Goal: Task Accomplishment & Management: Complete application form

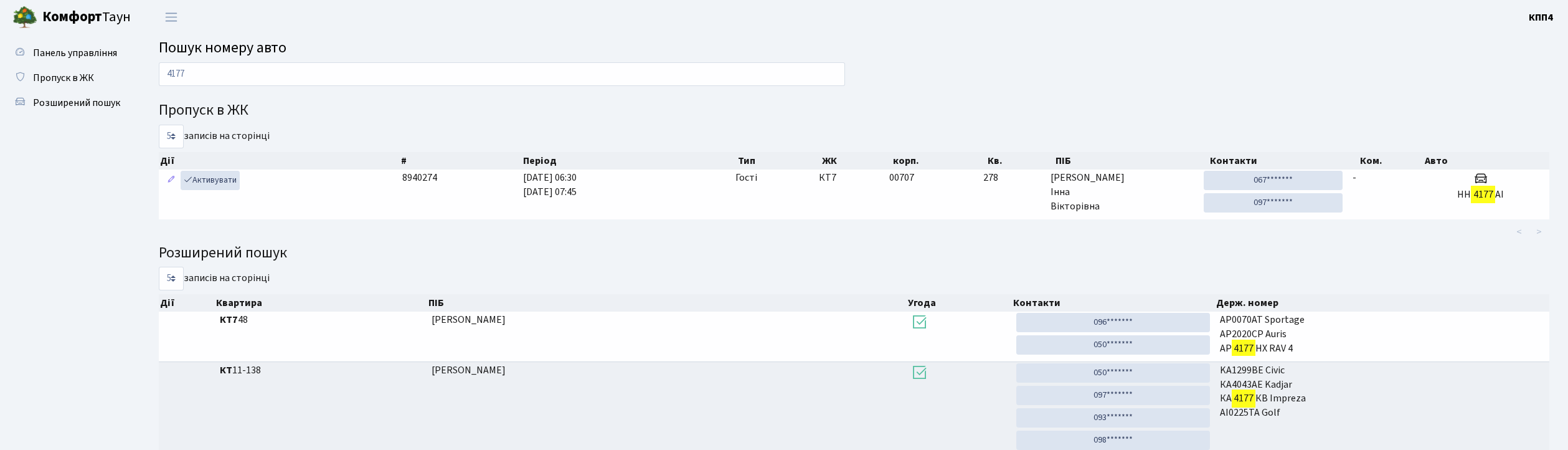
click at [73, 76] on span "Пропуск в ЖК" at bounding box center [63, 78] width 61 height 14
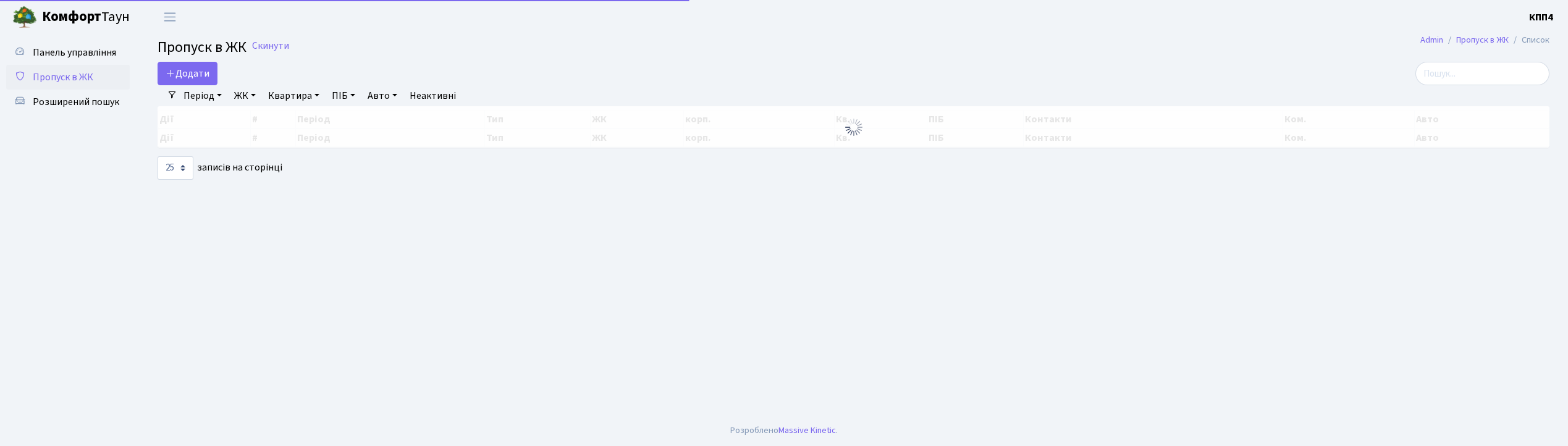
select select "25"
click at [203, 79] on span "Додати" at bounding box center [187, 74] width 43 height 14
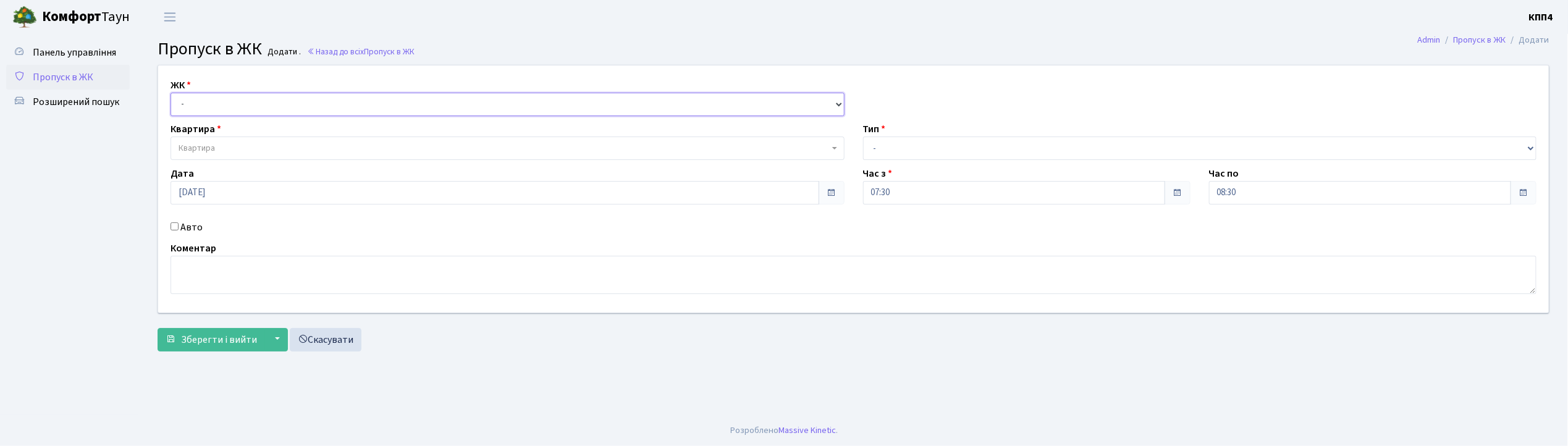
click at [210, 112] on select "- КТ, вул. Регенераторна, 4 КТ2, просп. Соборності, 17 КТ3, вул. Березнева, 16 …" at bounding box center [507, 105] width 674 height 24
select select "271"
click at [171, 93] on select "- КТ, вул. Регенераторна, 4 КТ2, просп. Соборності, 17 КТ3, вул. Березнева, 16 …" at bounding box center [507, 105] width 674 height 24
select select
click at [230, 147] on span "Квартира" at bounding box center [503, 148] width 650 height 13
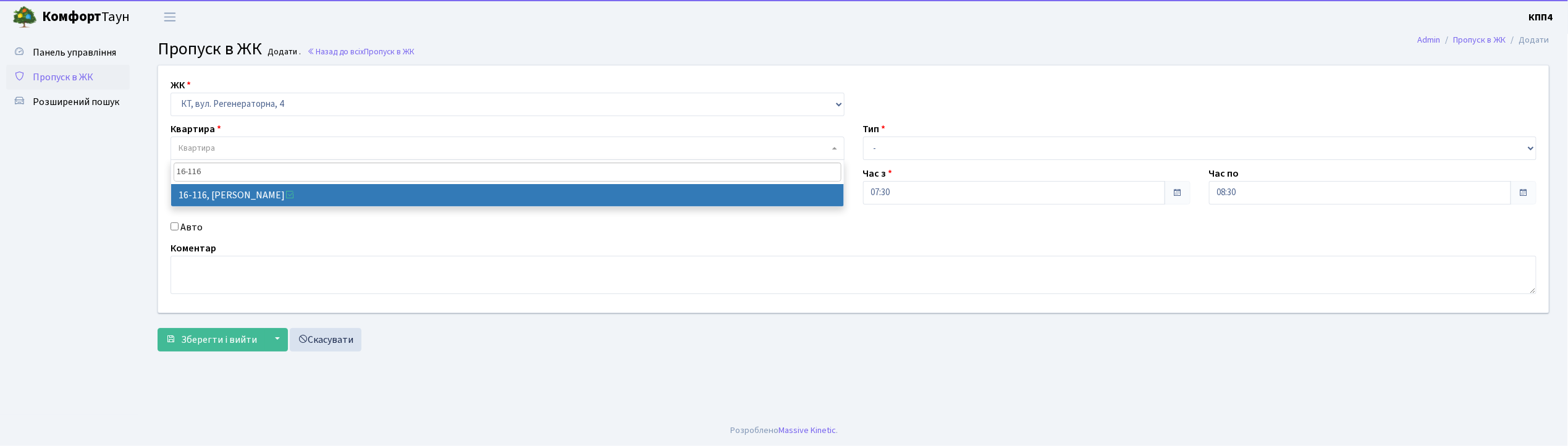
type input "16-116"
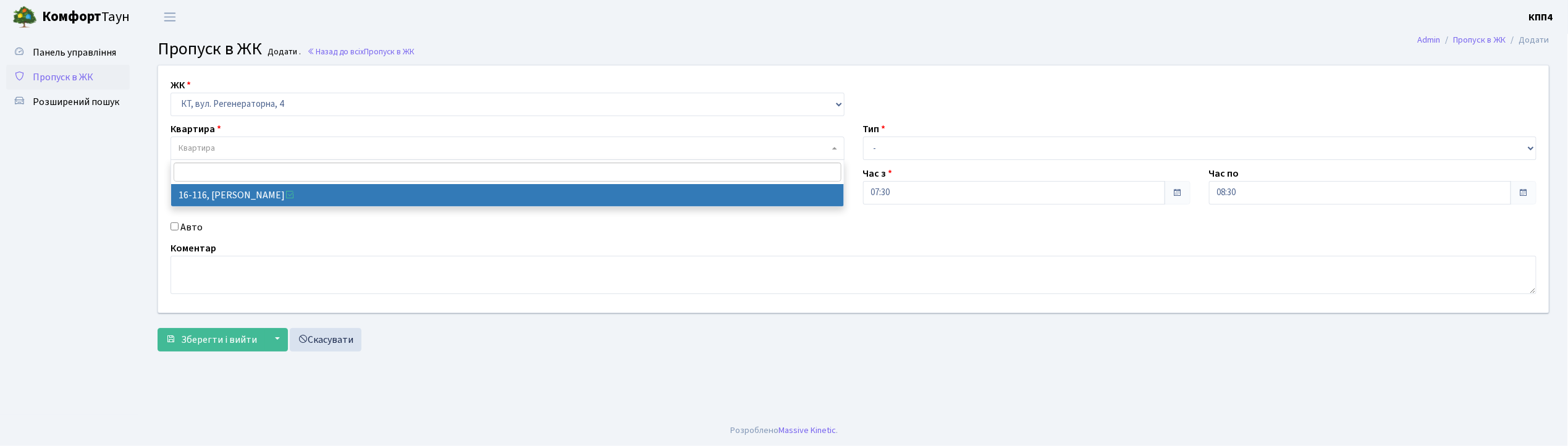
select select "8677"
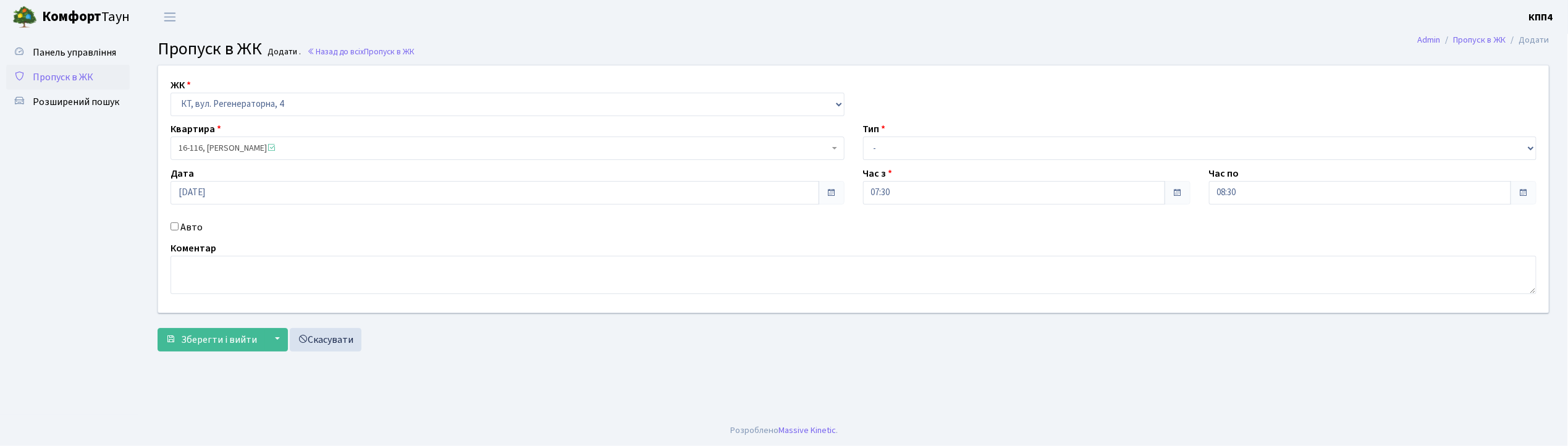
click at [182, 232] on label "Авто" at bounding box center [191, 227] width 23 height 15
click at [179, 230] on input "Авто" at bounding box center [175, 226] width 8 height 8
checkbox input "true"
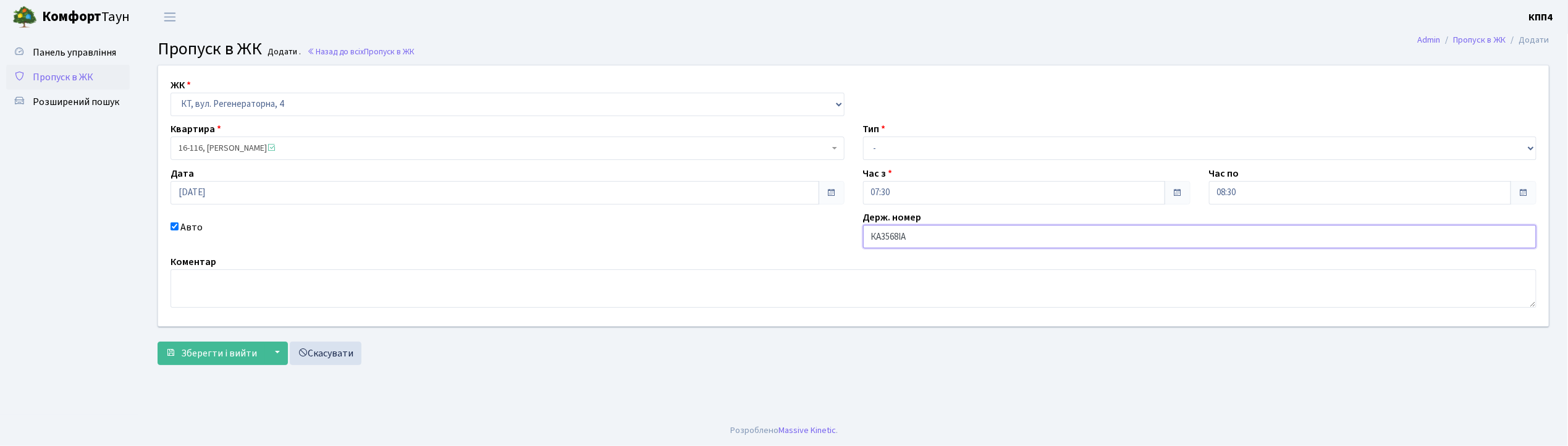
type input "КА3568ІА"
click at [882, 156] on select "- Доставка Таксі Гості Сервіс" at bounding box center [1199, 148] width 674 height 24
select select "2"
click at [862, 136] on select "- Доставка Таксі Гості Сервіс" at bounding box center [1199, 148] width 674 height 24
click at [188, 356] on span "Зберегти і вийти" at bounding box center [218, 353] width 76 height 14
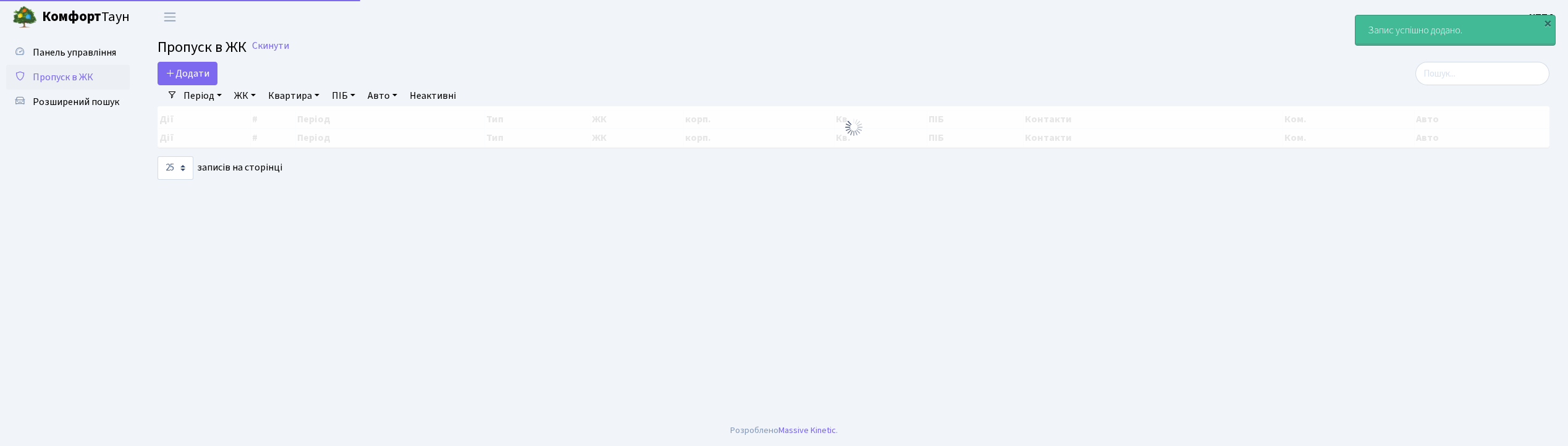
select select "25"
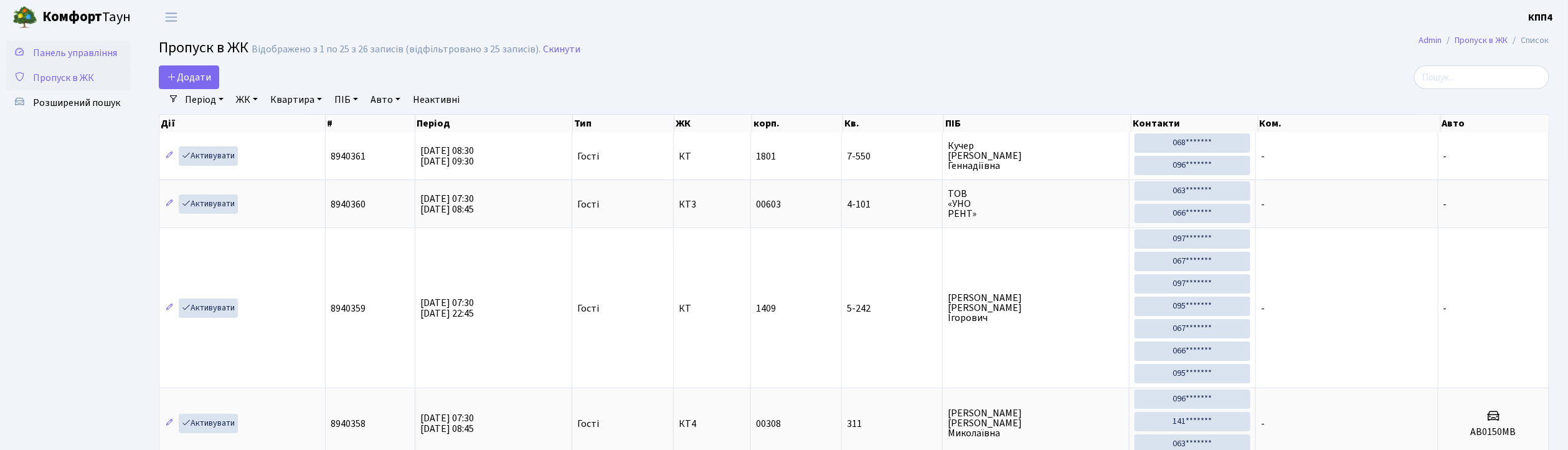
click at [71, 58] on span "Панель управління" at bounding box center [75, 53] width 85 height 14
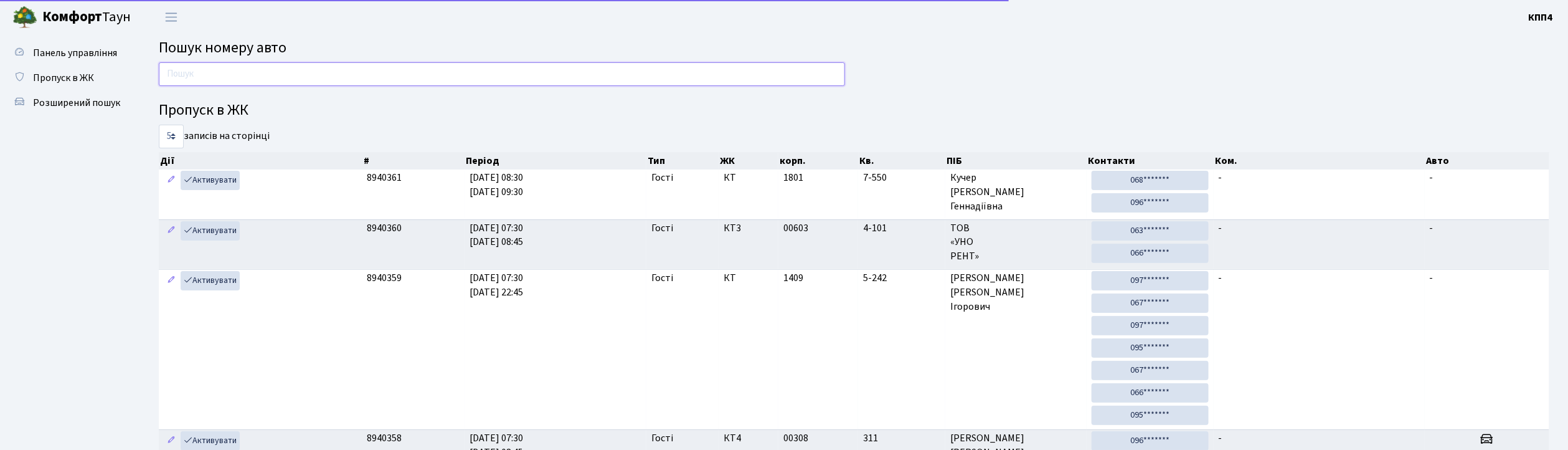
click at [210, 78] on input "text" at bounding box center [502, 75] width 686 height 24
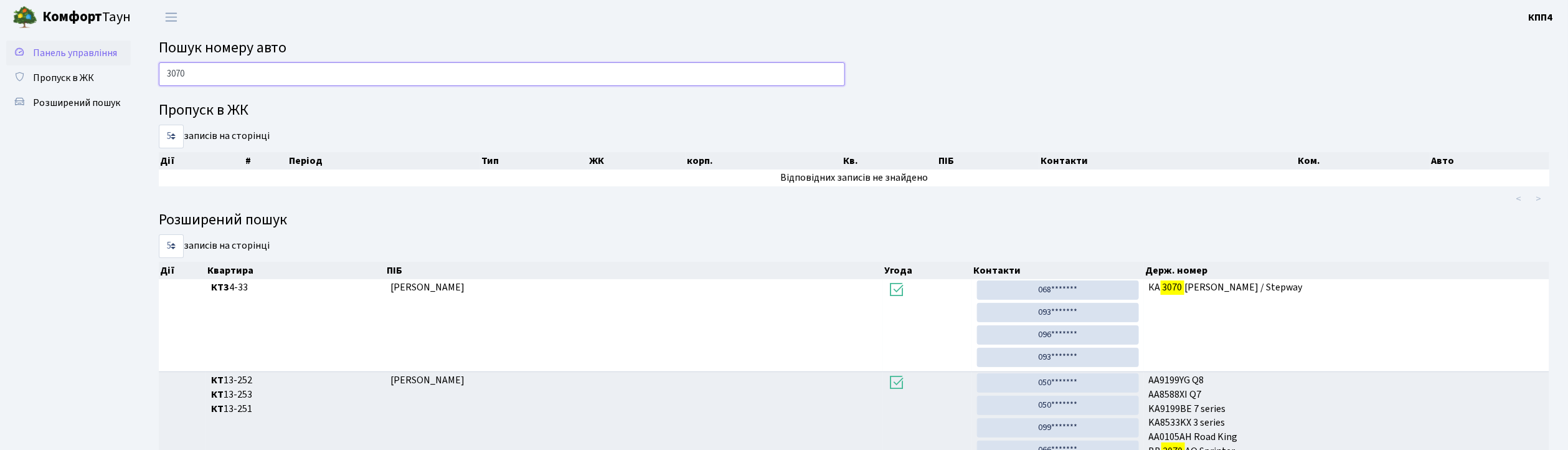
type input "3070"
click at [51, 46] on span "Панель управління" at bounding box center [75, 53] width 85 height 14
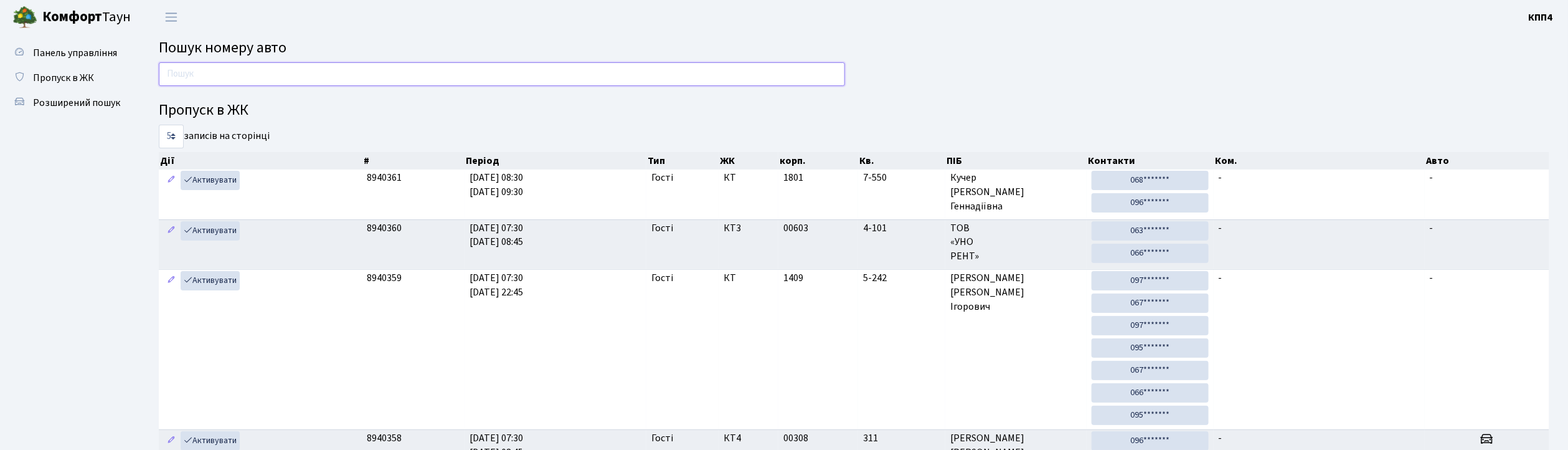
click at [372, 85] on input "text" at bounding box center [502, 75] width 686 height 24
click at [56, 71] on span "Пропуск в ЖК" at bounding box center [63, 78] width 61 height 14
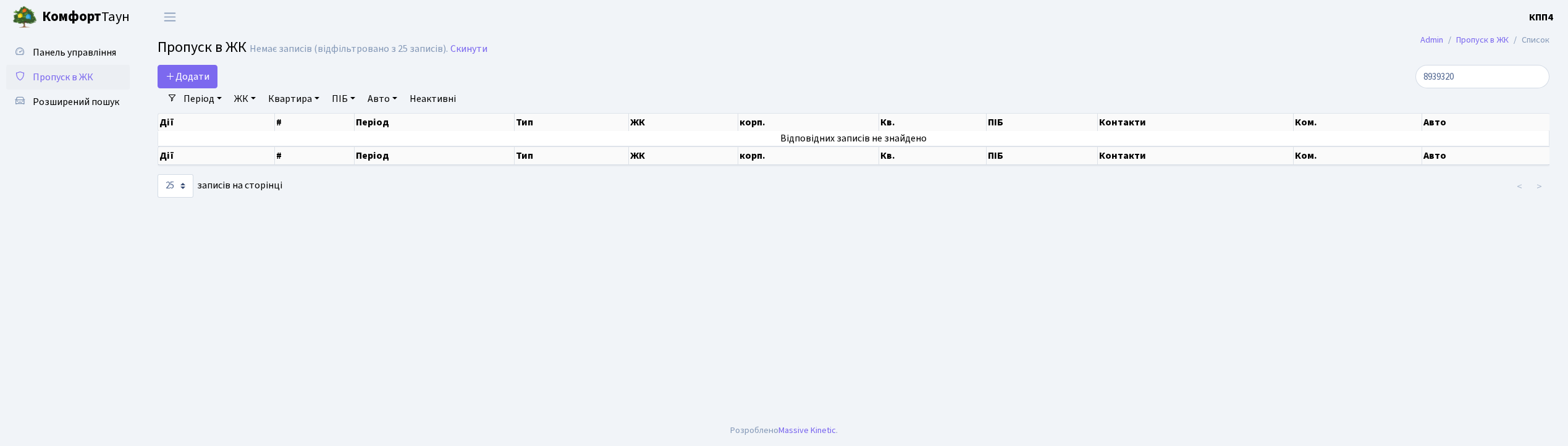
select select "25"
click at [207, 73] on span "Додати" at bounding box center [187, 77] width 43 height 14
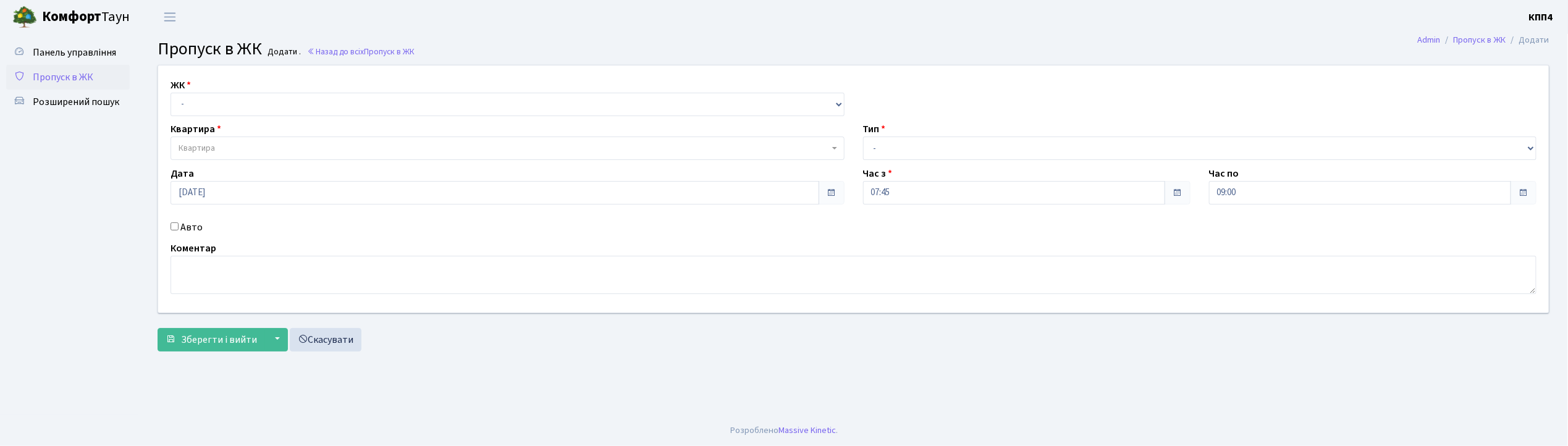
click at [172, 226] on input "Авто" at bounding box center [175, 226] width 8 height 8
checkbox input "true"
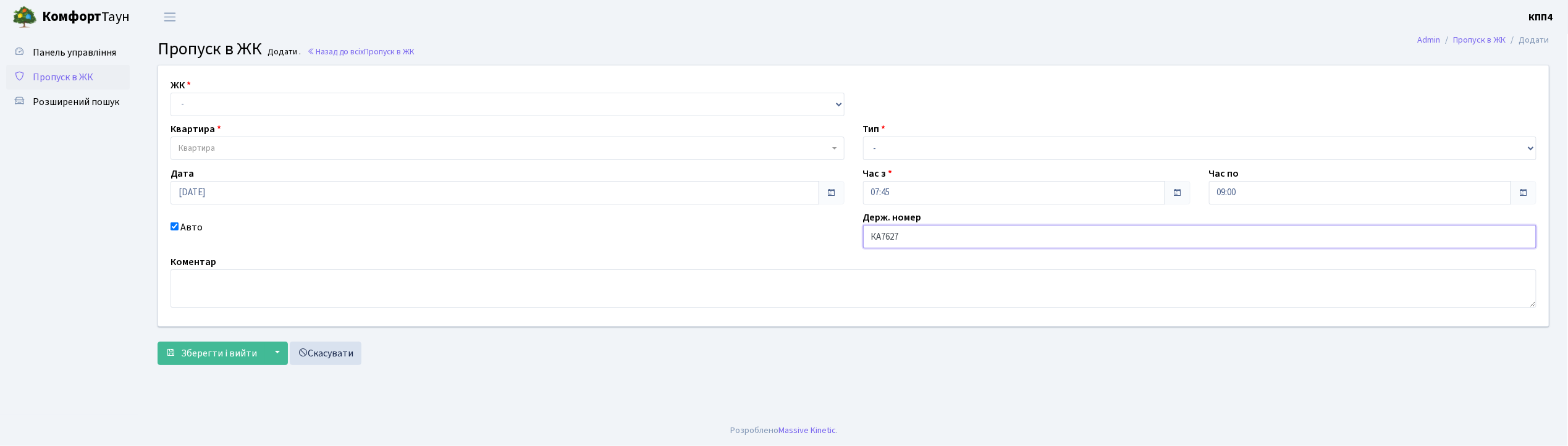
type input "КА7627СЕ"
click at [217, 104] on select "- КТ, вул. Регенераторна, 4 КТ2, просп. Соборності, 17 КТ3, вул. Березнева, 16 …" at bounding box center [507, 105] width 674 height 24
select select "271"
click at [171, 93] on select "- КТ, вул. Регенераторна, 4 КТ2, просп. Соборності, 17 КТ3, вул. Березнева, 16 …" at bounding box center [507, 105] width 674 height 24
select select
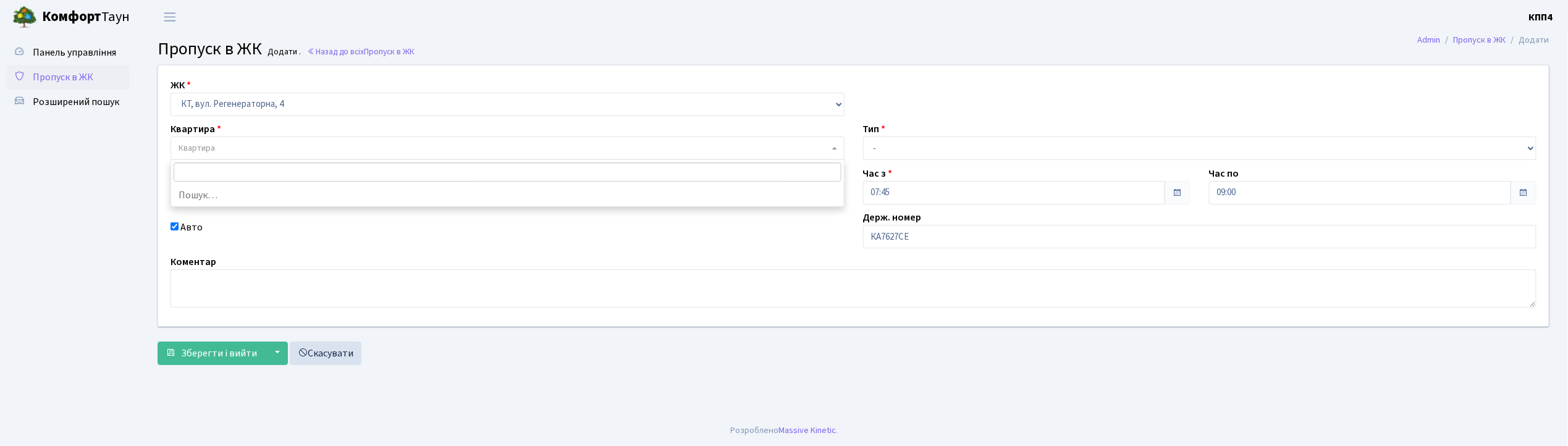
click at [220, 151] on span "Квартира" at bounding box center [503, 148] width 650 height 13
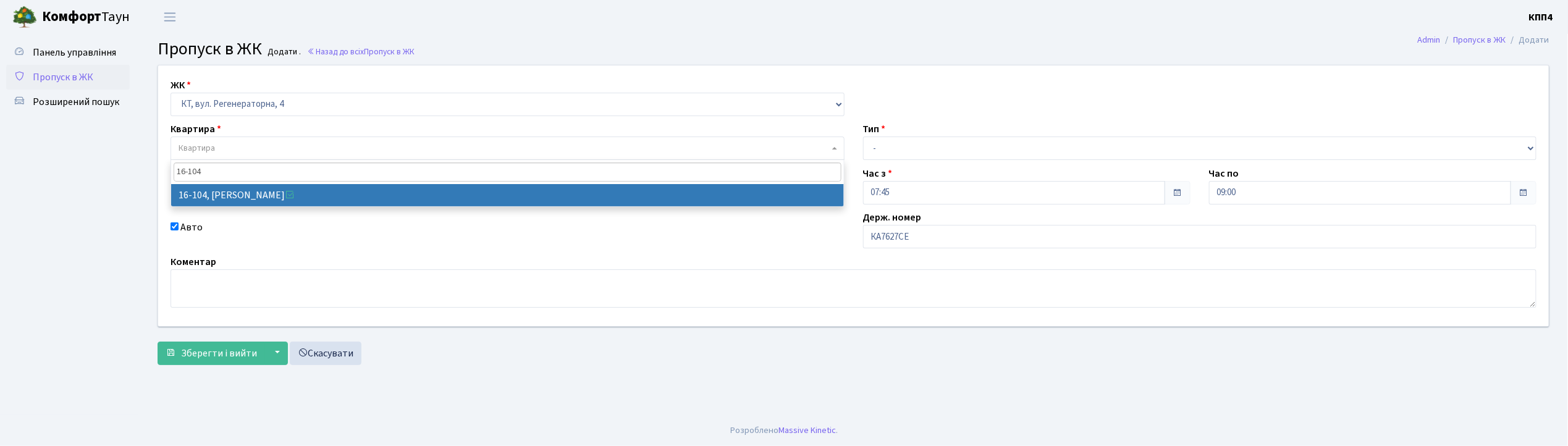
type input "16-104"
select select "8665"
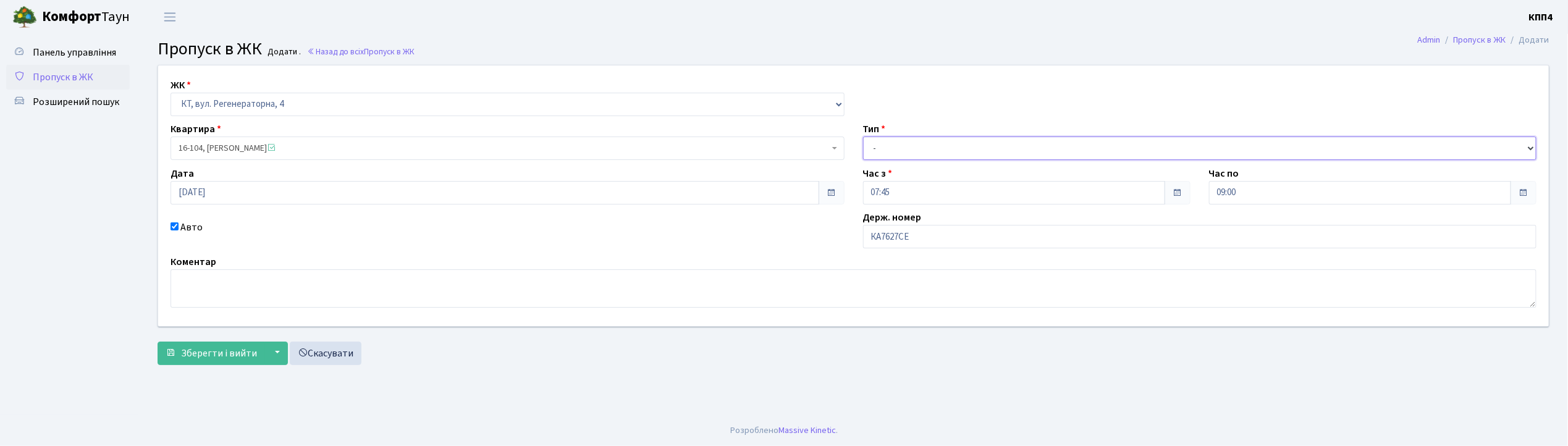
click at [891, 154] on select "- Доставка Таксі Гості Сервіс" at bounding box center [1199, 148] width 674 height 24
click at [862, 136] on select "- Доставка Таксі Гості Сервіс" at bounding box center [1199, 148] width 674 height 24
click at [905, 144] on select "- Доставка Таксі Гості Сервіс" at bounding box center [1199, 148] width 674 height 24
select select "3"
click at [862, 136] on select "- Доставка Таксі Гості Сервіс" at bounding box center [1199, 148] width 674 height 24
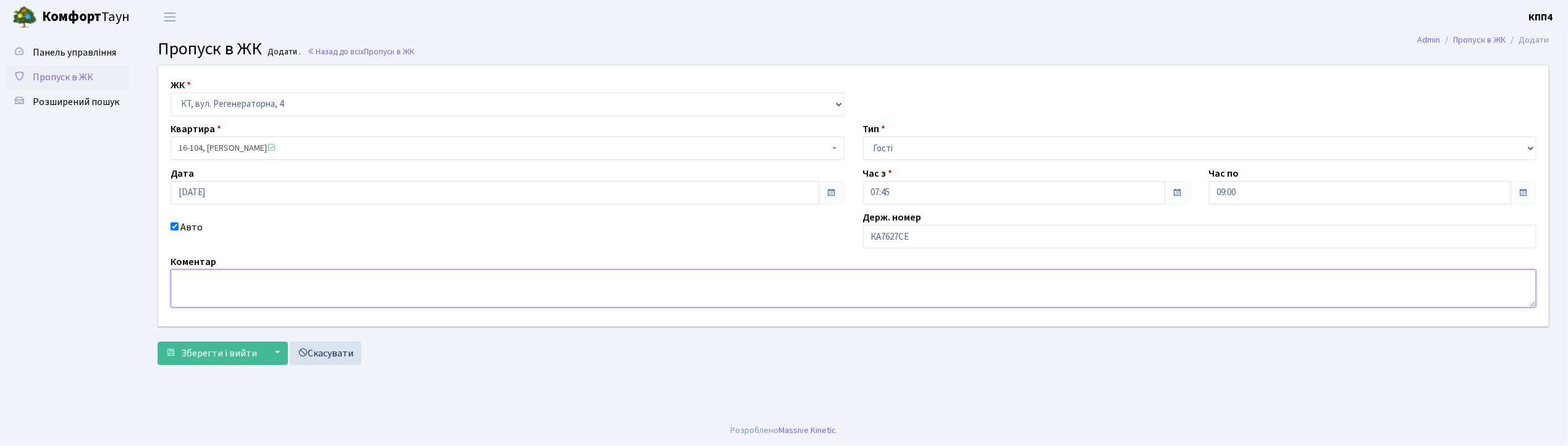
click at [280, 304] on textarea at bounding box center [854, 288] width 1366 height 38
type textarea "НА ЦІЛИЙ ДЕНЬ"
click at [210, 356] on span "Зберегти і вийти" at bounding box center [218, 353] width 76 height 14
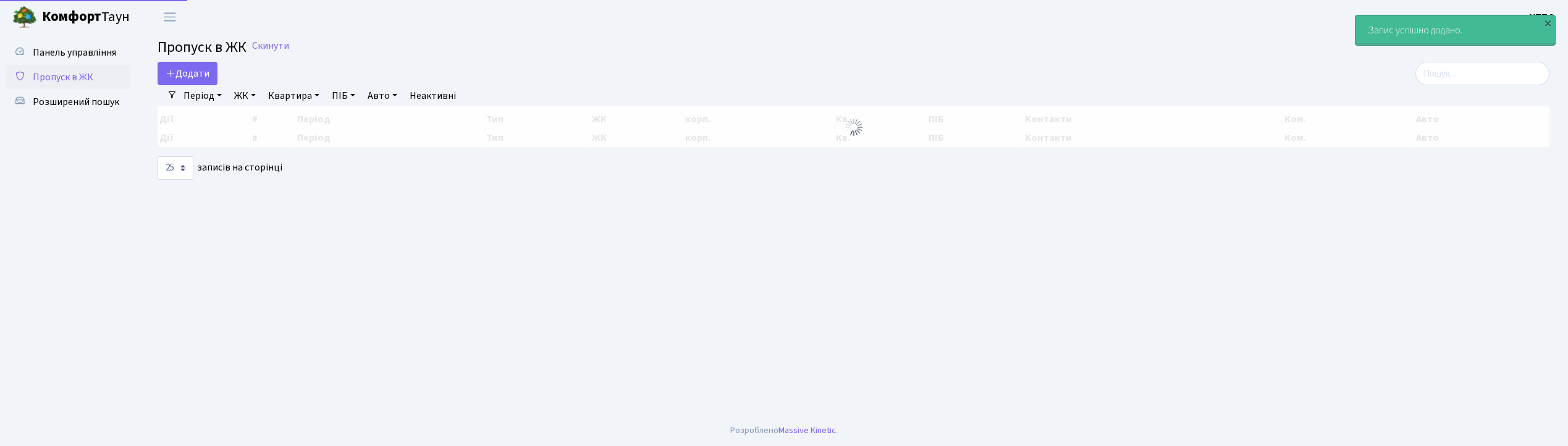
select select "25"
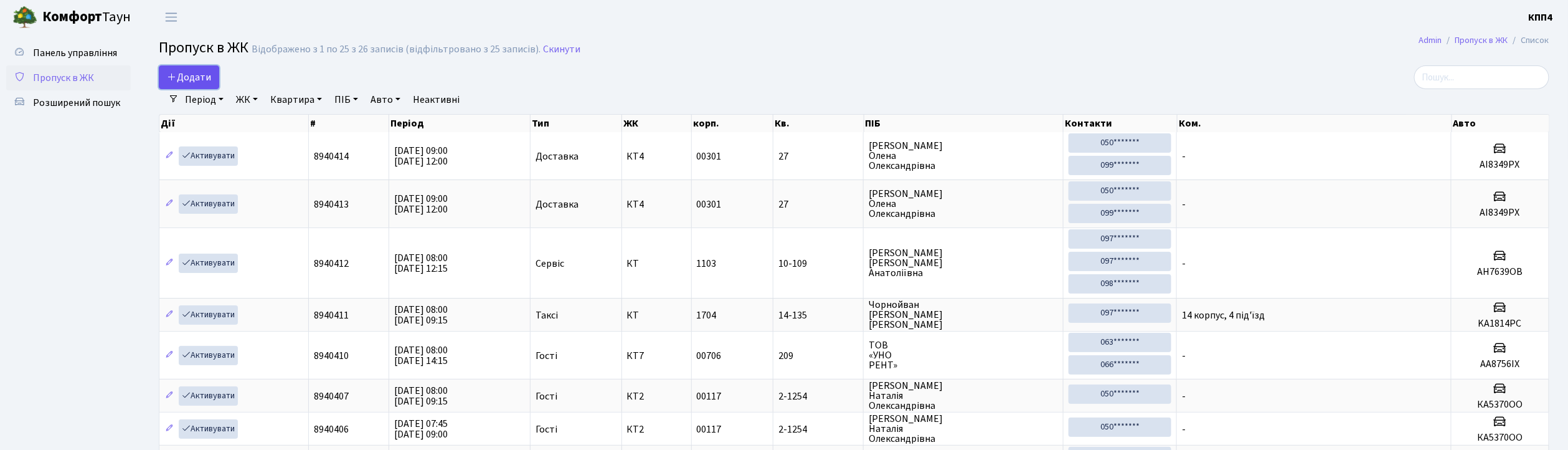
click at [211, 73] on span "Додати" at bounding box center [189, 78] width 44 height 14
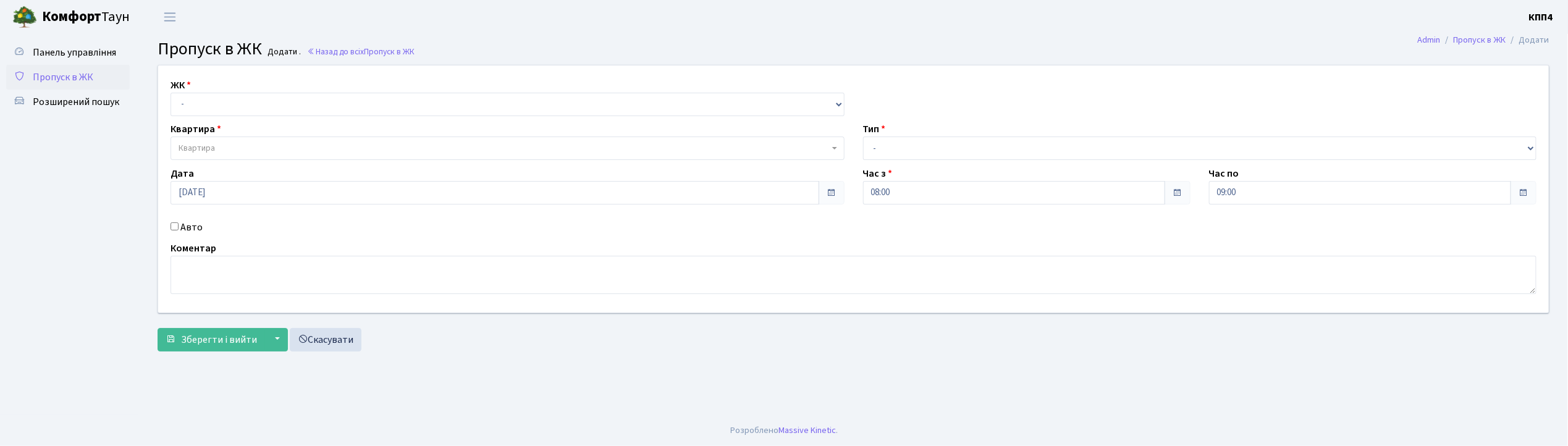
click at [174, 227] on input "Авто" at bounding box center [175, 226] width 8 height 8
checkbox input "true"
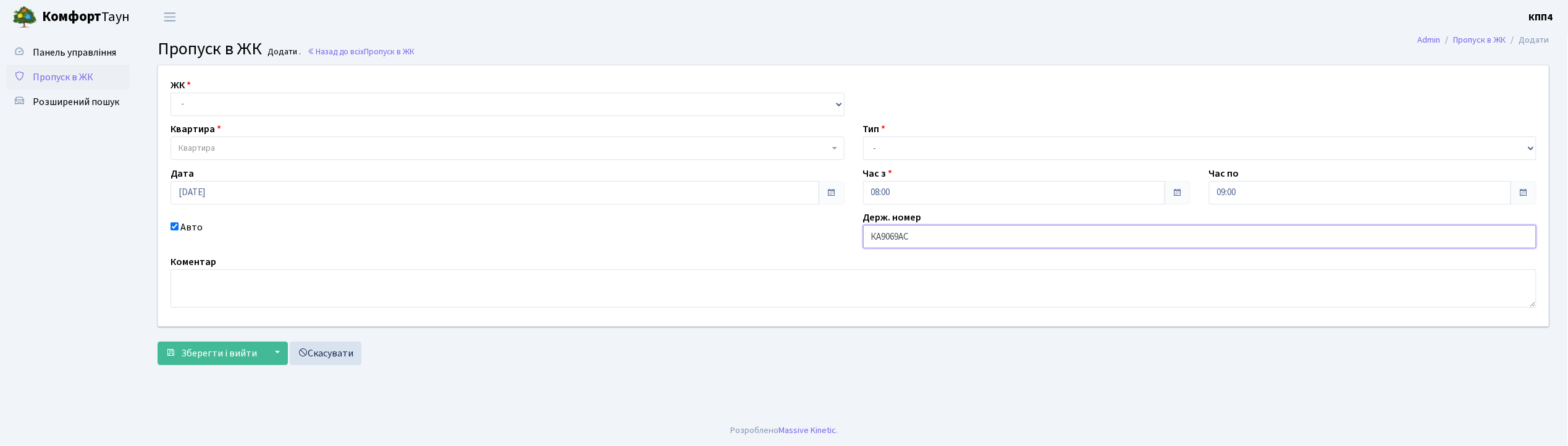
type input "КА9069АС"
click at [190, 105] on select "- КТ, вул. Регенераторна, 4 КТ2, просп. [STREET_ADDRESS] [STREET_ADDRESS] [PERS…" at bounding box center [507, 105] width 674 height 24
select select "271"
click at [171, 93] on select "- КТ, вул. Регенераторна, 4 КТ2, просп. [STREET_ADDRESS] [STREET_ADDRESS] [PERS…" at bounding box center [507, 105] width 674 height 24
select select
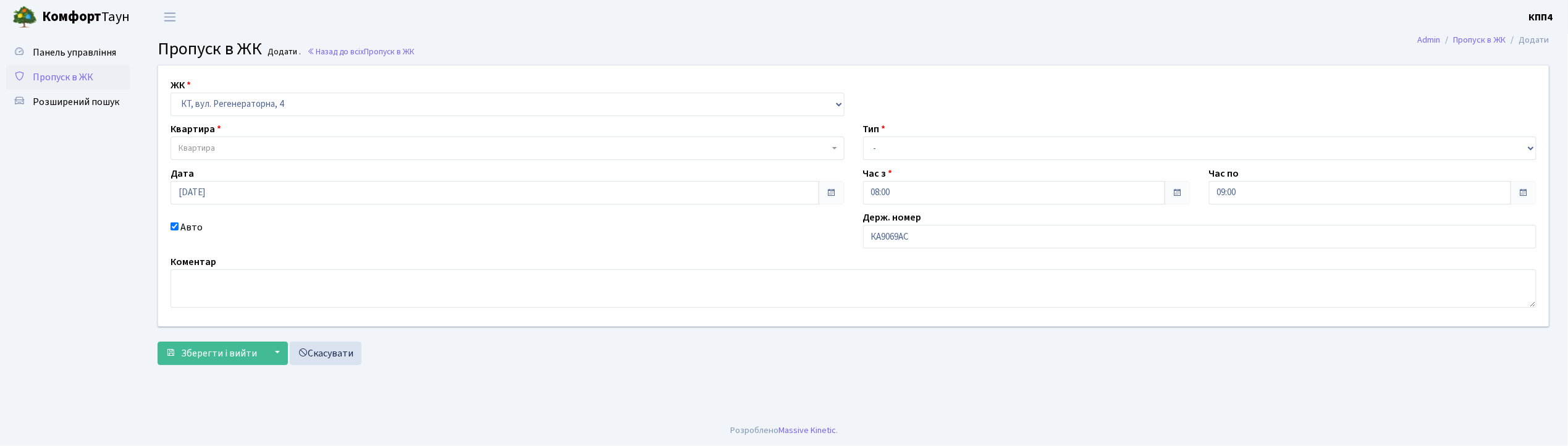
click at [203, 151] on span "Квартира" at bounding box center [196, 148] width 37 height 13
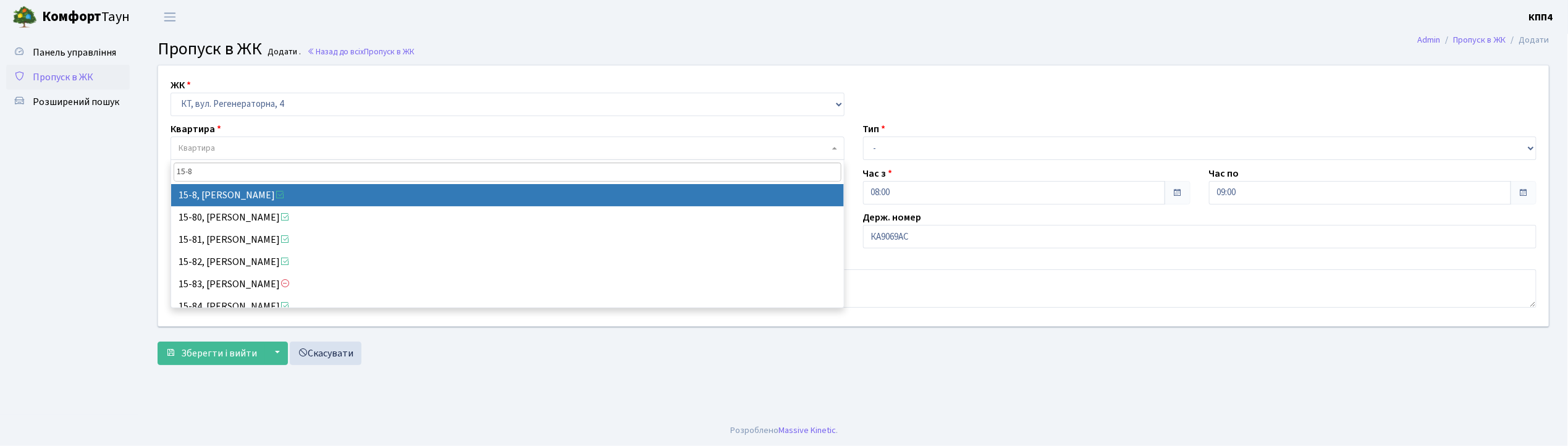
type input "15-8"
select select "8783"
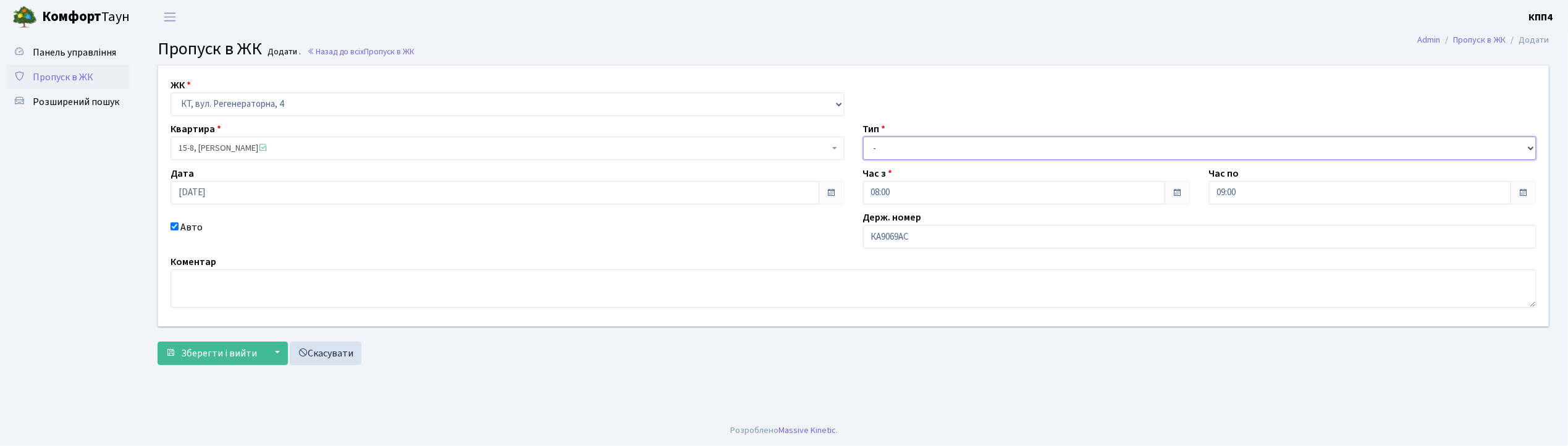
click at [881, 152] on select "- Доставка Таксі Гості Сервіс" at bounding box center [1199, 148] width 674 height 24
select select "2"
click at [862, 136] on select "- Доставка Таксі Гості Сервіс" at bounding box center [1199, 148] width 674 height 24
click at [234, 357] on span "Зберегти і вийти" at bounding box center [218, 353] width 76 height 14
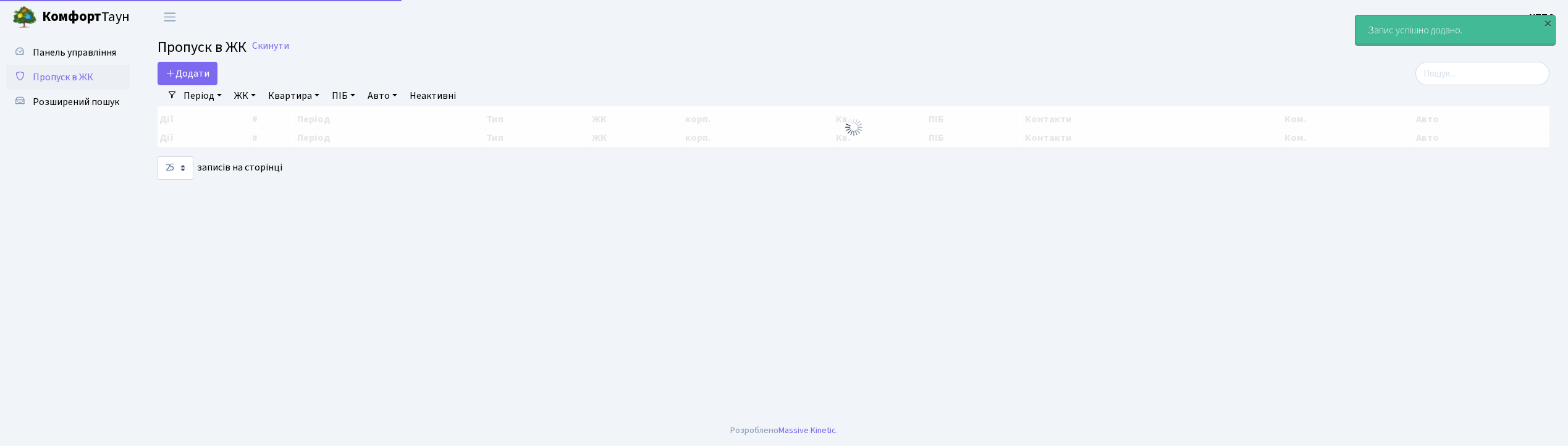
select select "25"
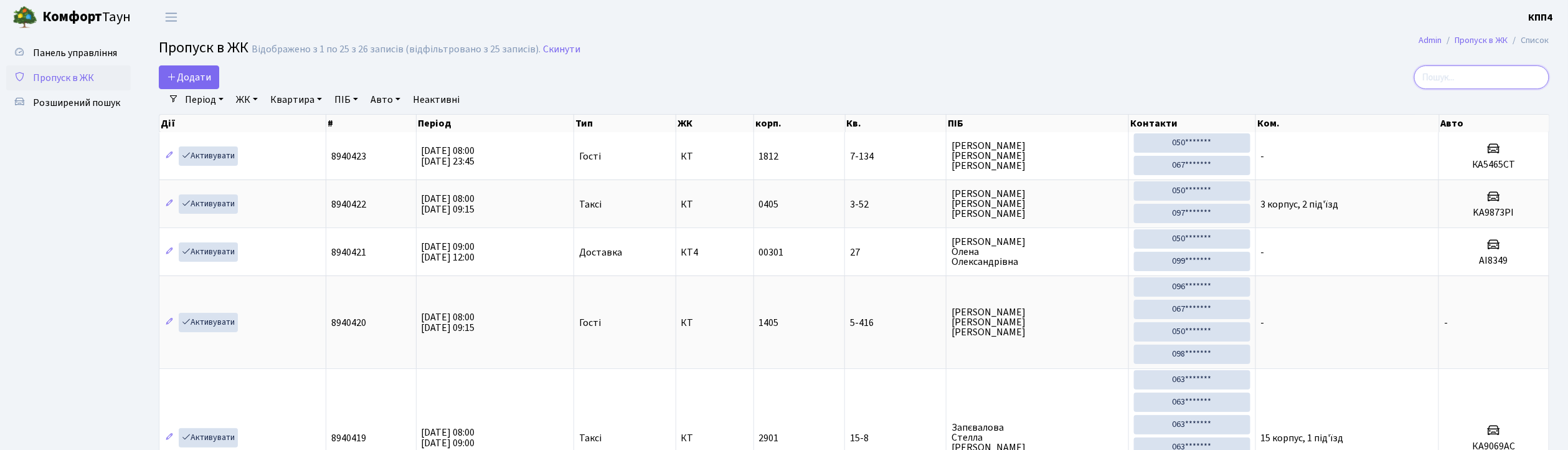
click at [1473, 78] on input "search" at bounding box center [1482, 78] width 135 height 24
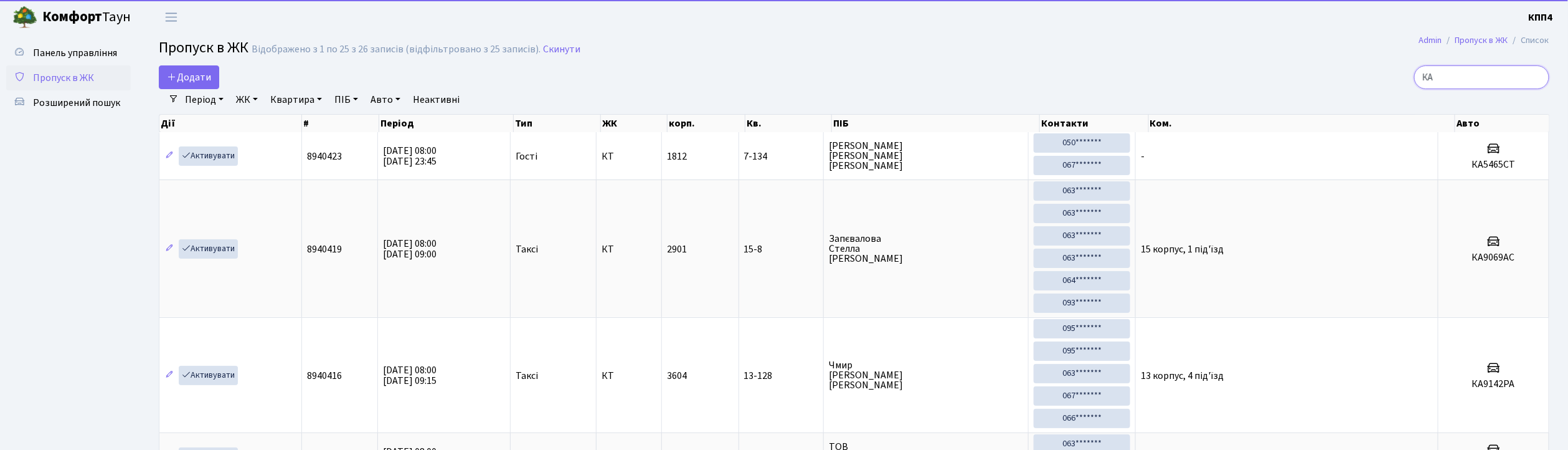
type input "К"
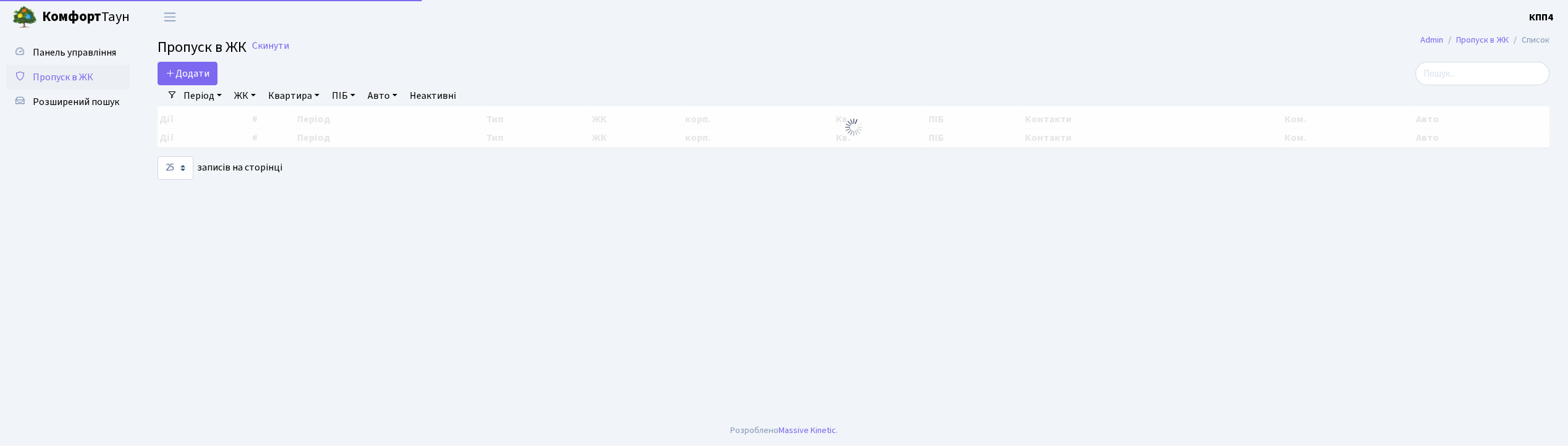
select select "25"
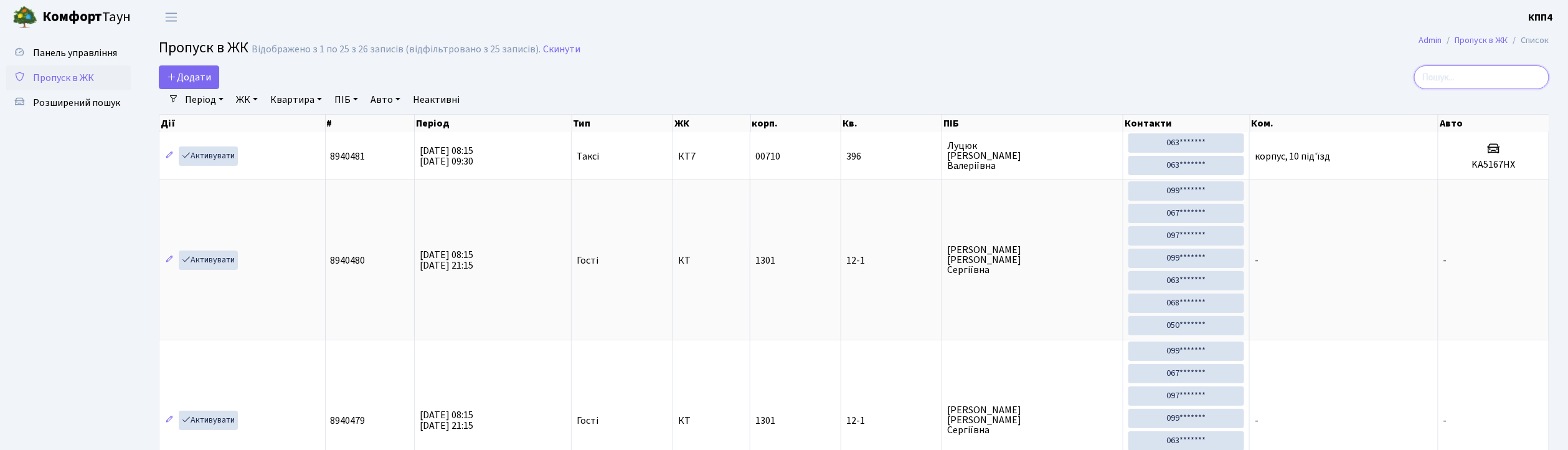
click at [1467, 75] on input "search" at bounding box center [1482, 78] width 135 height 24
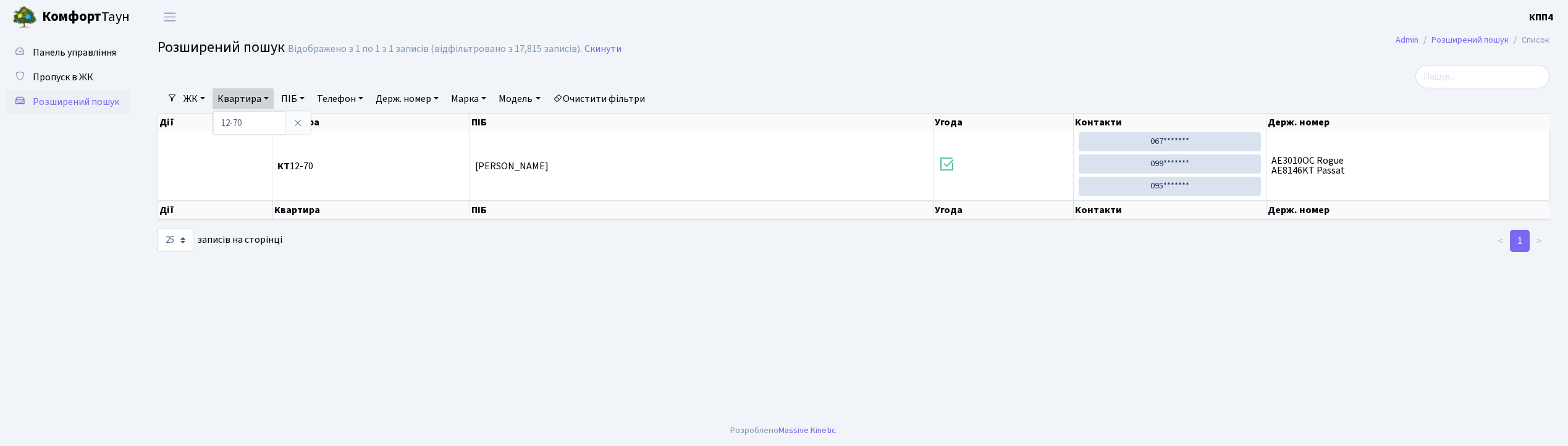
select select "25"
type input "1"
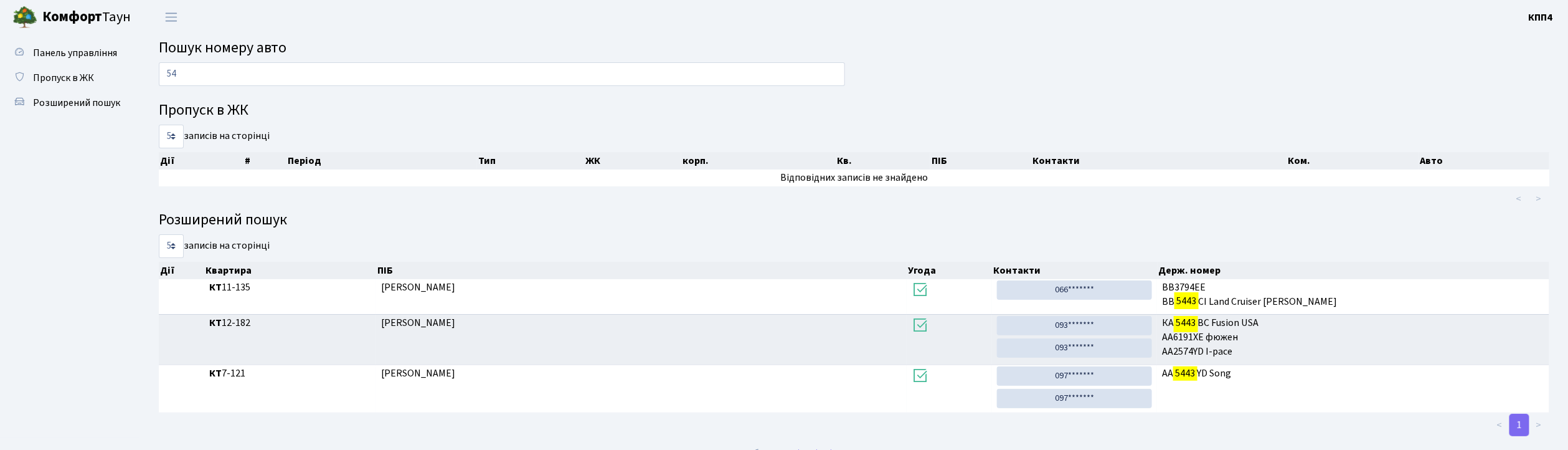
type input "5"
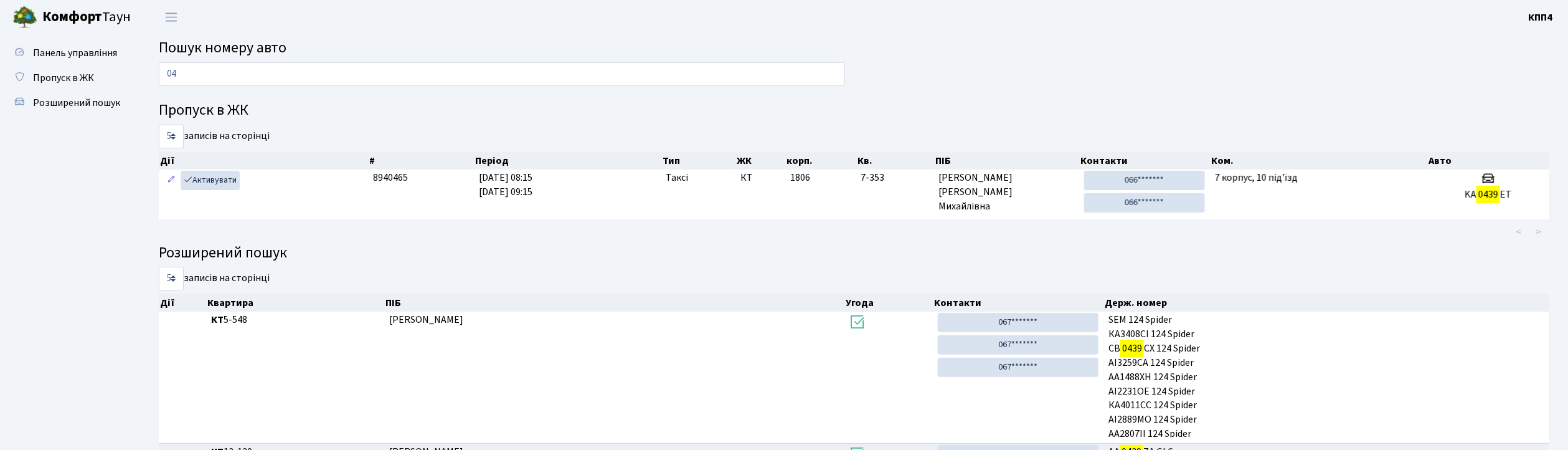
type input "0"
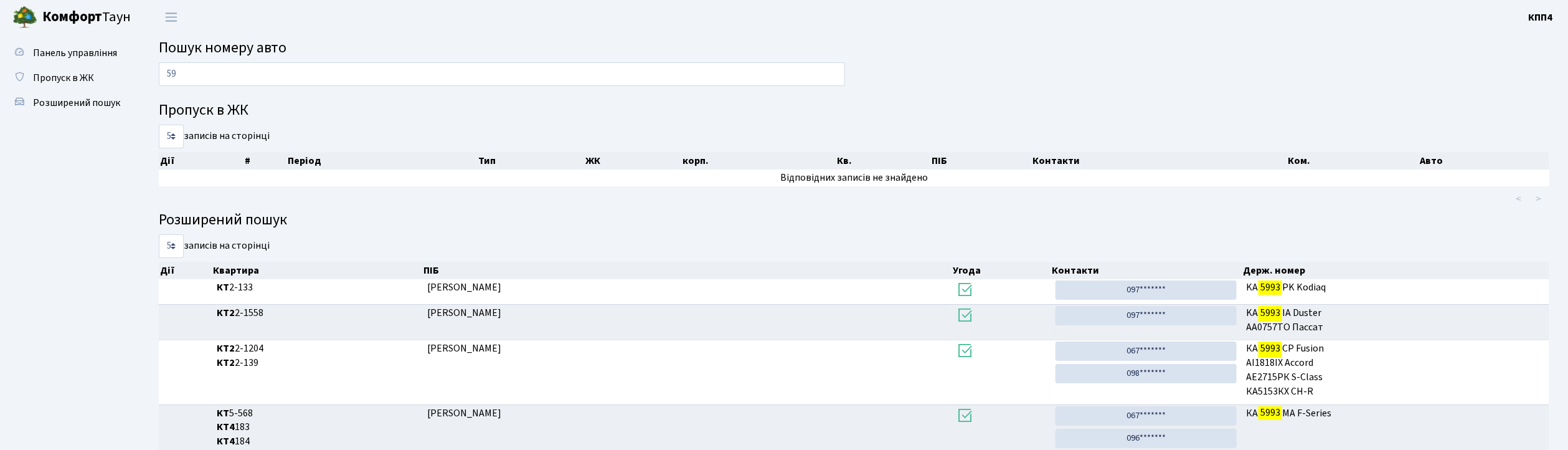
type input "5"
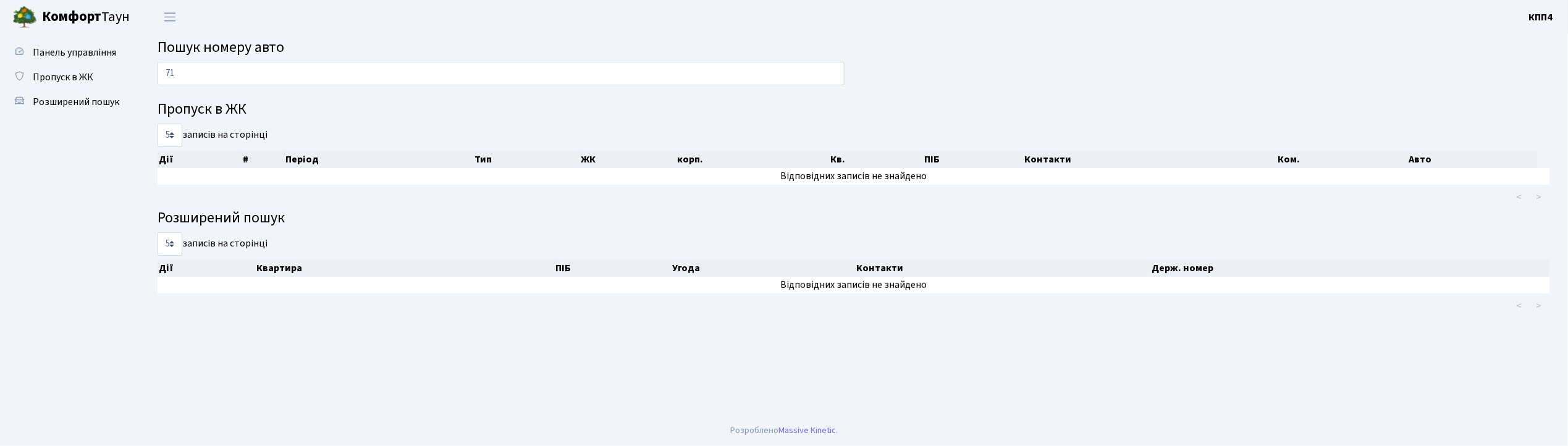
type input "7"
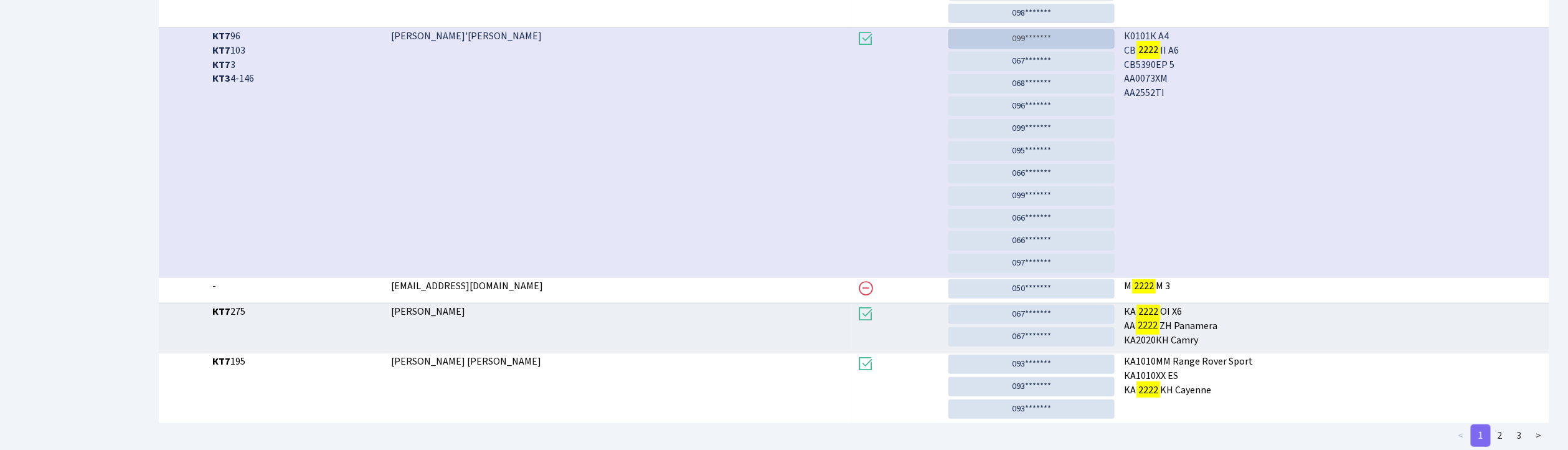
scroll to position [336, 0]
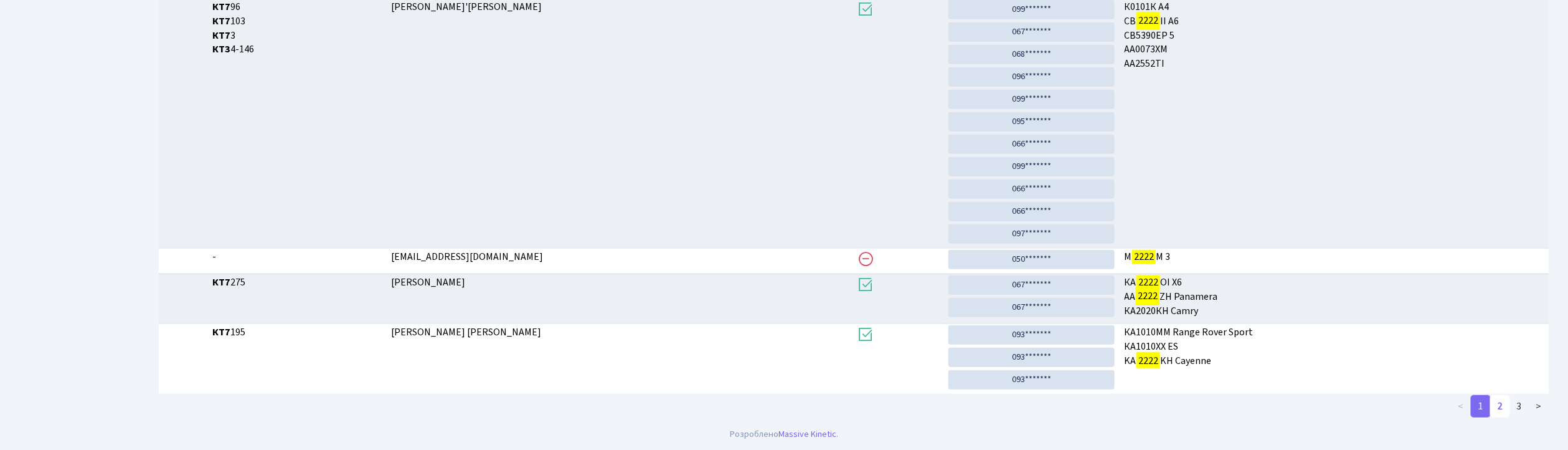
click at [1502, 407] on link "2" at bounding box center [1500, 406] width 20 height 23
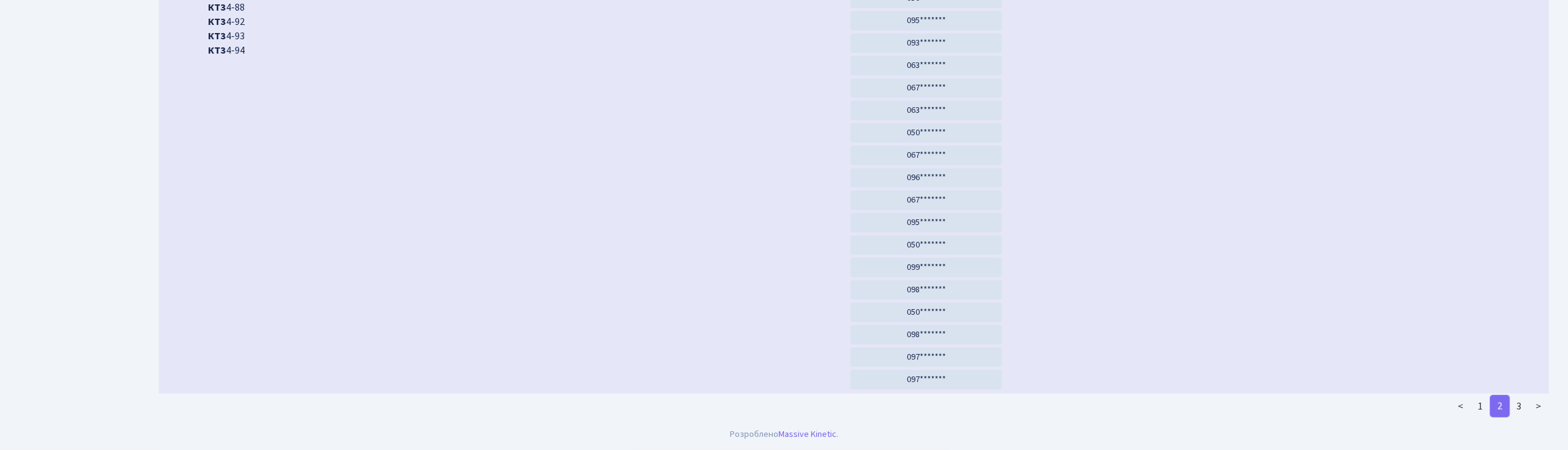
scroll to position [716, 0]
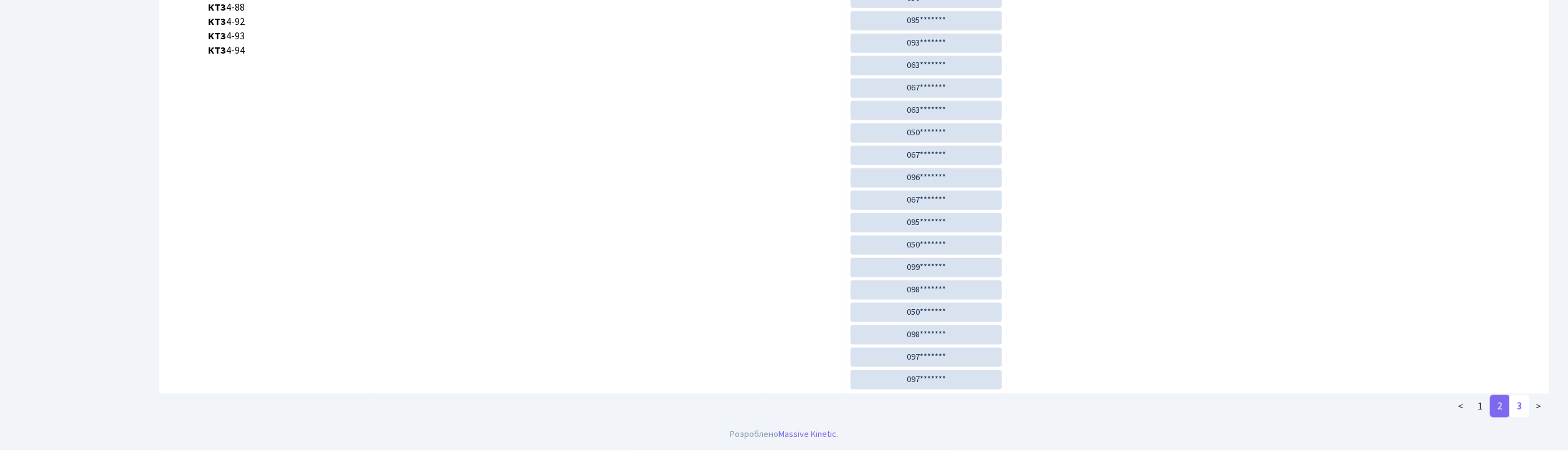
click at [1520, 409] on link "3" at bounding box center [1519, 406] width 20 height 23
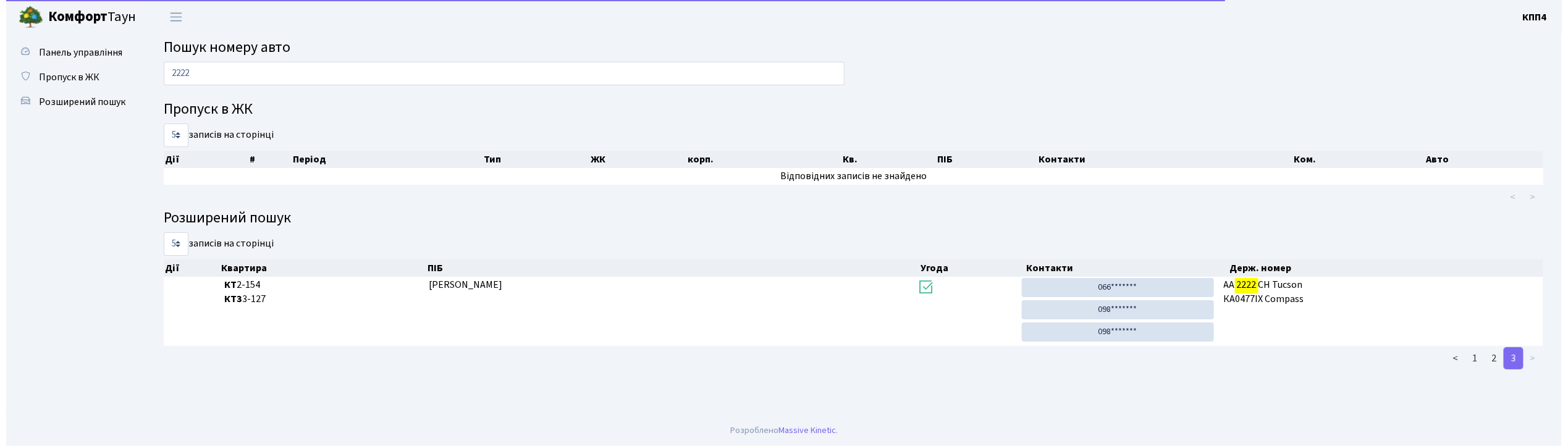
scroll to position [0, 0]
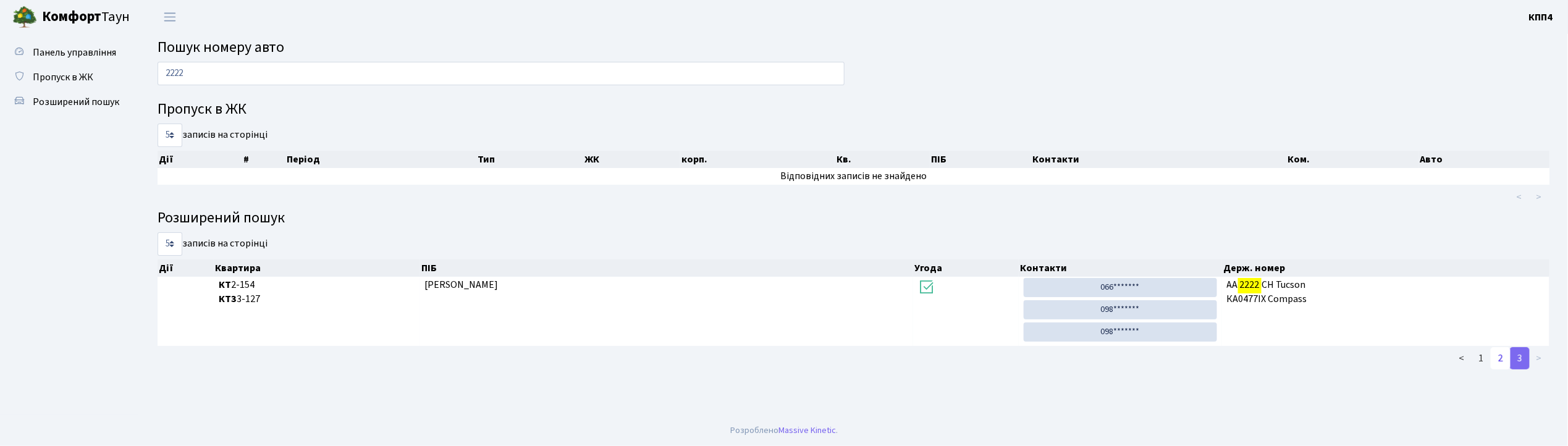
click at [1497, 359] on link "2" at bounding box center [1500, 358] width 20 height 23
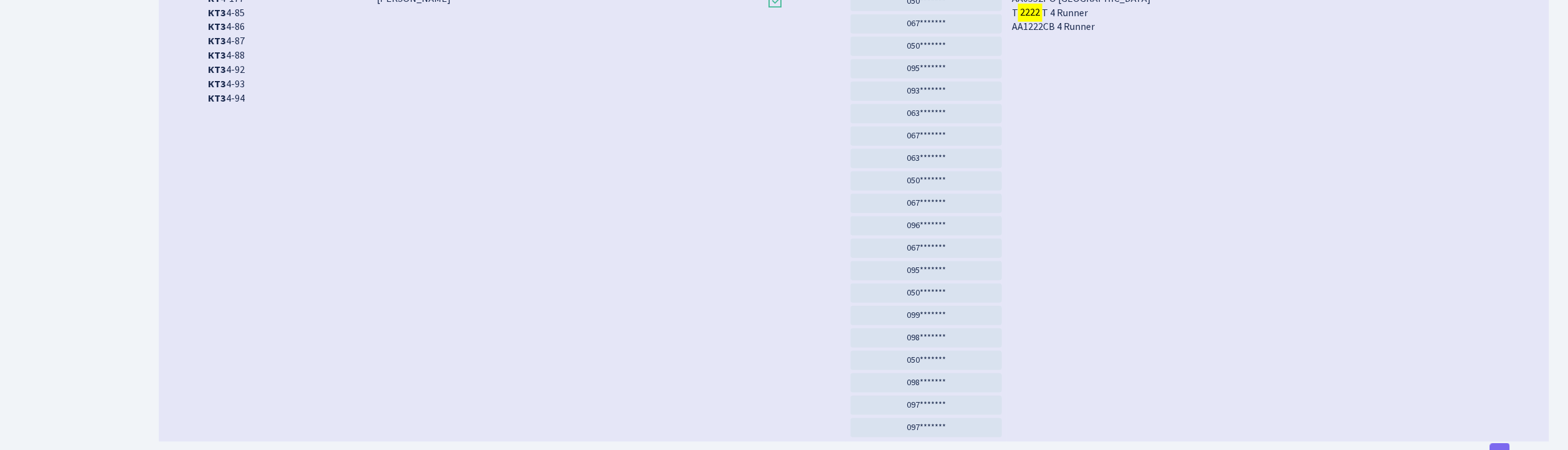
scroll to position [716, 0]
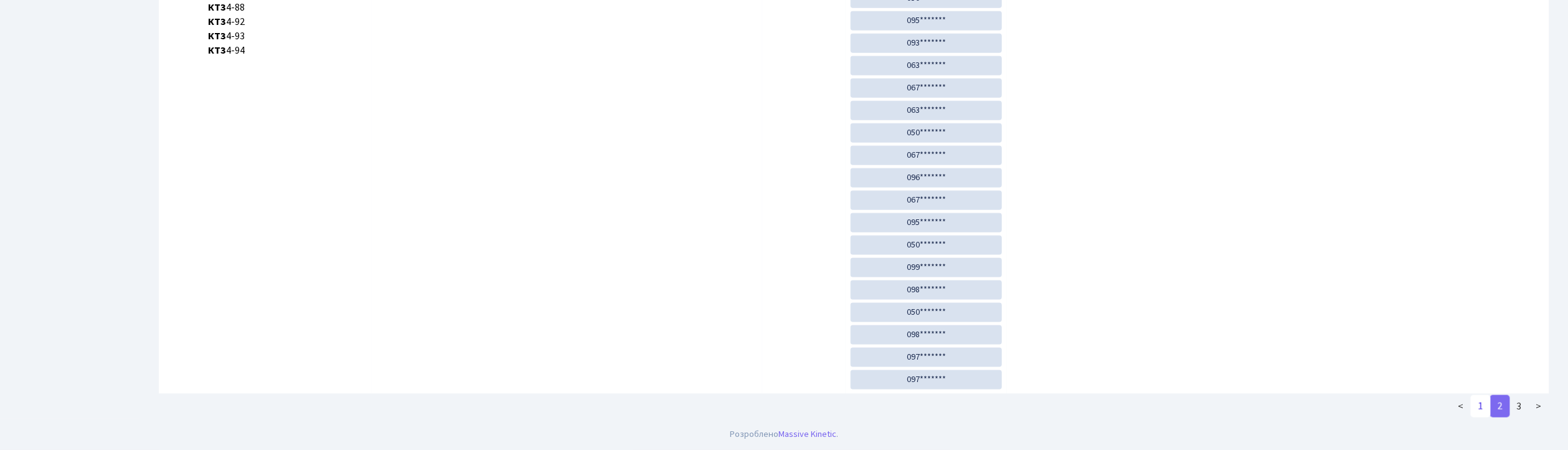
click at [1480, 405] on link "1" at bounding box center [1481, 406] width 20 height 23
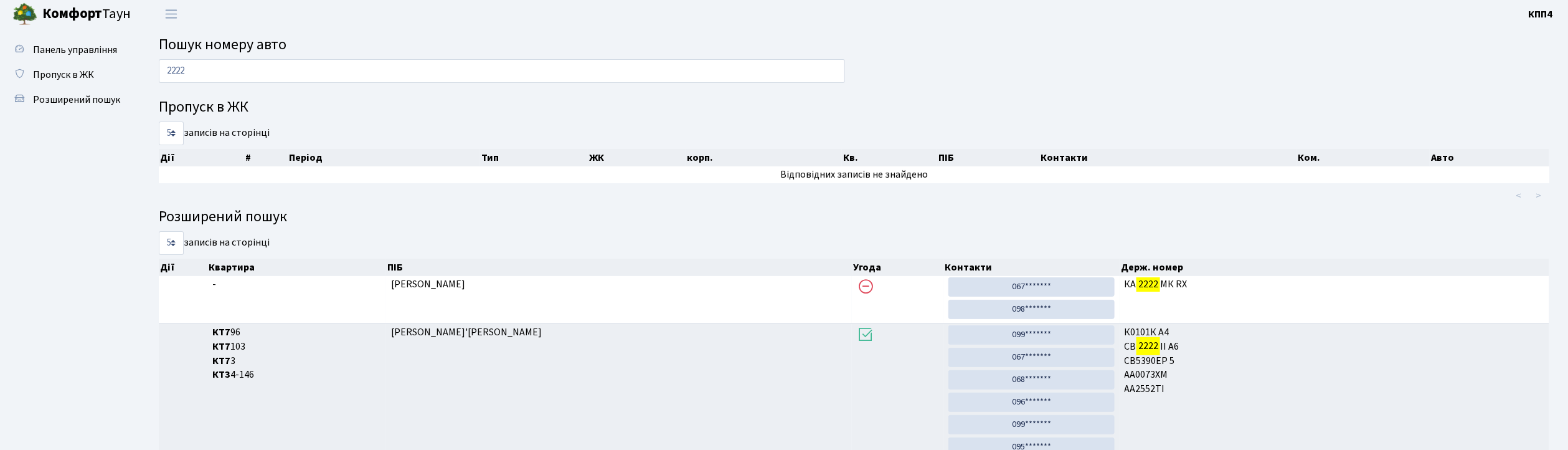
scroll to position [0, 0]
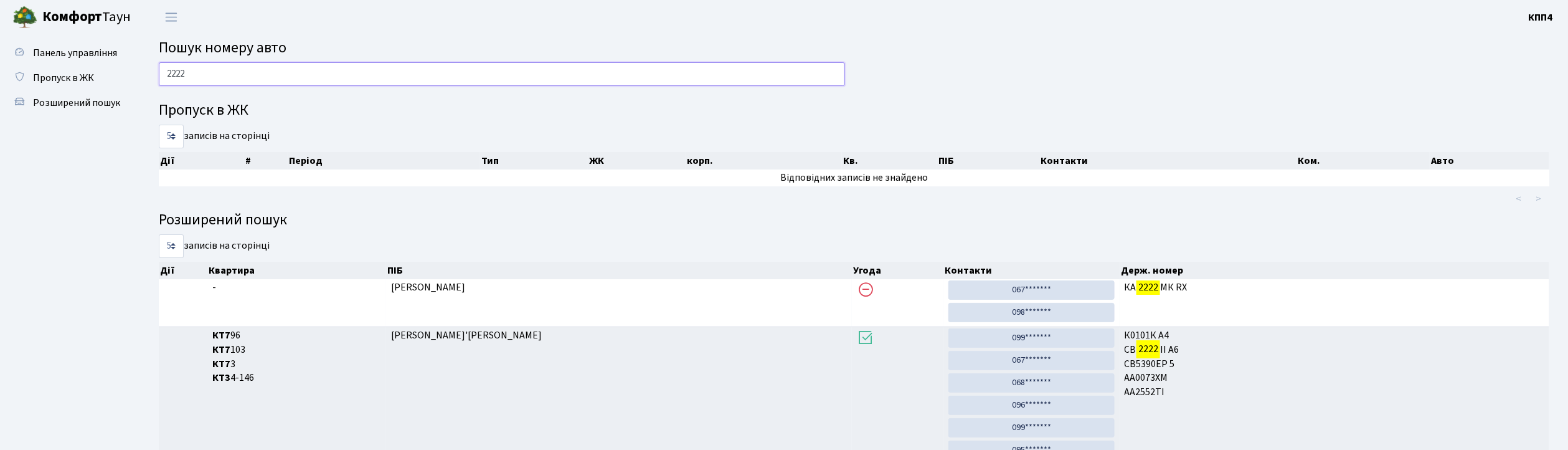
click at [219, 70] on input "2222" at bounding box center [502, 75] width 686 height 24
type input "2"
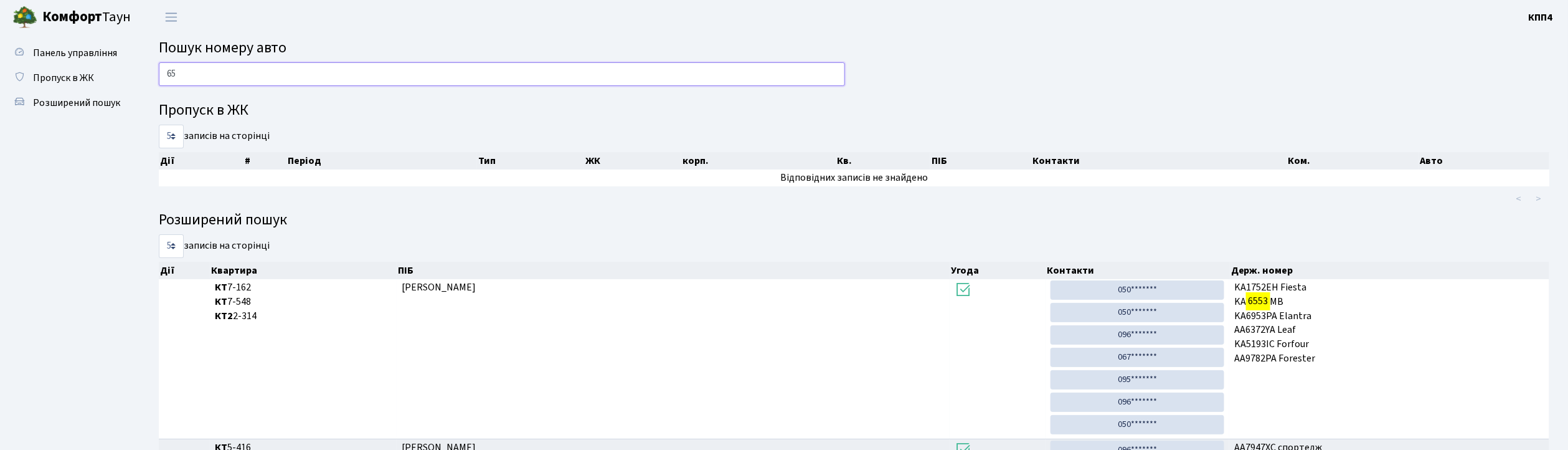
type input "6"
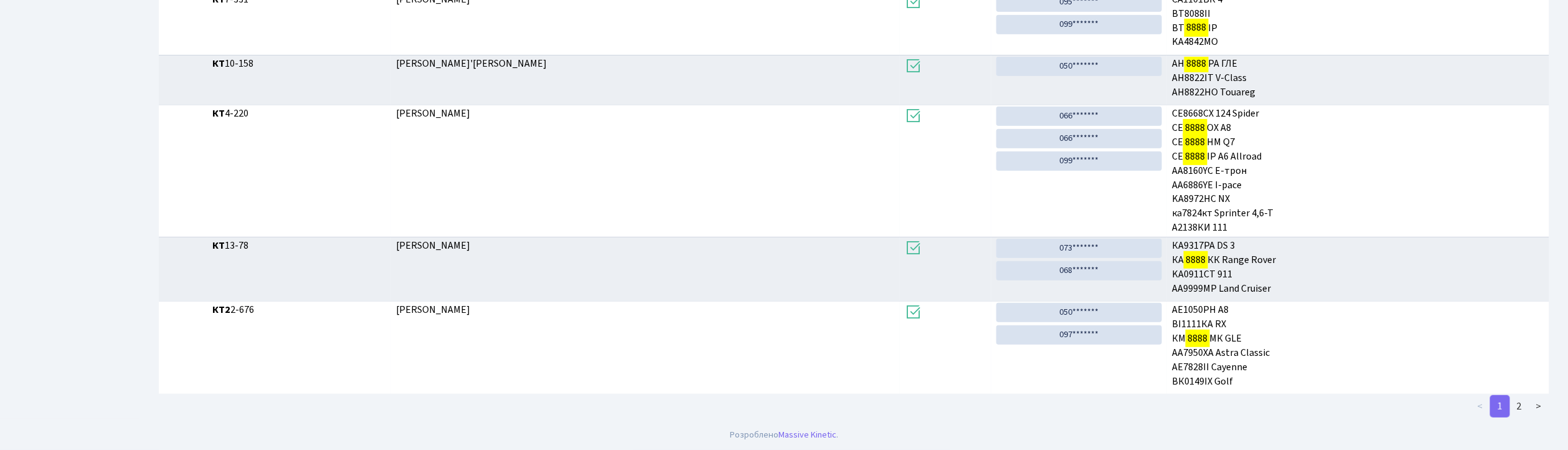
scroll to position [68, 0]
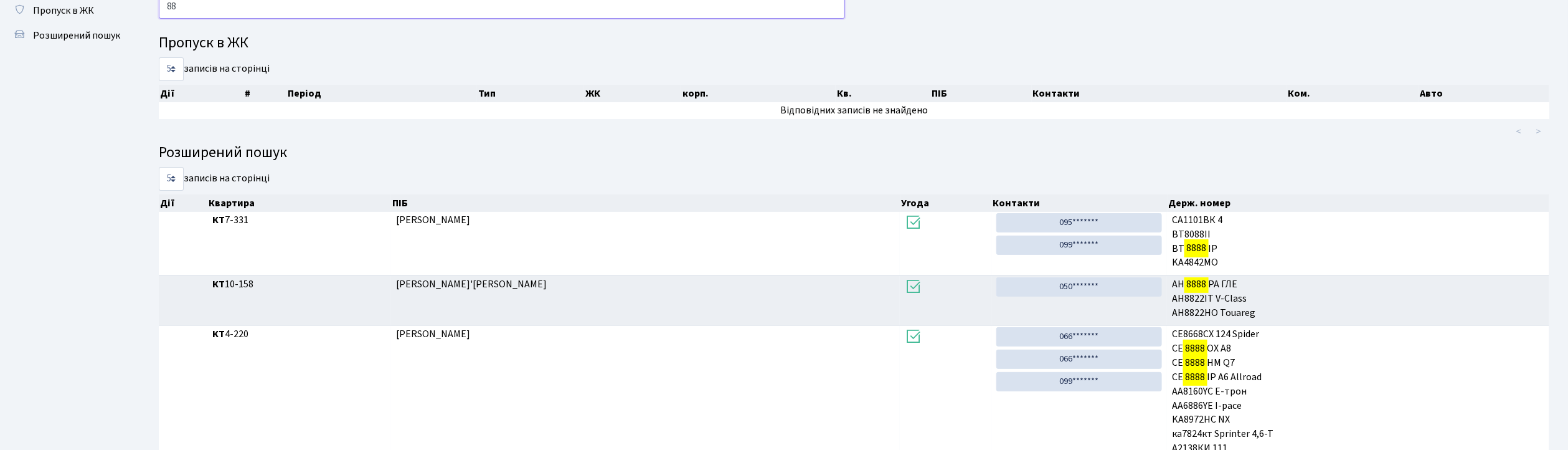
type input "8"
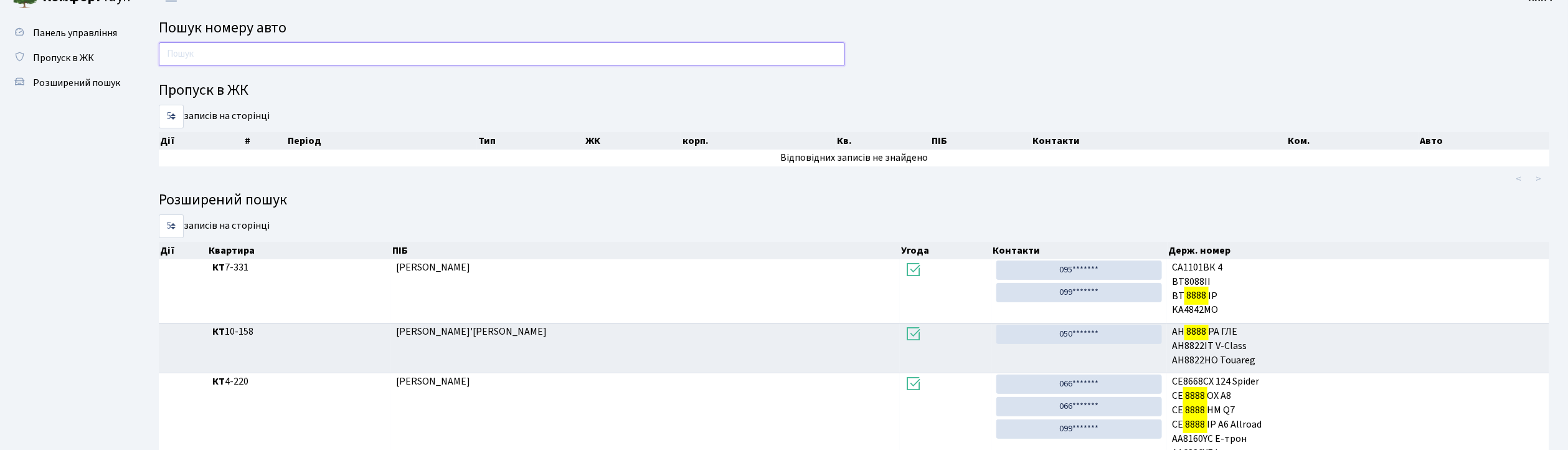
scroll to position [0, 0]
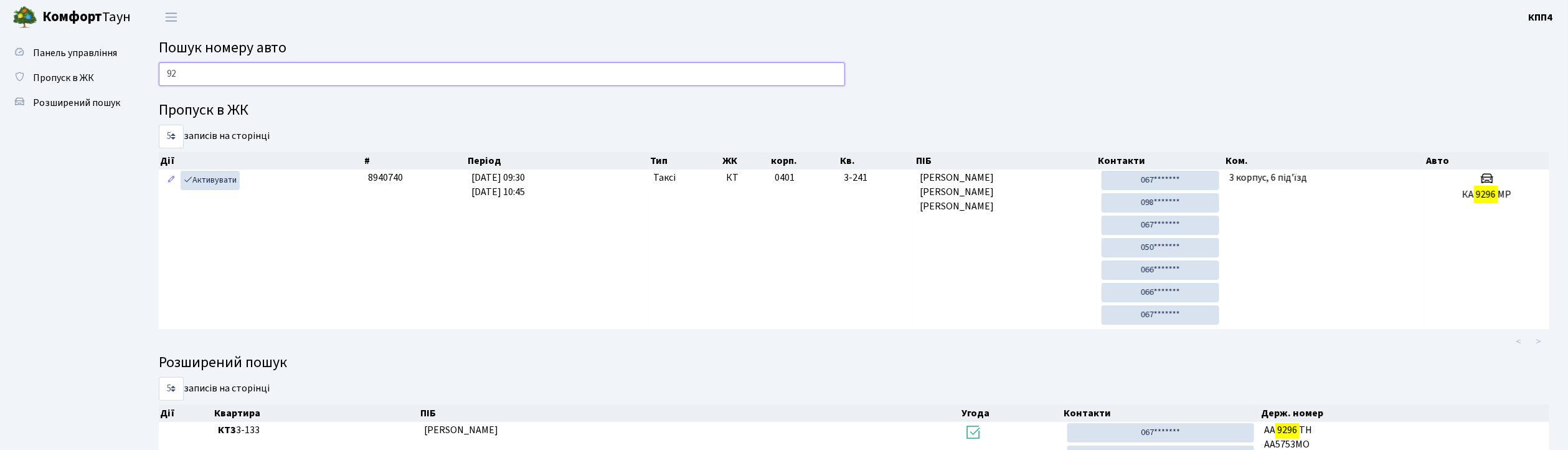
type input "9"
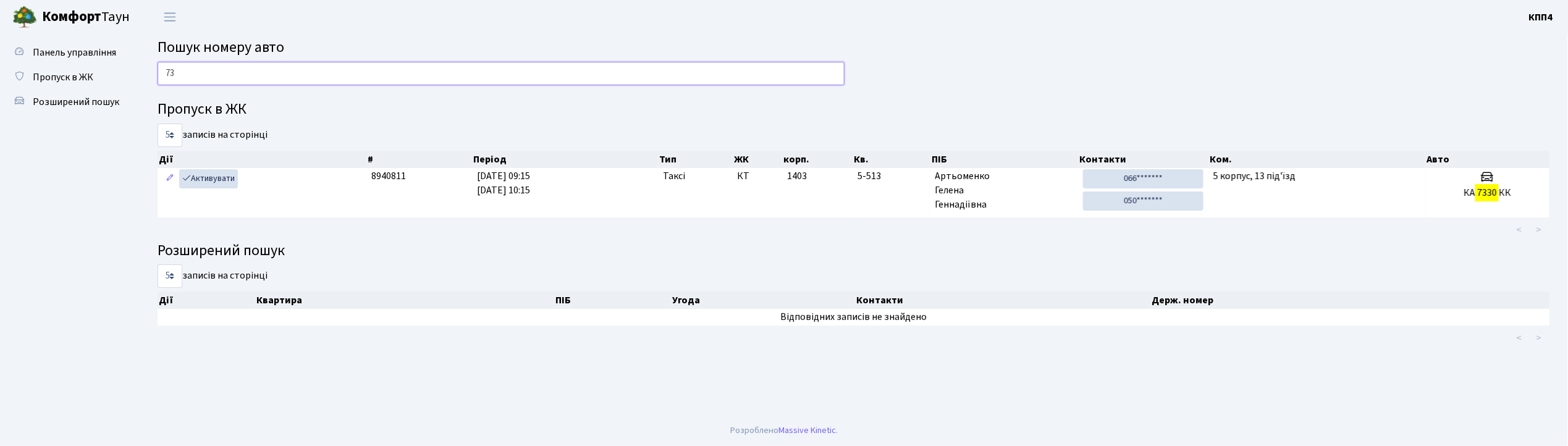
type input "7"
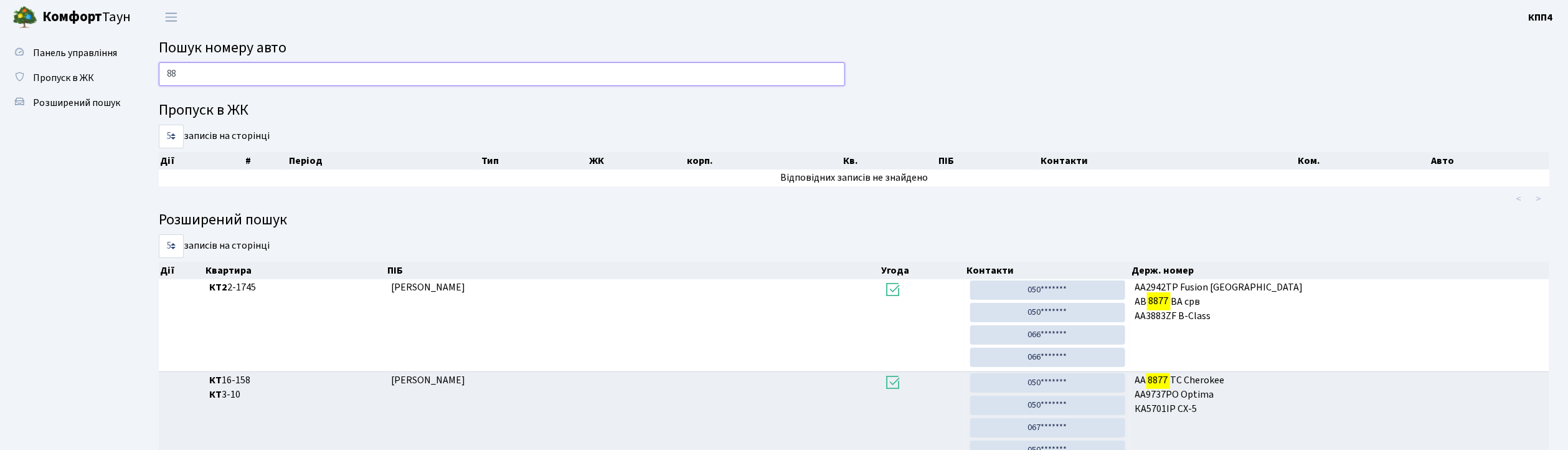
type input "8"
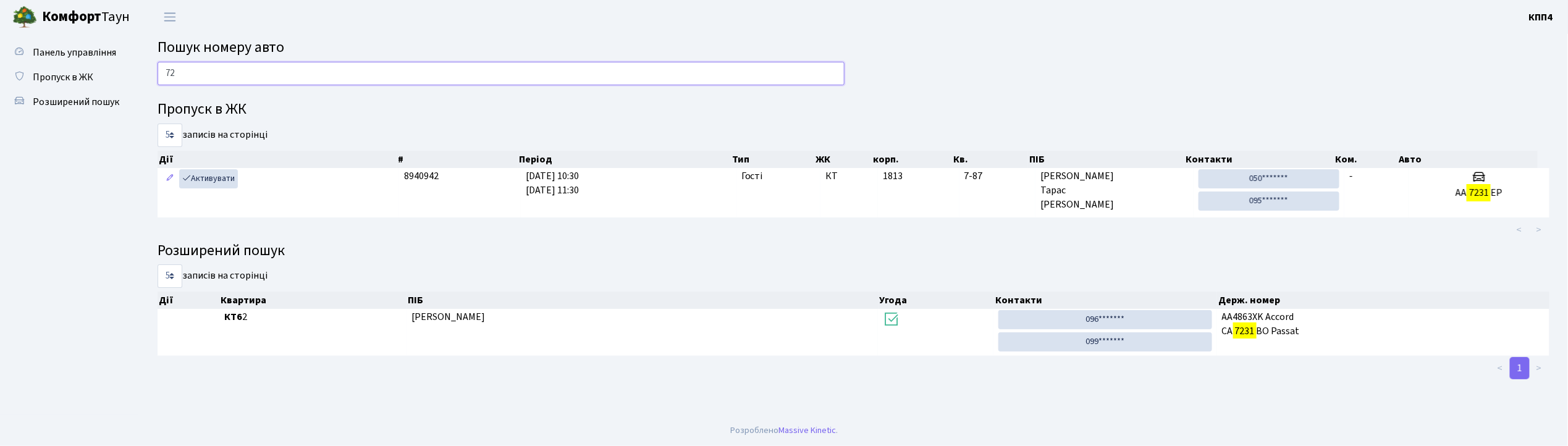
type input "7"
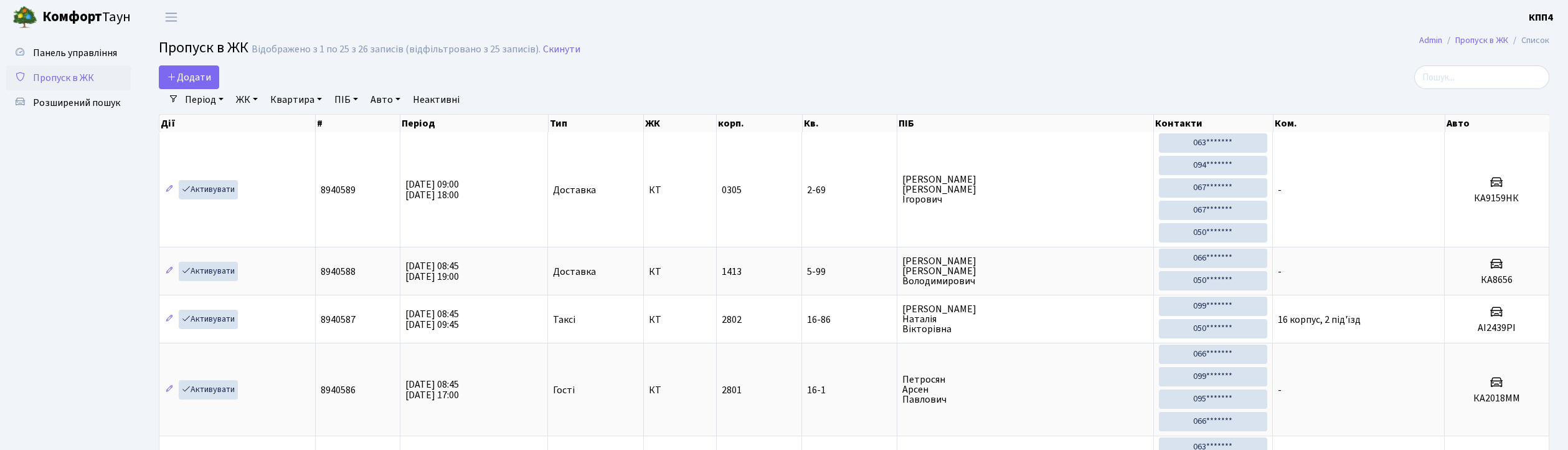
select select "25"
click at [200, 78] on span "Додати" at bounding box center [189, 78] width 44 height 14
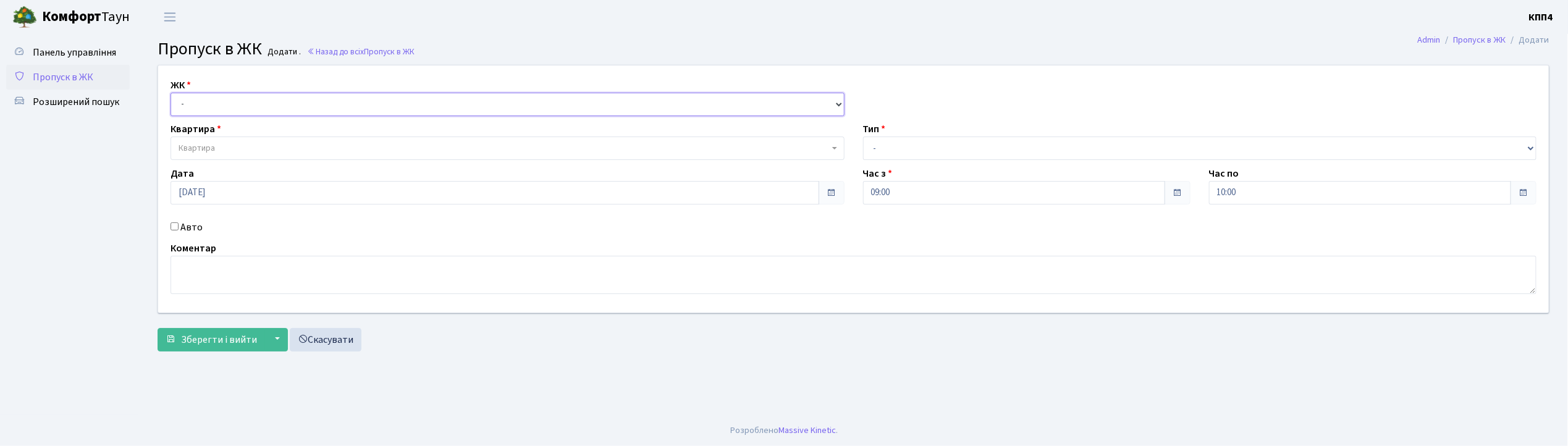
click at [199, 105] on select "- КТ, вул. Регенераторна, 4 КТ2, просп. [STREET_ADDRESS] [STREET_ADDRESS] [PERS…" at bounding box center [507, 105] width 674 height 24
select select "271"
click at [171, 93] on select "- КТ, вул. Регенераторна, 4 КТ2, просп. [STREET_ADDRESS] [STREET_ADDRESS] [PERS…" at bounding box center [507, 105] width 674 height 24
select select
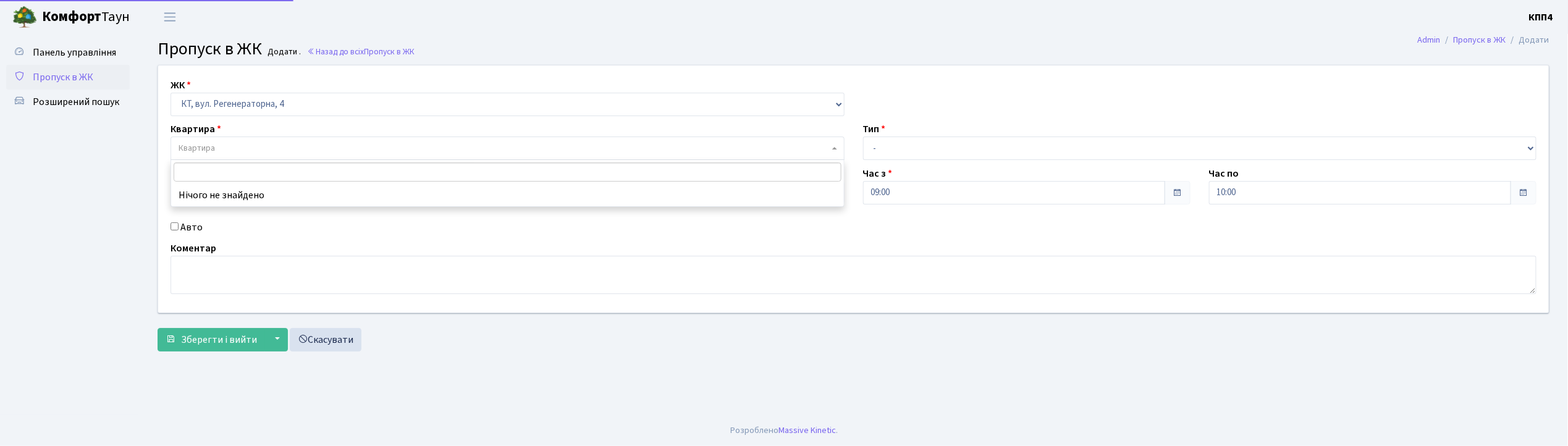
click at [196, 144] on span "Квартира" at bounding box center [196, 148] width 37 height 13
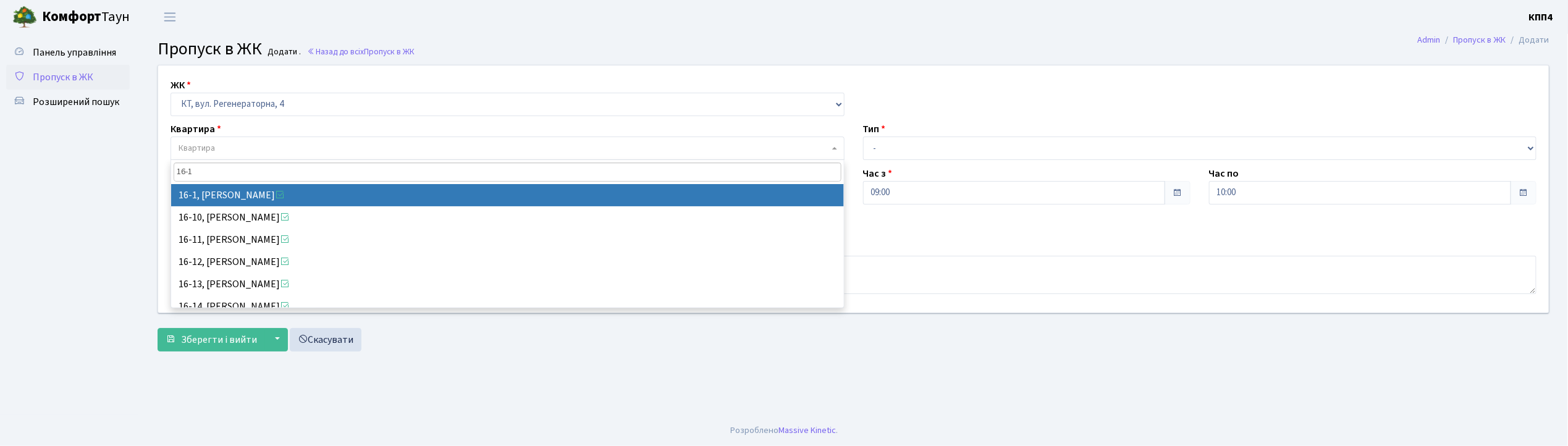
type input "16-1"
select select "8562"
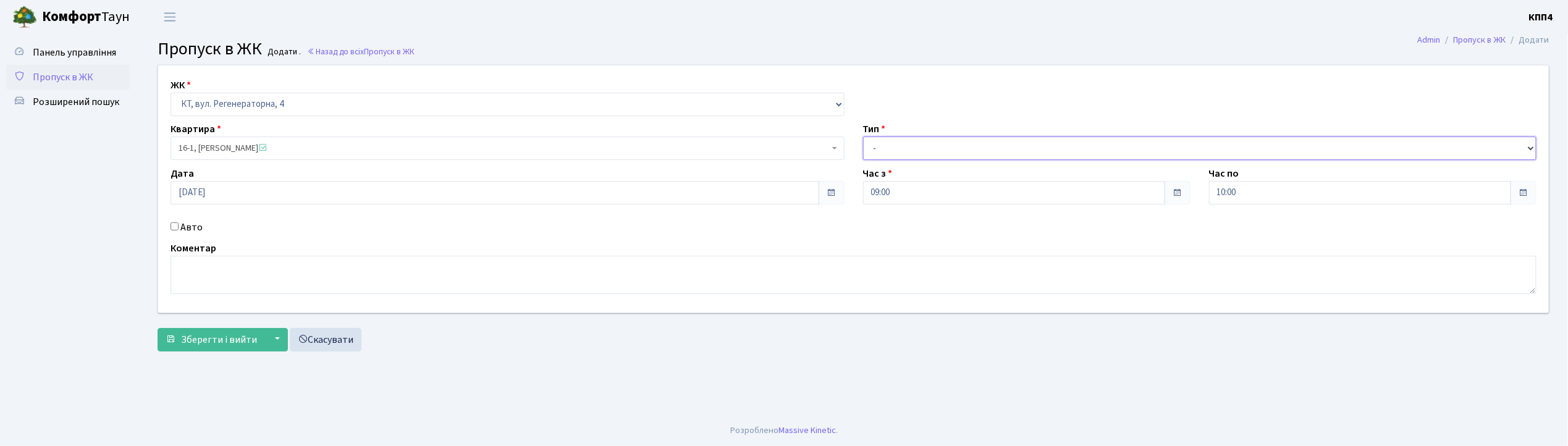
click at [882, 152] on select "- Доставка Таксі Гості Сервіс" at bounding box center [1199, 148] width 674 height 24
select select "3"
click at [862, 136] on select "- Доставка Таксі Гості Сервіс" at bounding box center [1199, 148] width 674 height 24
click at [242, 278] on textarea at bounding box center [854, 274] width 1366 height 38
type textarea "ВСІХ І Я"
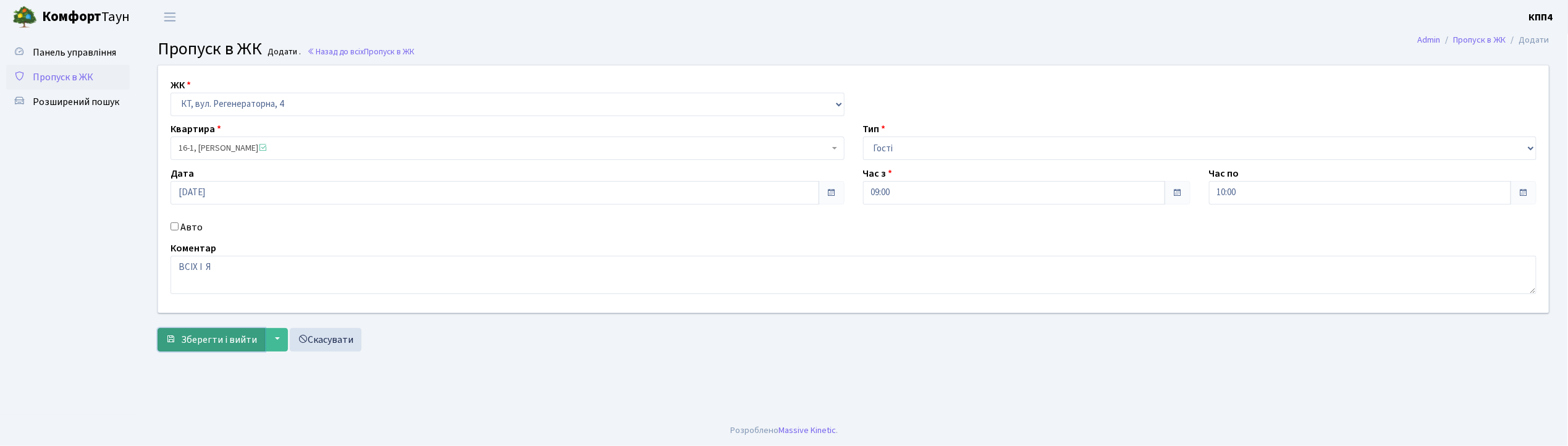
click at [197, 339] on span "Зберегти і вийти" at bounding box center [218, 339] width 76 height 14
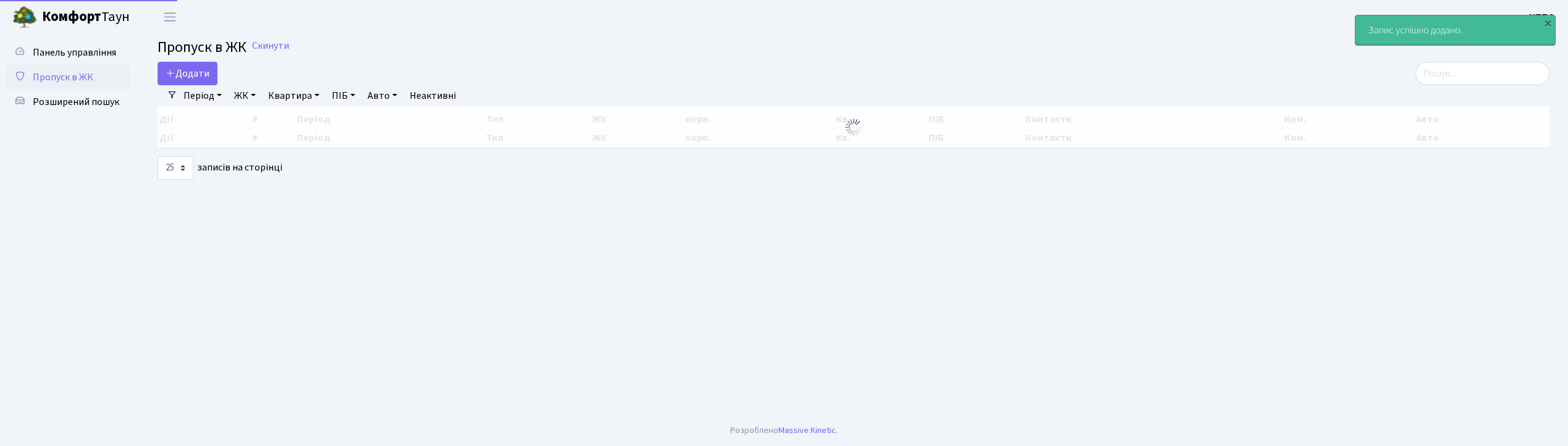
select select "25"
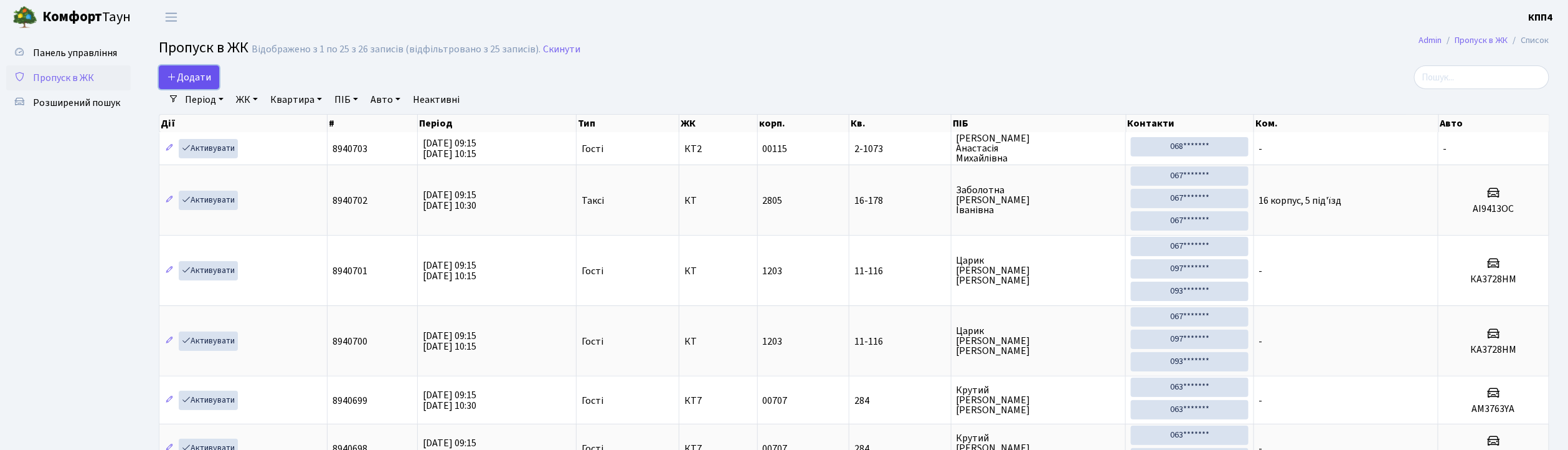
click at [190, 75] on span "Додати" at bounding box center [189, 78] width 44 height 14
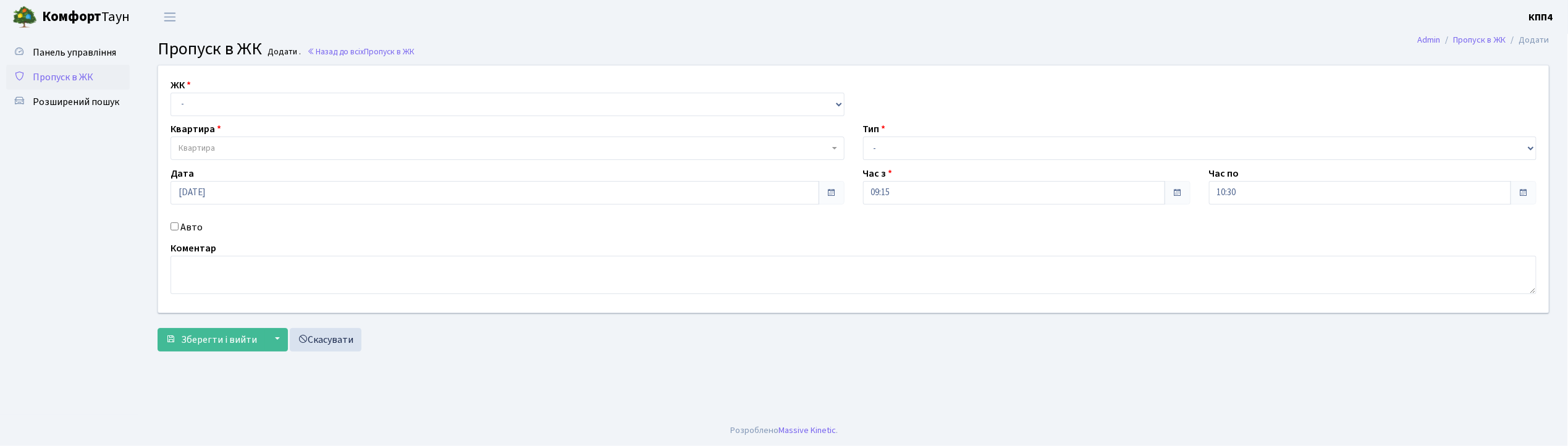
click at [176, 225] on input "Авто" at bounding box center [175, 226] width 8 height 8
checkbox input "true"
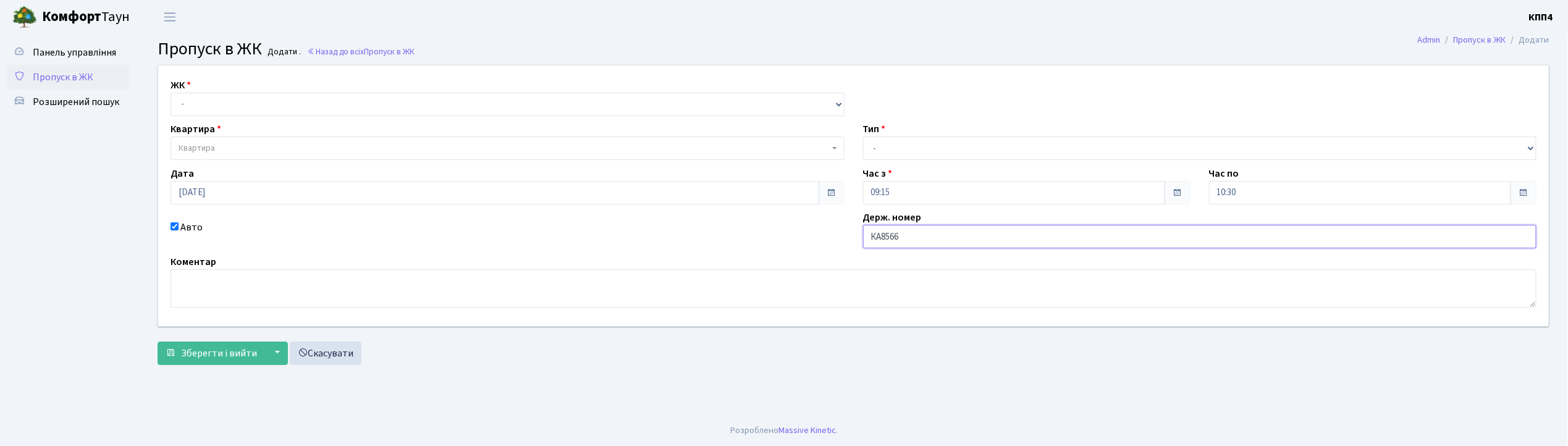
type input "КА8566ІН"
click at [198, 99] on select "- КТ, вул. Регенераторна, 4 КТ2, просп. Соборності, 17 КТ3, вул. Березнева, 16 …" at bounding box center [507, 105] width 674 height 24
select select "271"
click at [171, 93] on select "- КТ, вул. Регенераторна, 4 КТ2, просп. Соборності, 17 КТ3, вул. Березнева, 16 …" at bounding box center [507, 105] width 674 height 24
select select
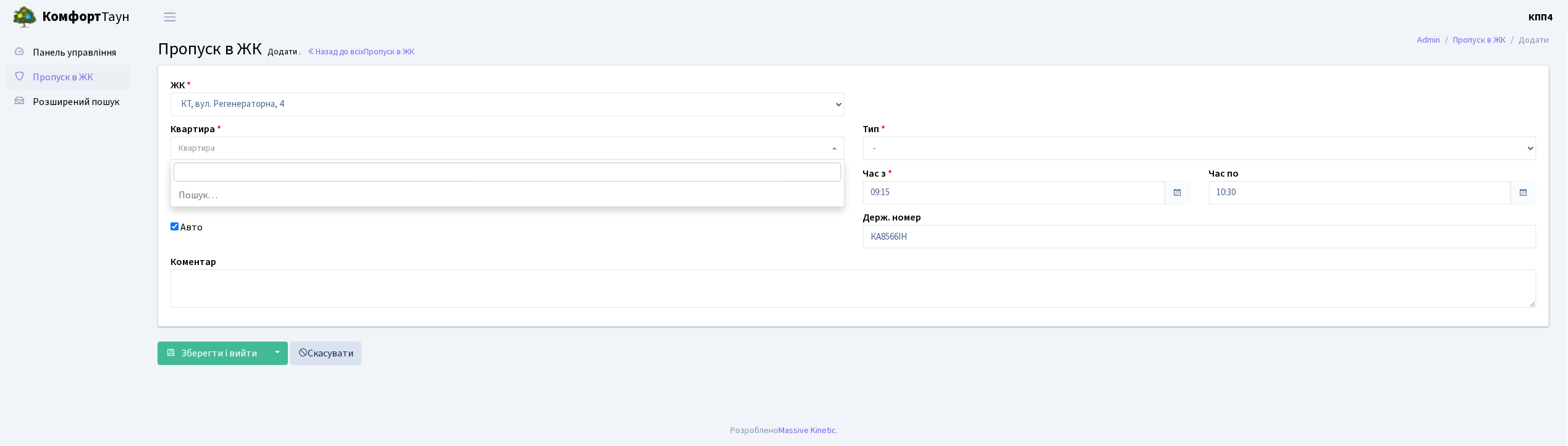
click at [182, 144] on span "Квартира" at bounding box center [196, 148] width 37 height 13
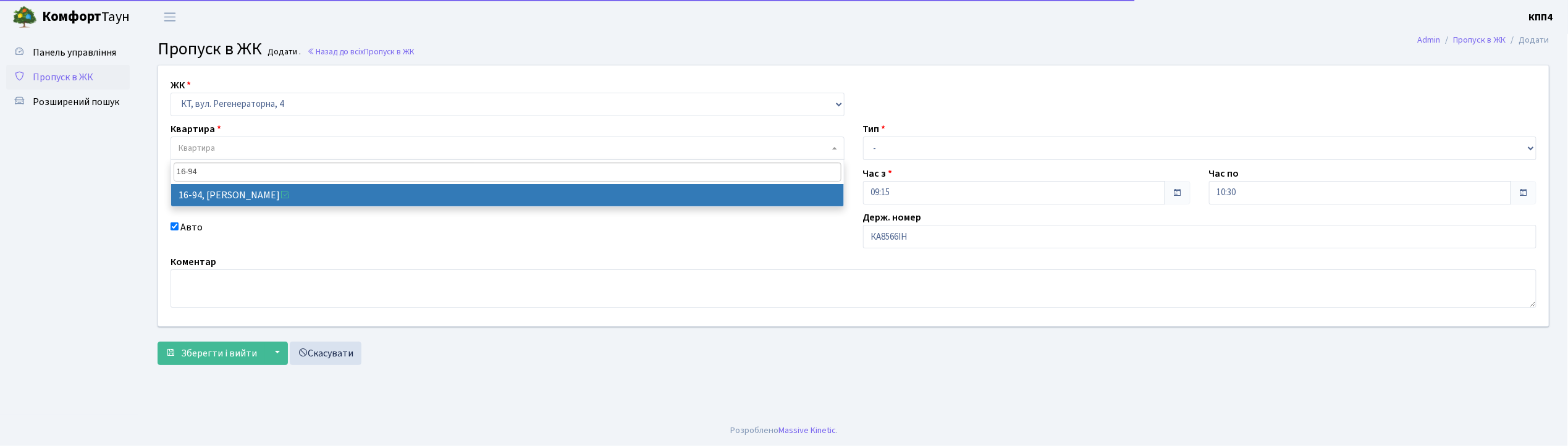
type input "16-94"
select select "8655"
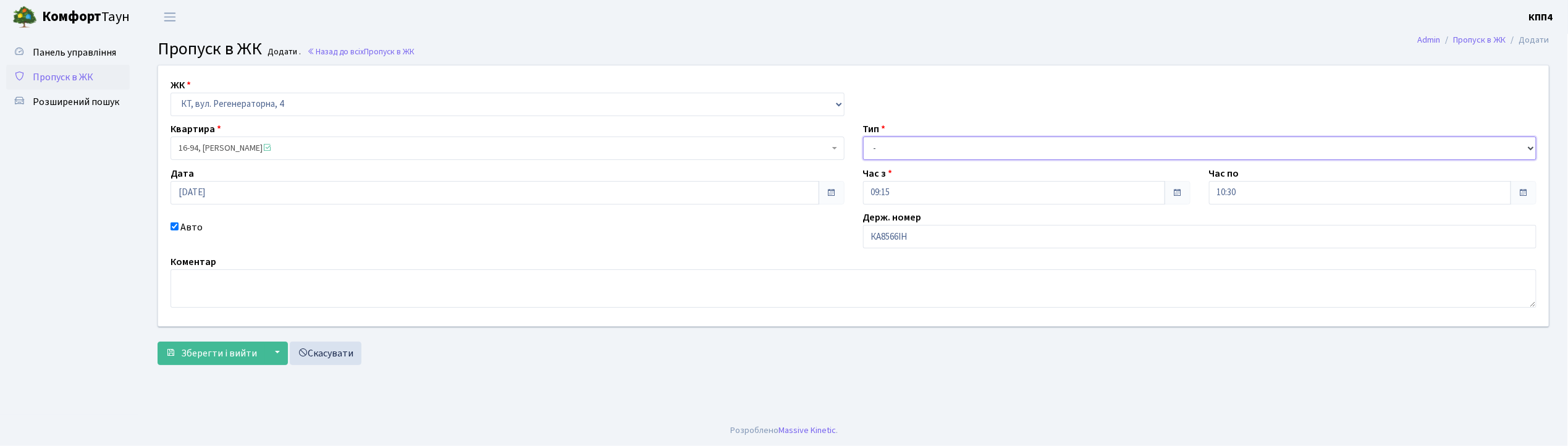
click at [902, 136] on select "- Доставка Таксі Гості Сервіс" at bounding box center [1199, 148] width 674 height 24
select select "2"
click at [862, 136] on select "- Доставка Таксі Гості Сервіс" at bounding box center [1199, 148] width 674 height 24
click at [199, 365] on button "Зберегти і вийти" at bounding box center [211, 353] width 108 height 24
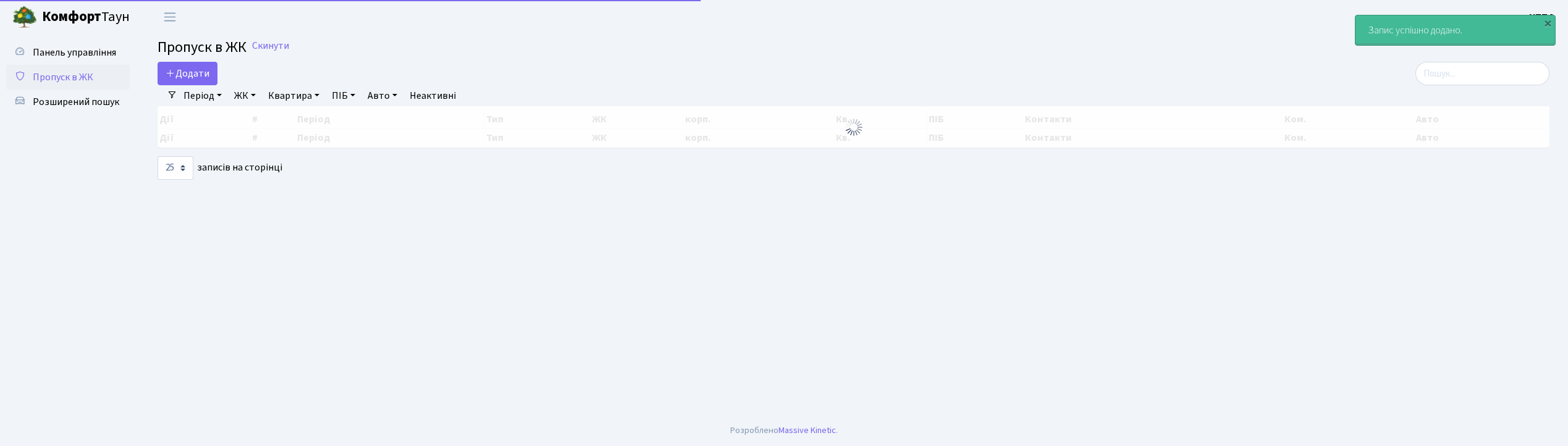
select select "25"
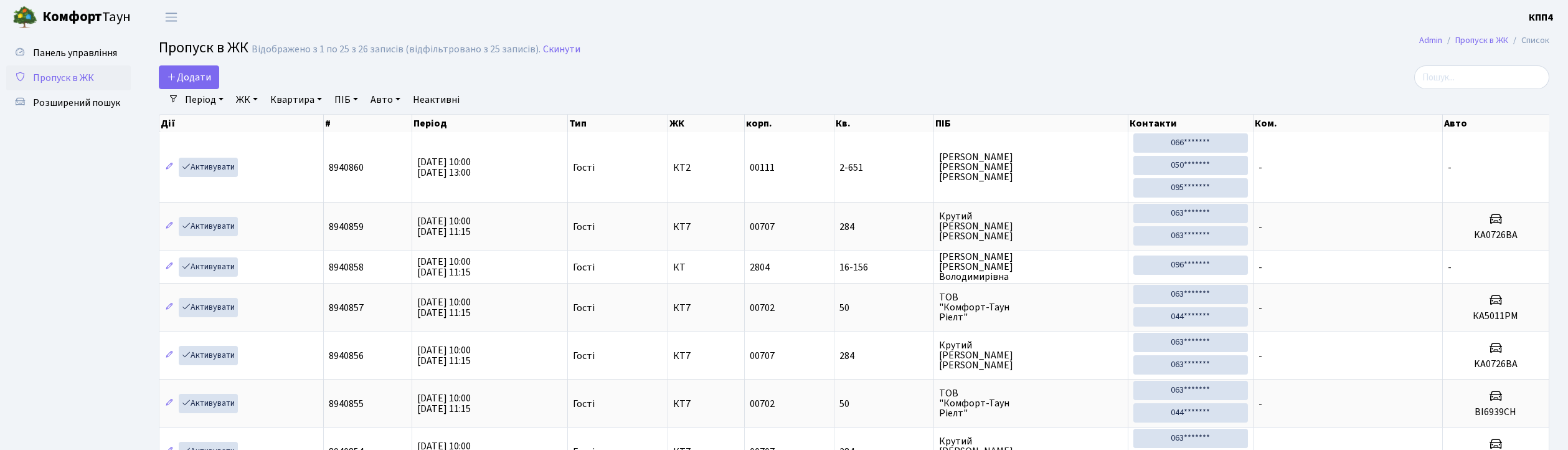
select select "25"
click at [194, 78] on span "Додати" at bounding box center [189, 78] width 44 height 14
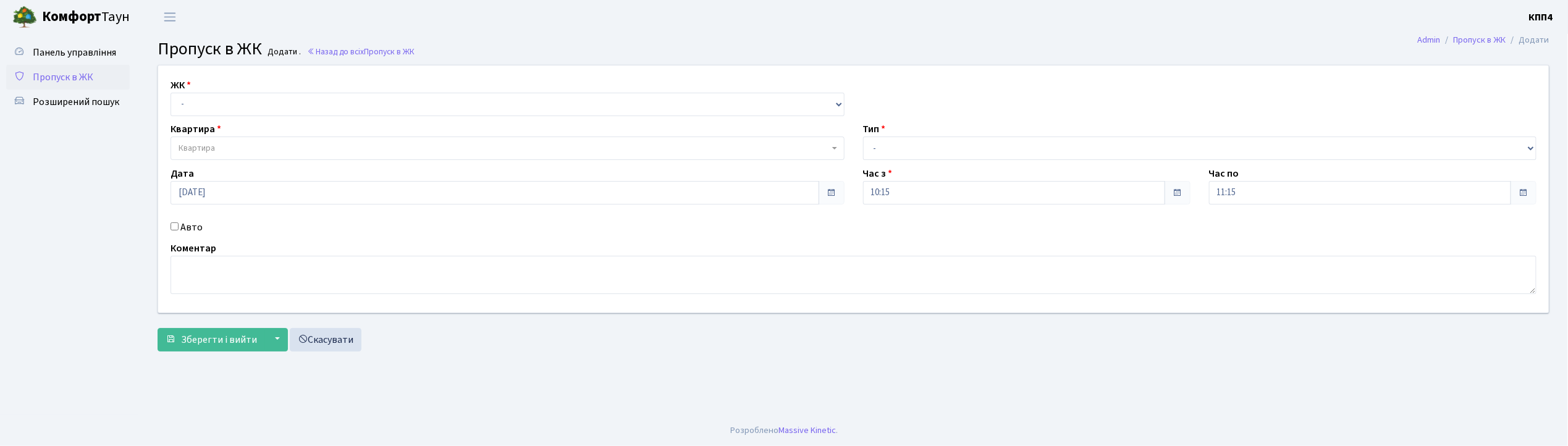
click at [200, 90] on div "ЖК - КТ, вул. Регенераторна, 4 КТ2, просп. [STREET_ADDRESS] [STREET_ADDRESS] [P…" at bounding box center [507, 97] width 693 height 38
click at [199, 99] on select "- КТ, вул. Регенераторна, 4 КТ2, просп. [STREET_ADDRESS] [STREET_ADDRESS] [PERS…" at bounding box center [507, 105] width 674 height 24
select select "271"
click at [171, 93] on select "- КТ, вул. Регенераторна, 4 КТ2, просп. [STREET_ADDRESS] [STREET_ADDRESS] [PERS…" at bounding box center [507, 105] width 674 height 24
select select
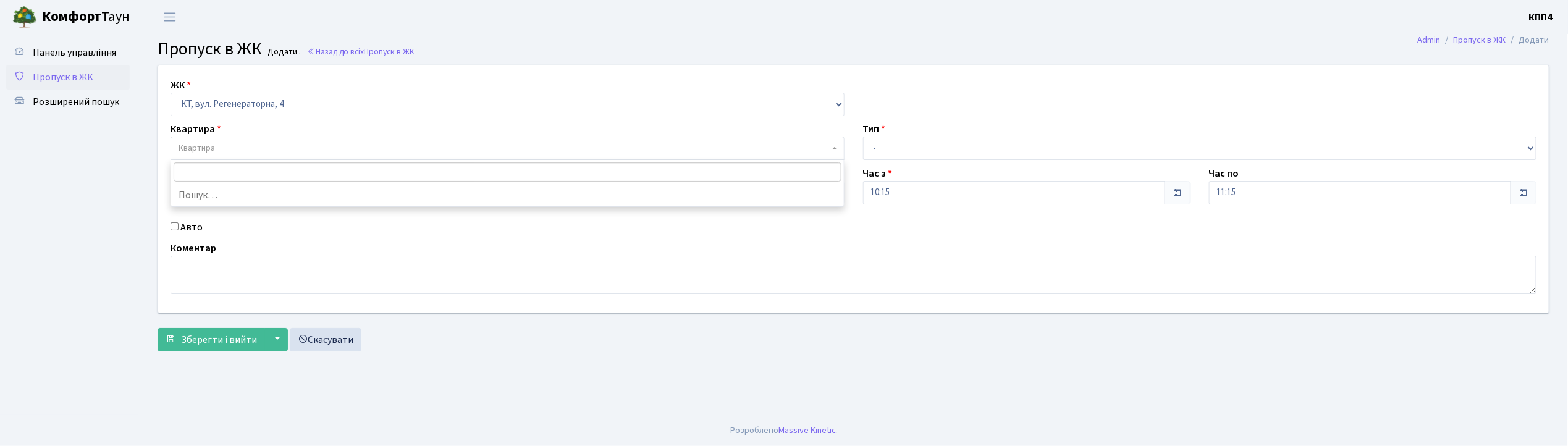
click at [206, 139] on span "Квартира" at bounding box center [507, 148] width 674 height 24
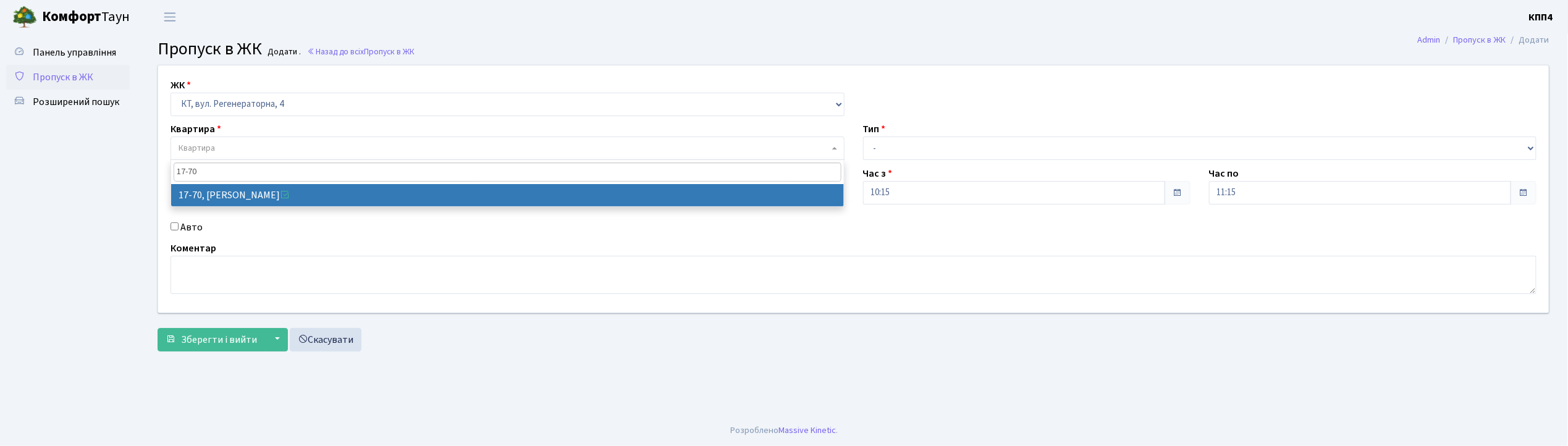
type input "17-70"
select select "9024"
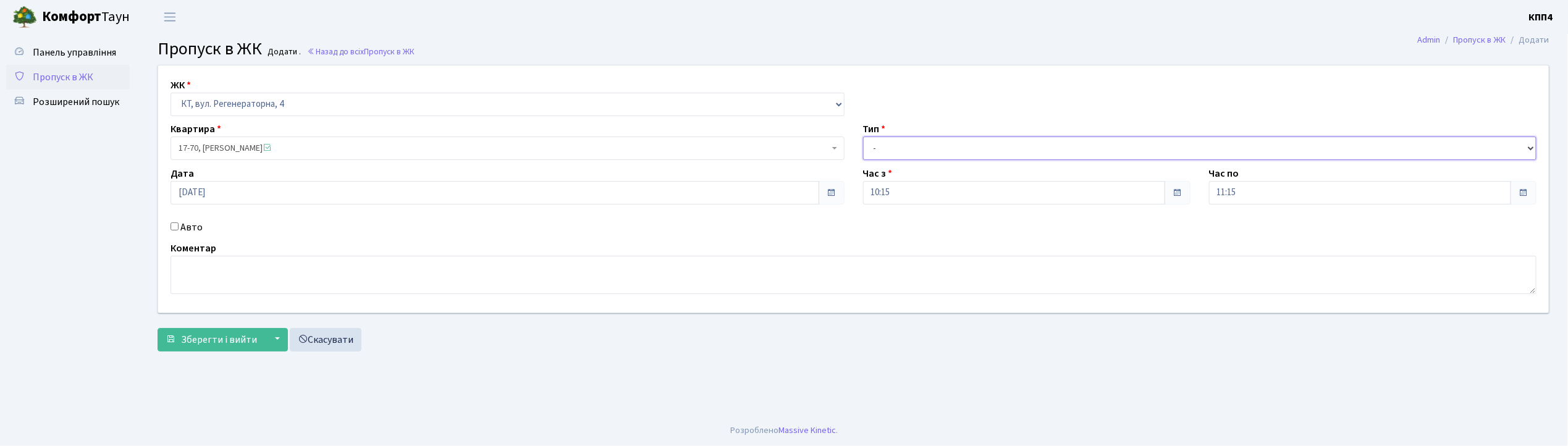
click at [875, 144] on select "- Доставка Таксі Гості Сервіс" at bounding box center [1199, 148] width 674 height 24
select select "1"
click at [862, 136] on select "- Доставка Таксі Гості Сервіс" at bounding box center [1199, 148] width 674 height 24
click at [251, 334] on span "Зберегти і вийти" at bounding box center [218, 339] width 76 height 14
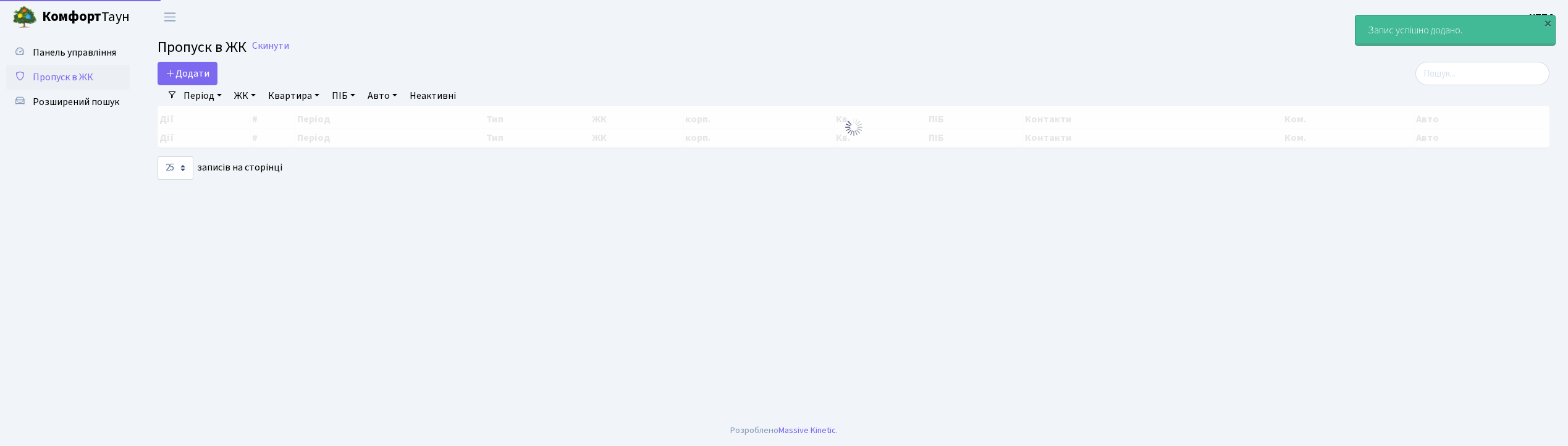
select select "25"
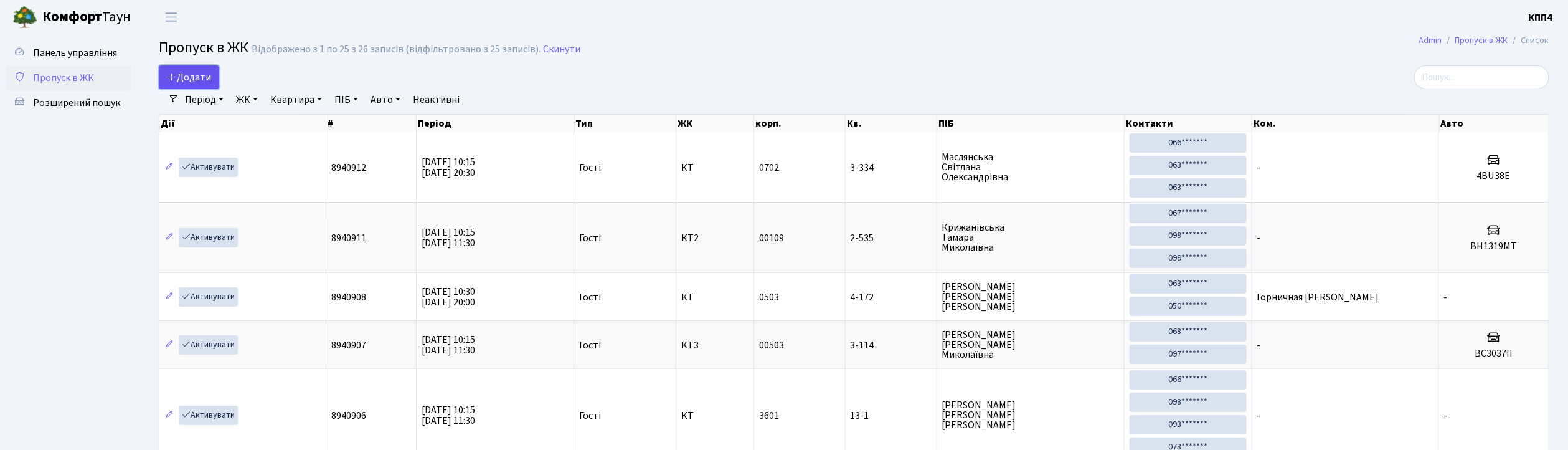
click at [192, 71] on span "Додати" at bounding box center [189, 78] width 44 height 14
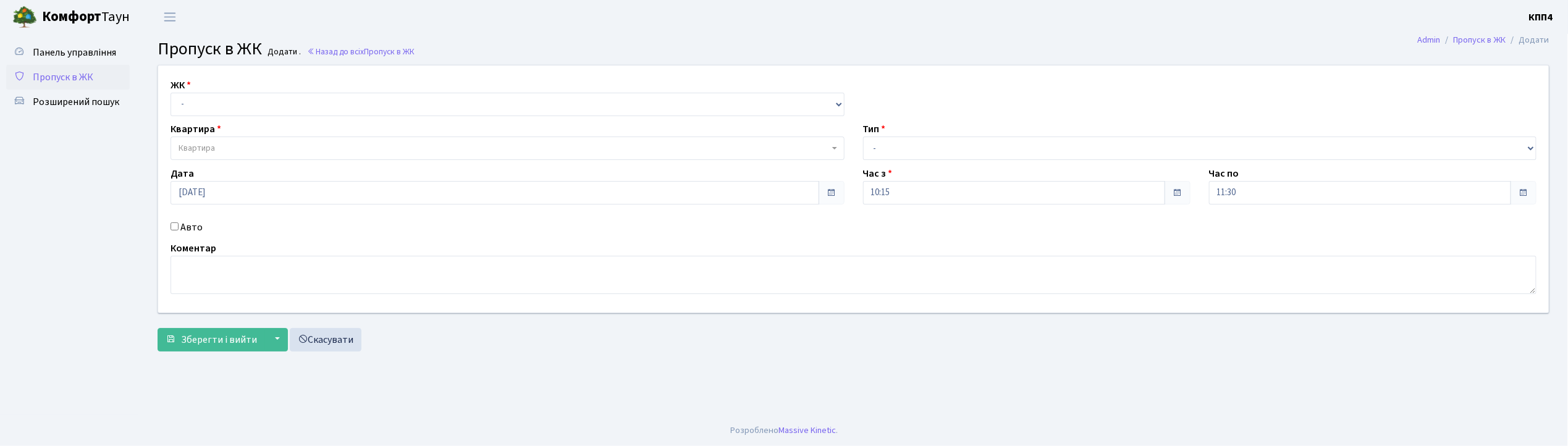
click at [171, 226] on input "Авто" at bounding box center [175, 226] width 8 height 8
checkbox input "true"
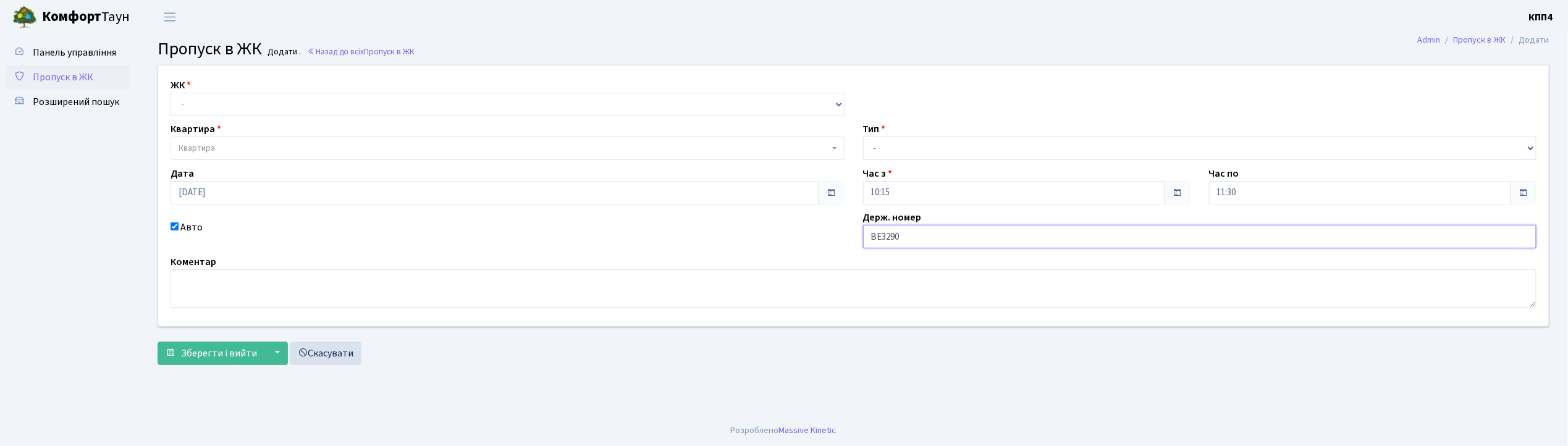
type input "ВЕ3290АО"
click at [280, 105] on select "- КТ, вул. Регенераторна, 4 КТ2, просп. Соборності, 17 КТ3, вул. Березнева, 16 …" at bounding box center [507, 105] width 674 height 24
select select "271"
click at [171, 93] on select "- КТ, вул. Регенераторна, 4 КТ2, просп. Соборності, 17 КТ3, вул. Березнева, 16 …" at bounding box center [507, 105] width 674 height 24
select select
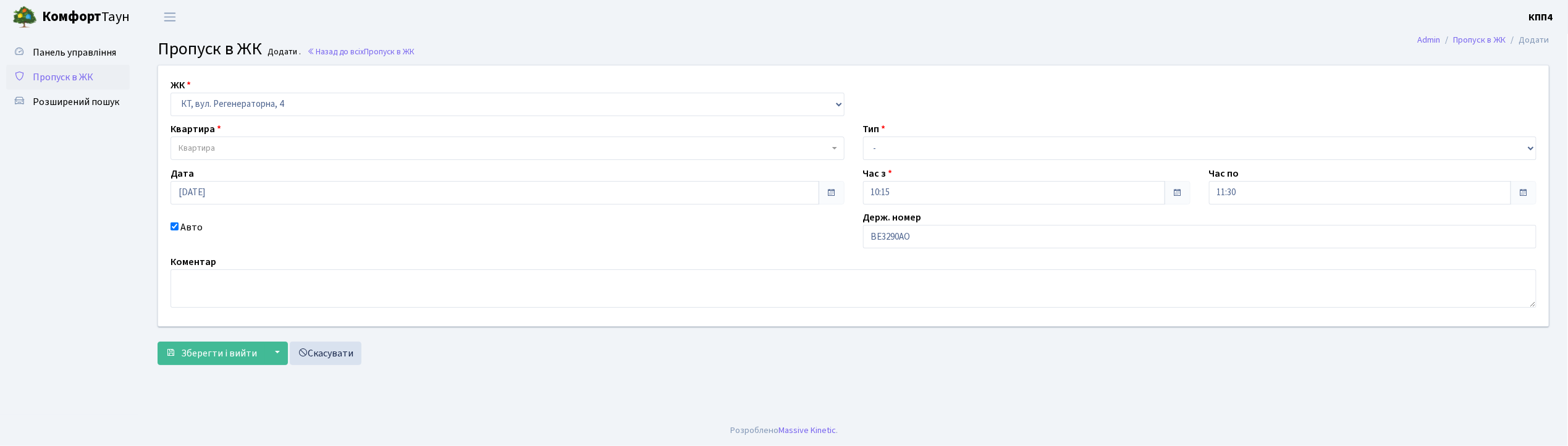
click at [270, 146] on span "Квартира" at bounding box center [503, 148] width 650 height 13
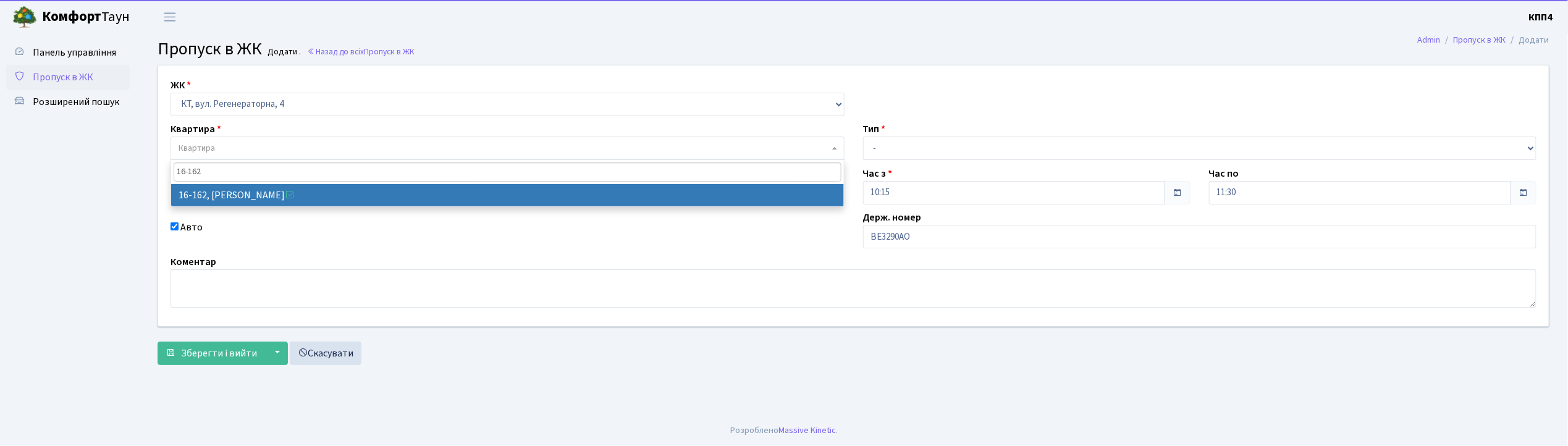
type input "16-162"
drag, startPoint x: 251, startPoint y: 190, endPoint x: 257, endPoint y: 188, distance: 6.3
select select "8723"
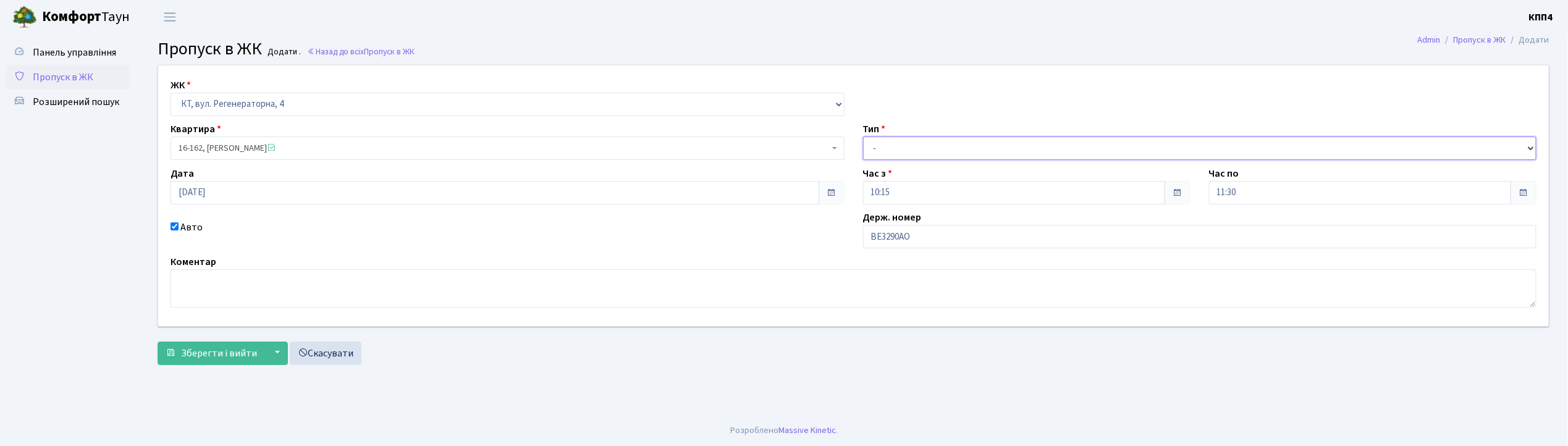
click at [881, 138] on select "- Доставка Таксі Гості Сервіс" at bounding box center [1199, 148] width 674 height 24
select select "3"
click at [862, 136] on select "- Доставка Таксі Гості Сервіс" at bounding box center [1199, 148] width 674 height 24
click at [193, 288] on textarea at bounding box center [854, 288] width 1366 height 38
type textarea "НА ЦІЛИЙ ДЕНЬ"
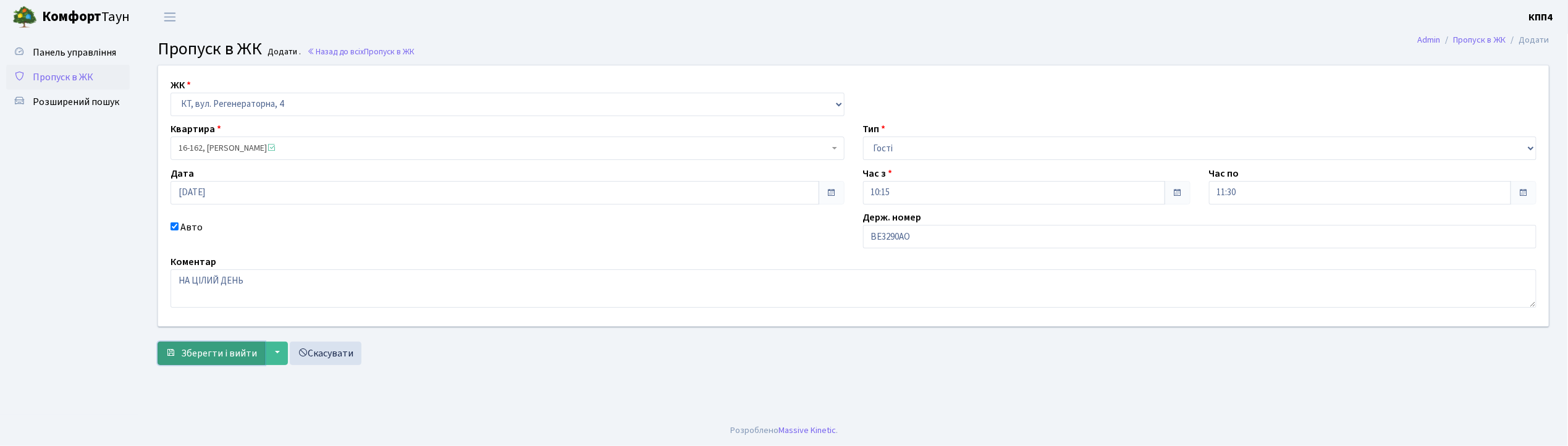
click at [210, 347] on span "Зберегти і вийти" at bounding box center [218, 353] width 76 height 14
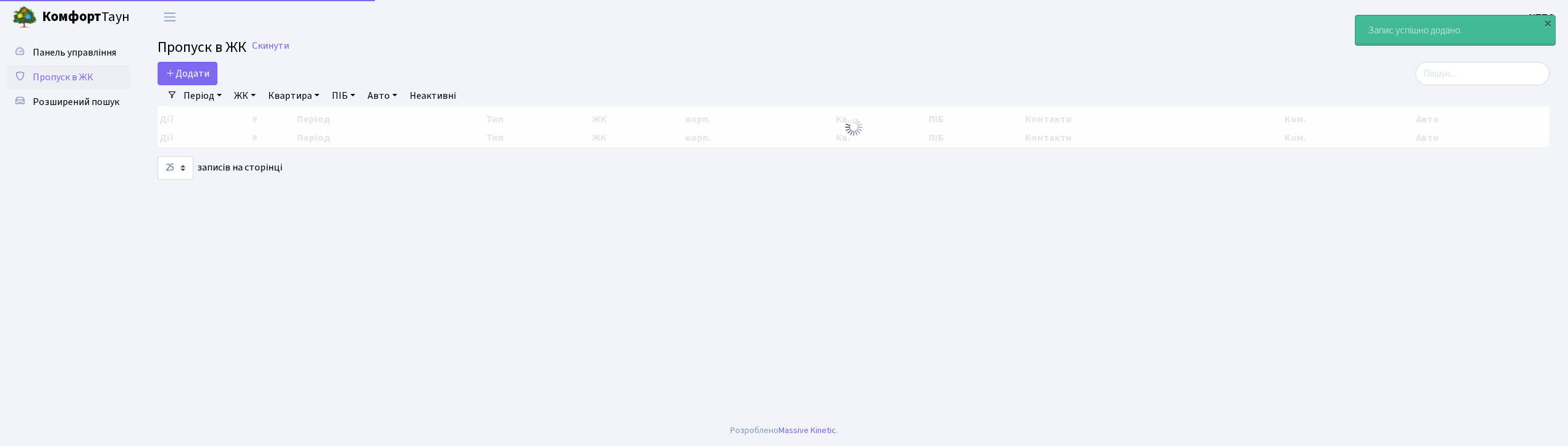
select select "25"
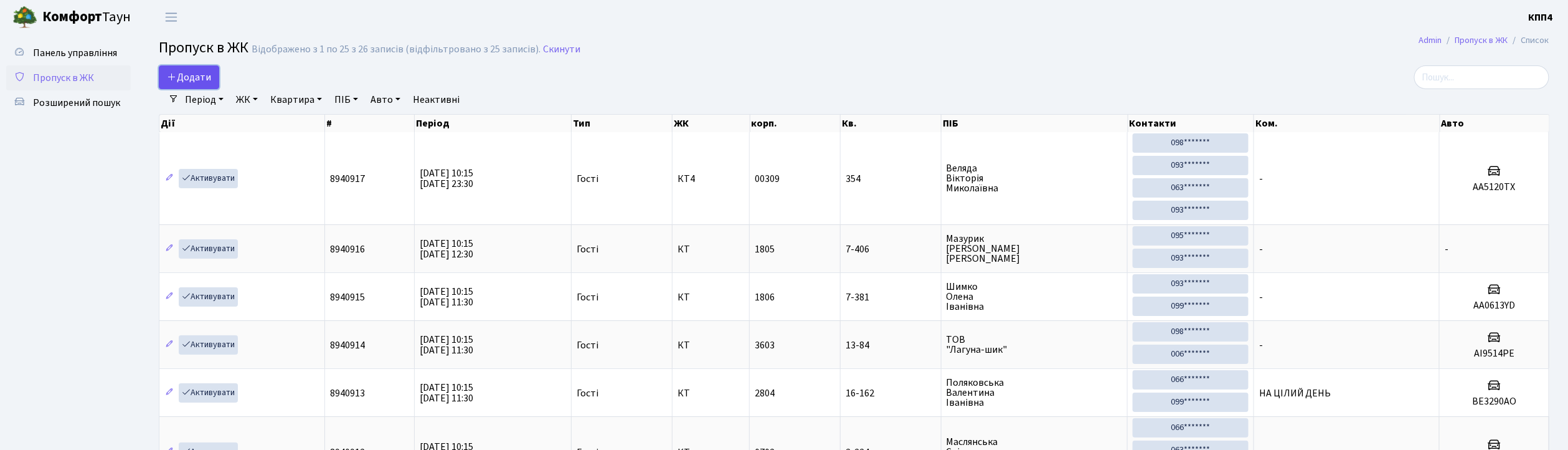
click at [187, 73] on span "Додати" at bounding box center [189, 78] width 44 height 14
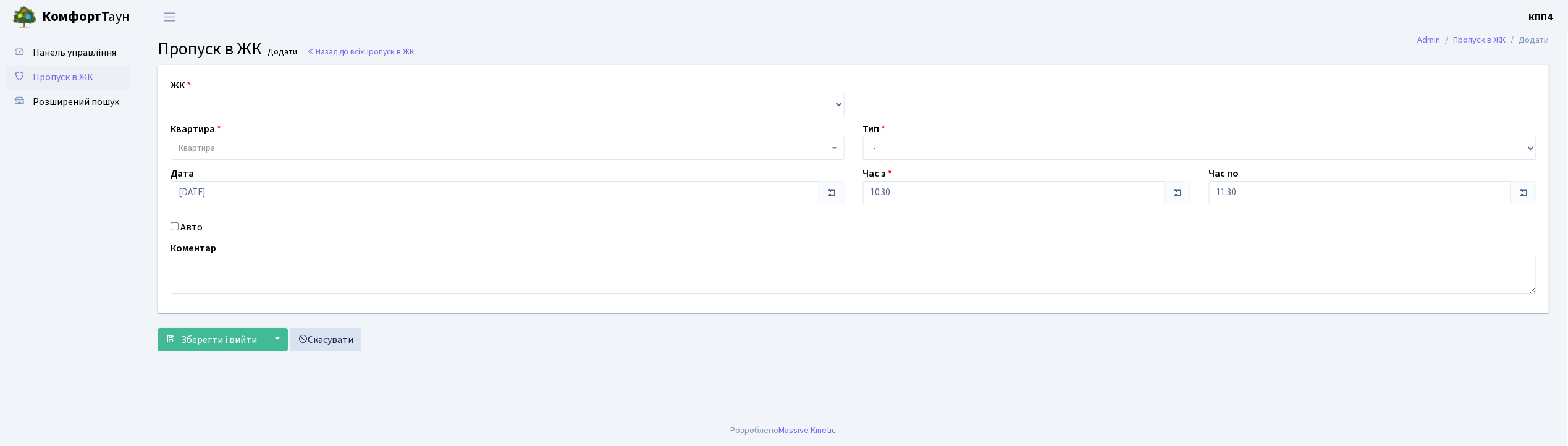
click at [174, 224] on input "Авто" at bounding box center [175, 226] width 8 height 8
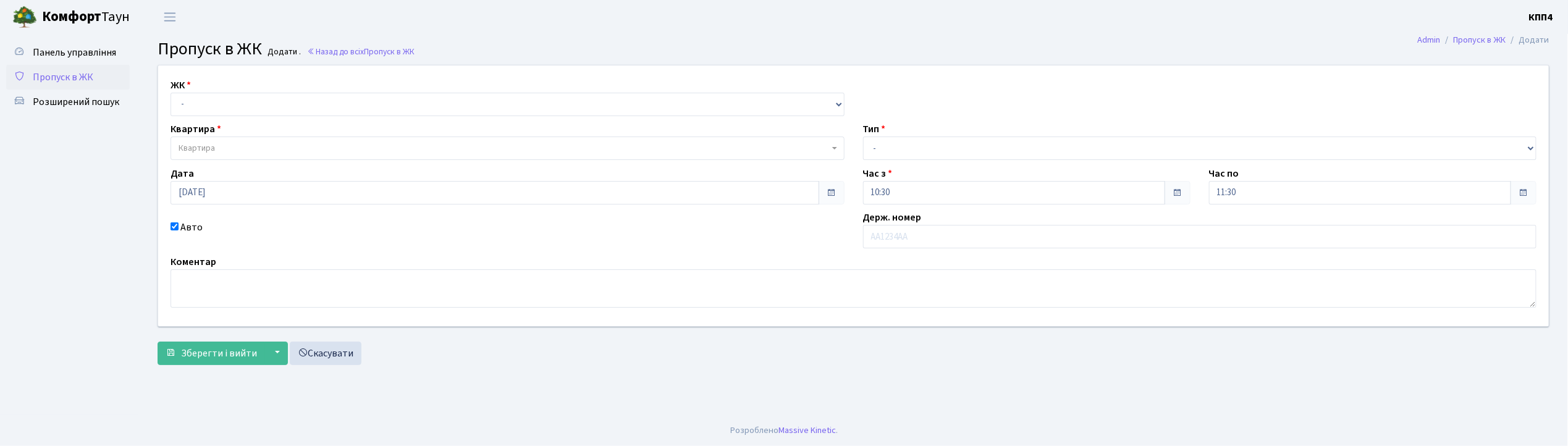
click at [174, 224] on input "Авто" at bounding box center [175, 226] width 8 height 8
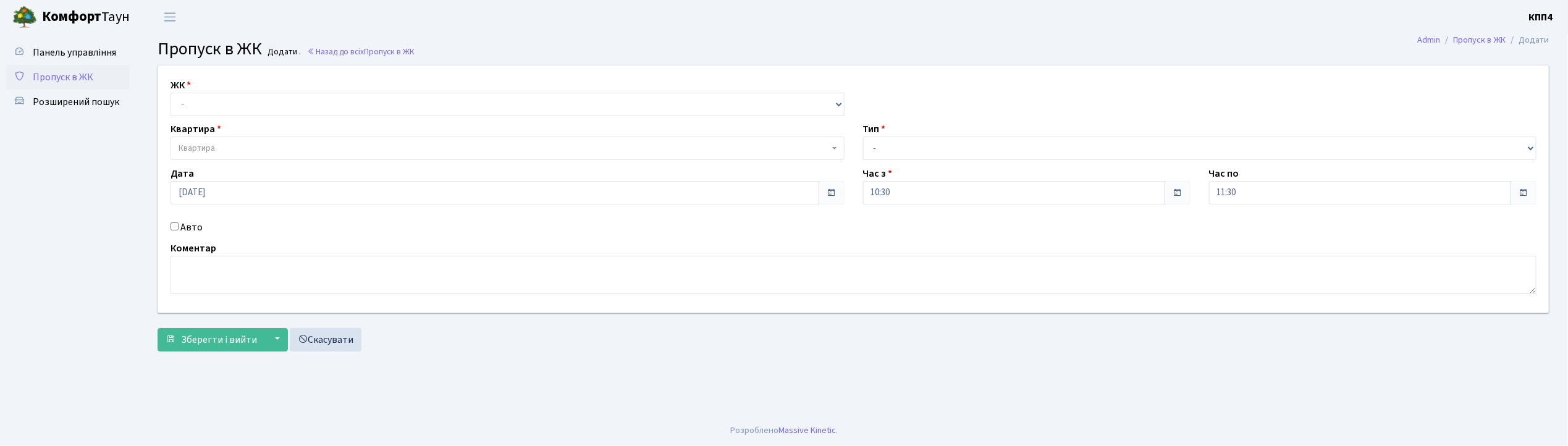
click at [174, 224] on input "Авто" at bounding box center [175, 226] width 8 height 8
checkbox input "true"
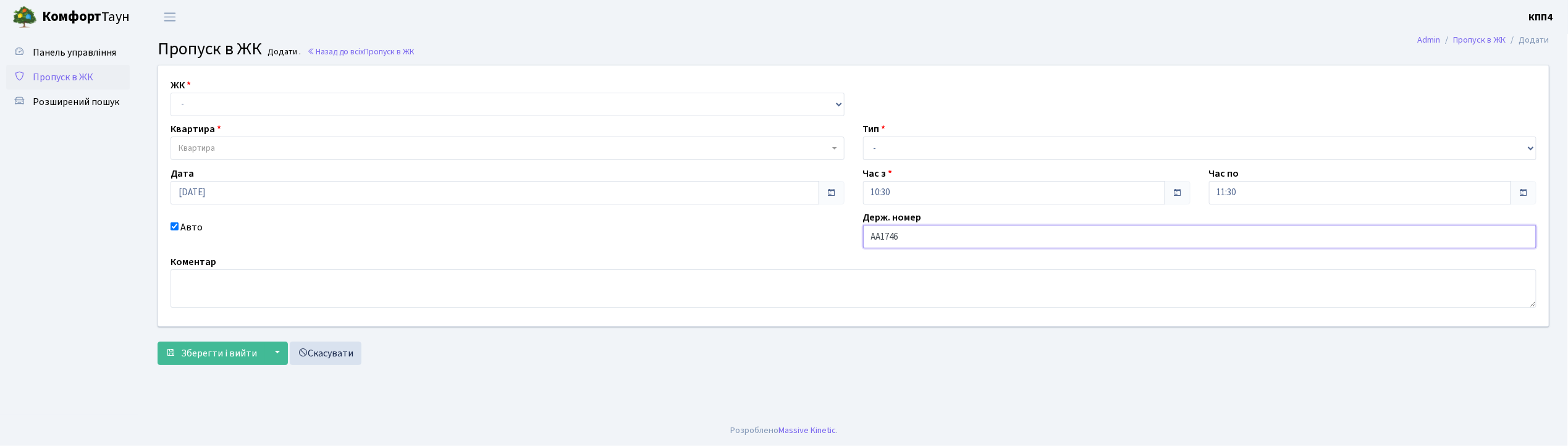
type input "АА1746МА"
click at [240, 100] on select "- КТ, вул. Регенераторна, 4 КТ2, просп. Соборності, 17 КТ3, вул. Березнева, 16 …" at bounding box center [507, 105] width 674 height 24
select select "271"
click at [171, 93] on select "- КТ, вул. Регенераторна, 4 КТ2, просп. Соборності, 17 КТ3, вул. Березнева, 16 …" at bounding box center [507, 105] width 674 height 24
select select
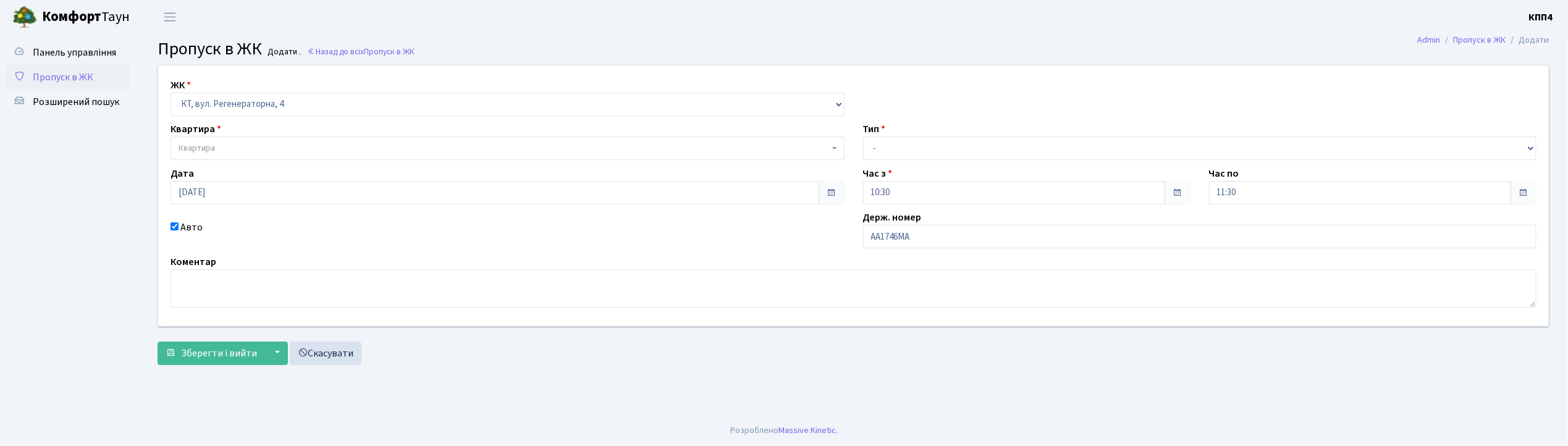
click at [228, 148] on span "Квартира" at bounding box center [503, 148] width 650 height 13
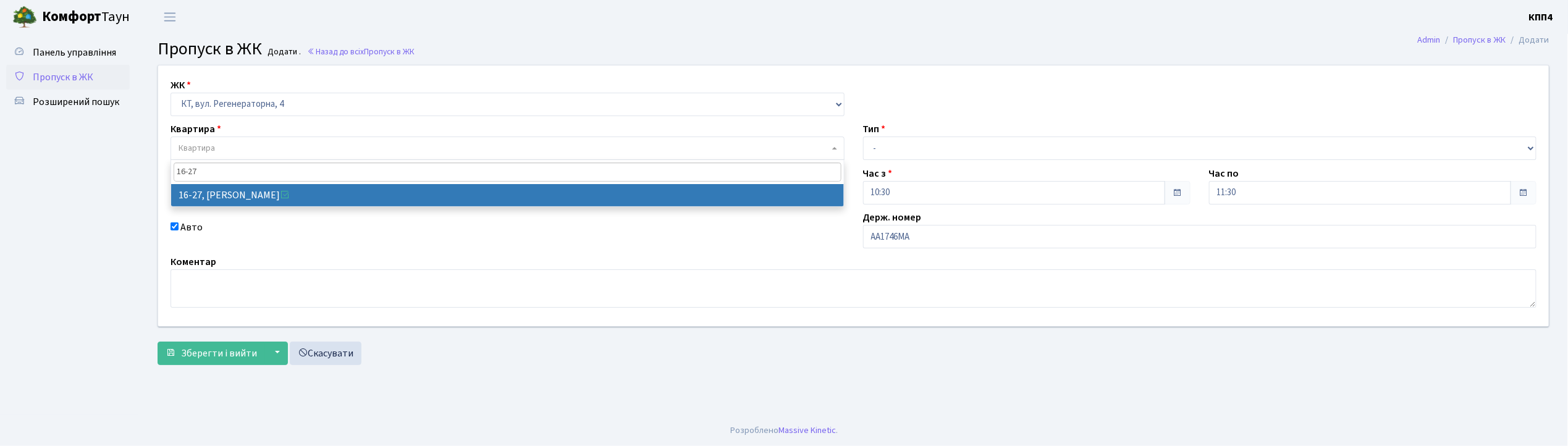
type input "16-27"
select select "8588"
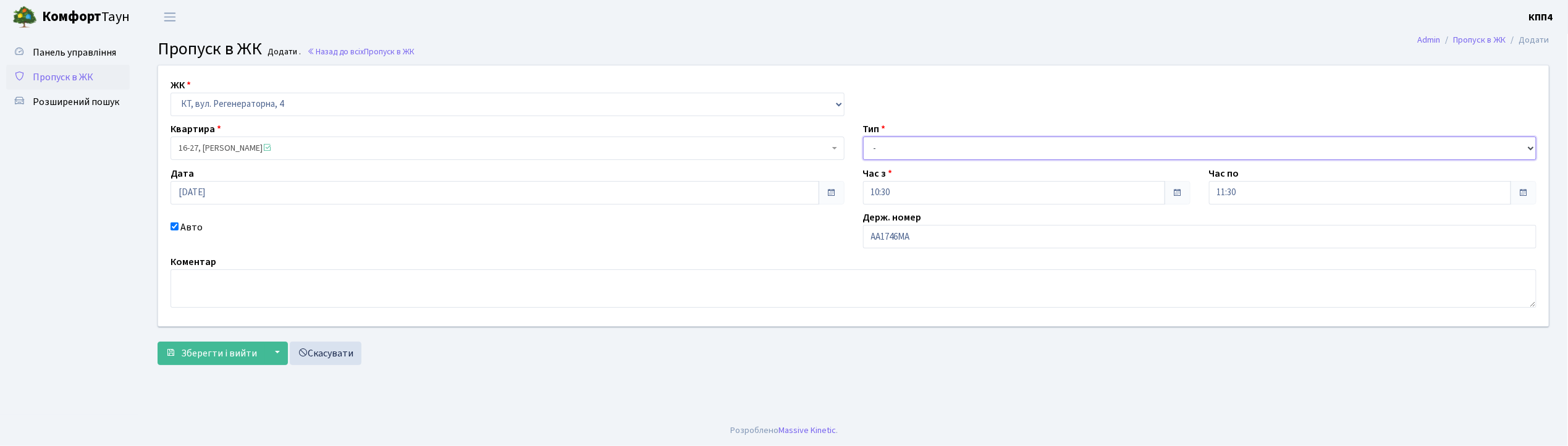
click at [914, 144] on select "- Доставка Таксі Гості Сервіс" at bounding box center [1199, 148] width 674 height 24
select select "1"
click at [862, 136] on select "- Доставка Таксі Гості Сервіс" at bounding box center [1199, 148] width 674 height 24
click at [213, 351] on span "Зберегти і вийти" at bounding box center [218, 353] width 76 height 14
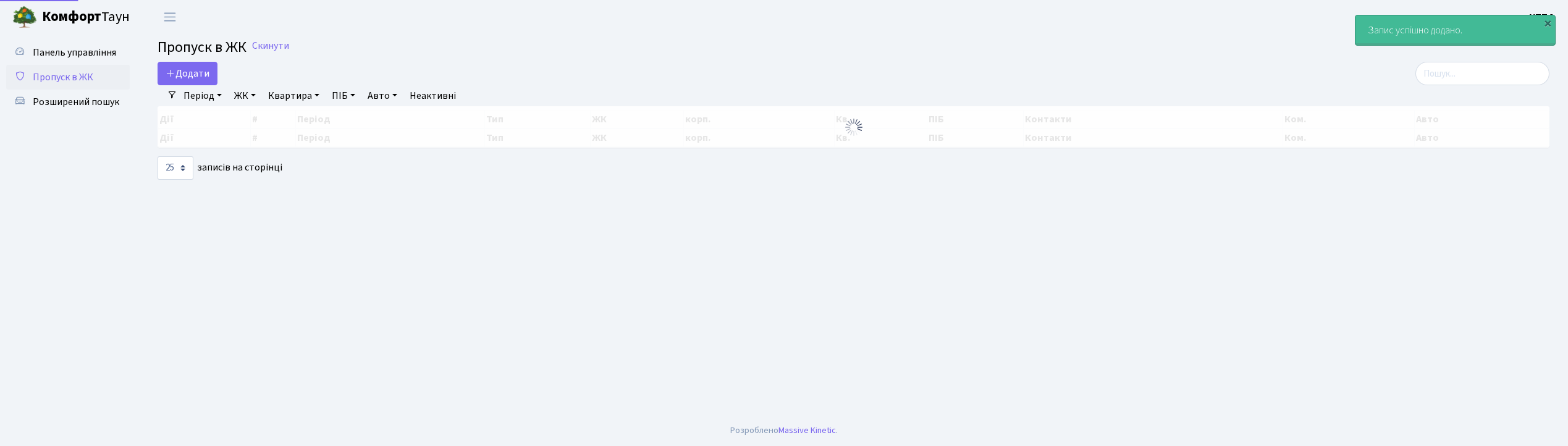
select select "25"
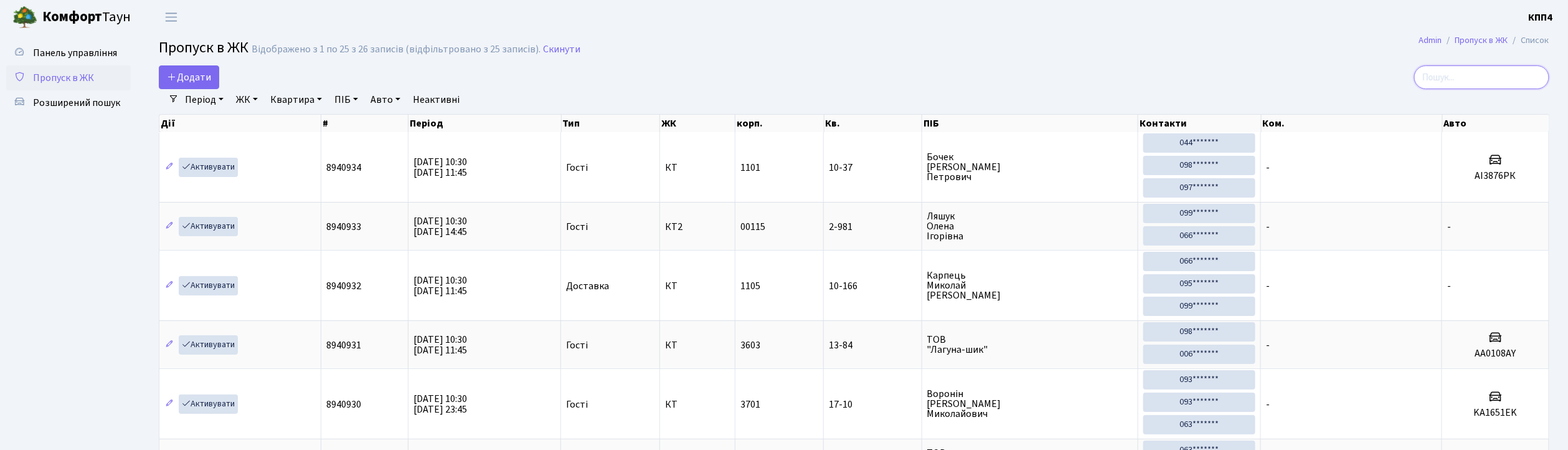
click at [1455, 78] on input "search" at bounding box center [1482, 78] width 135 height 24
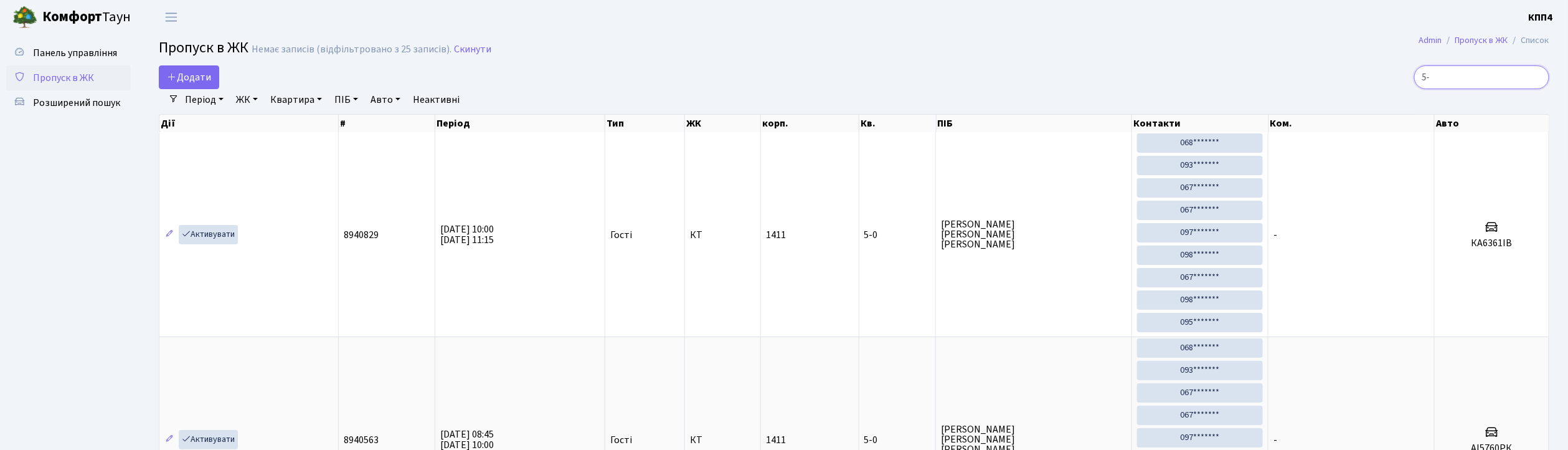
type input "5"
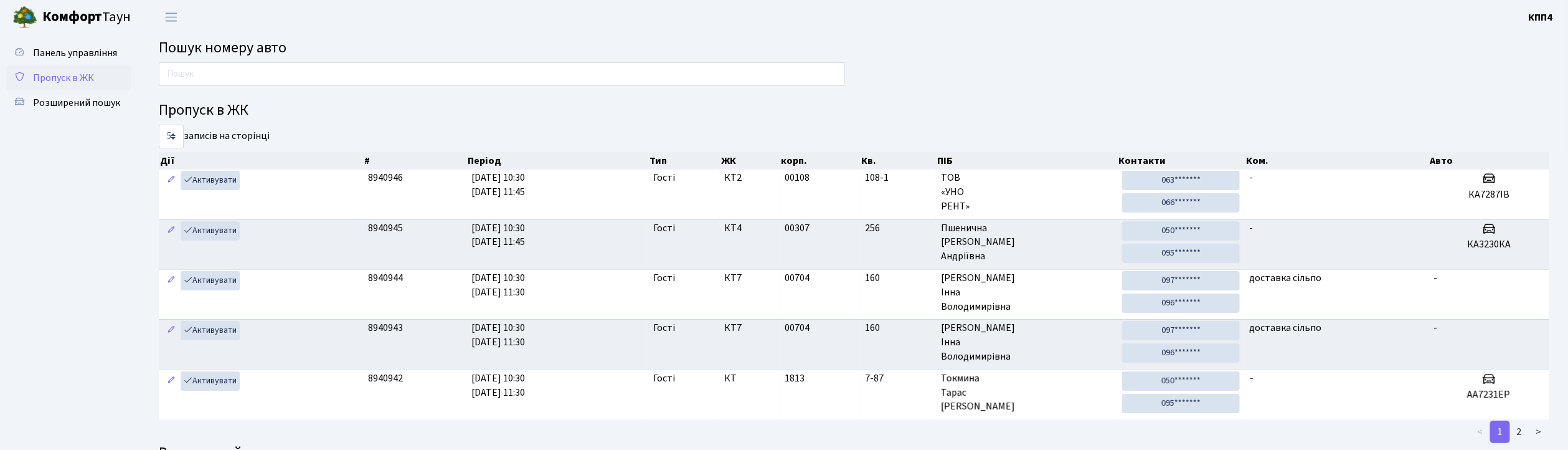
click at [63, 75] on span "Пропуск в ЖК" at bounding box center [63, 78] width 61 height 14
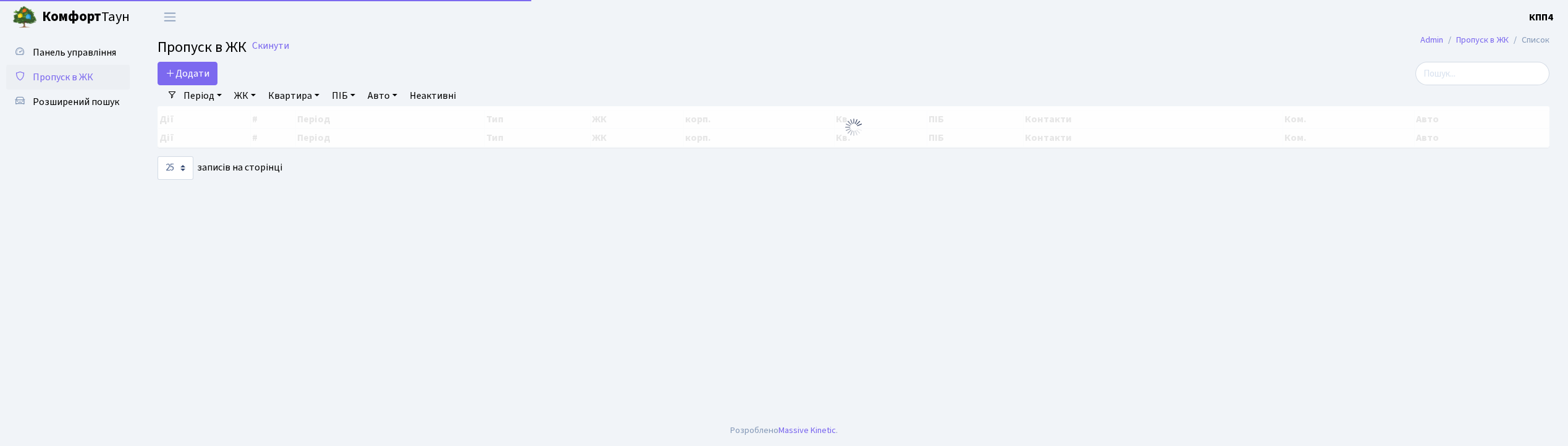
select select "25"
click at [1465, 77] on input "search" at bounding box center [1482, 74] width 134 height 24
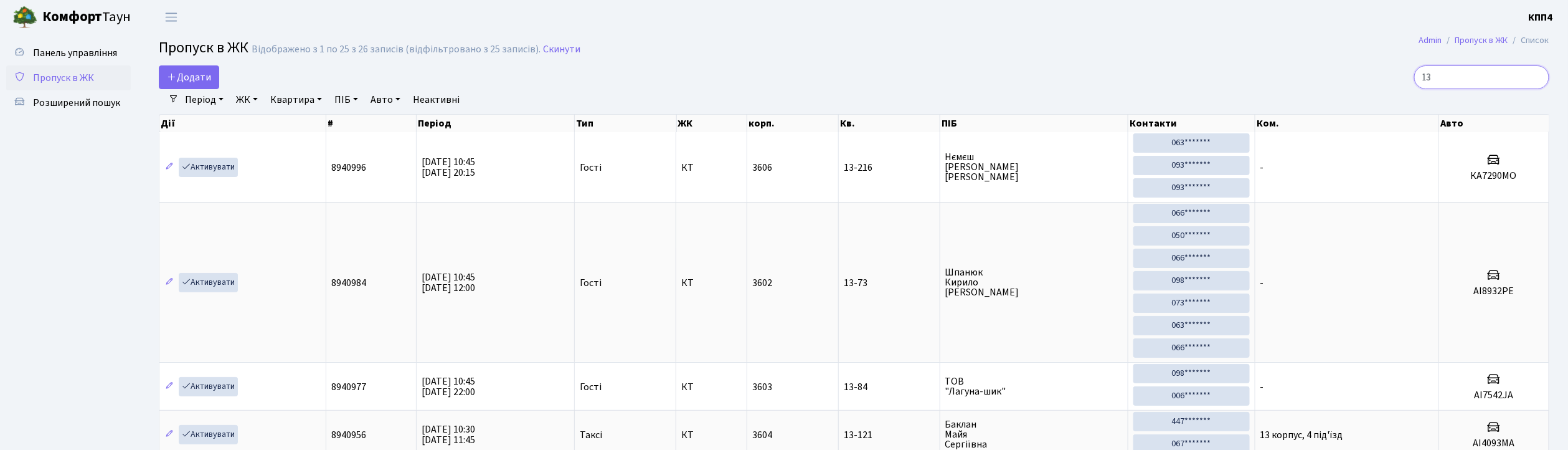
type input "1"
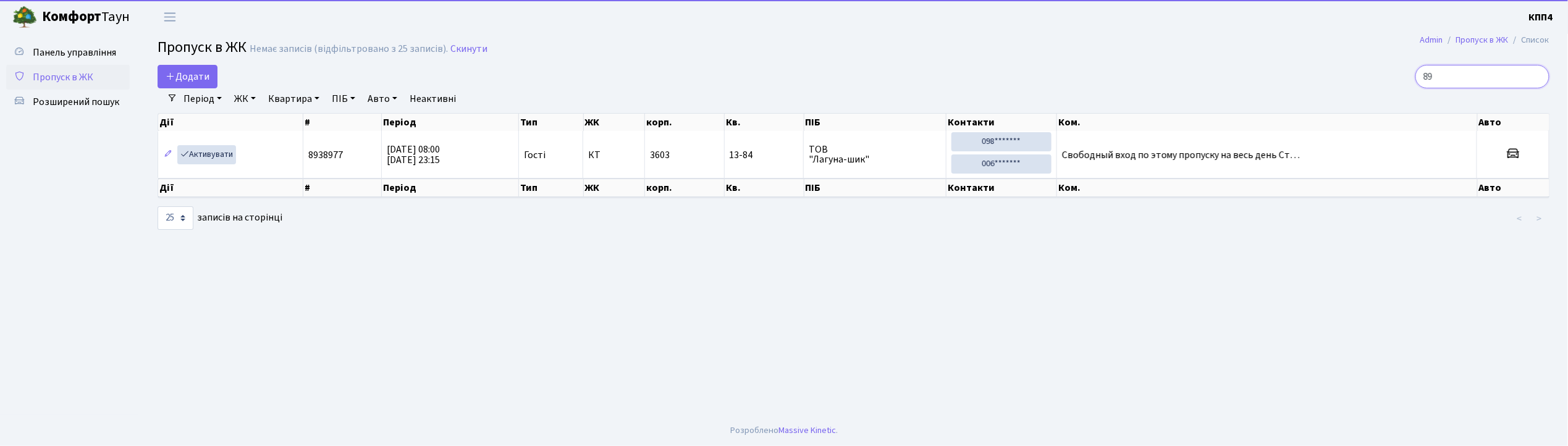
type input "8"
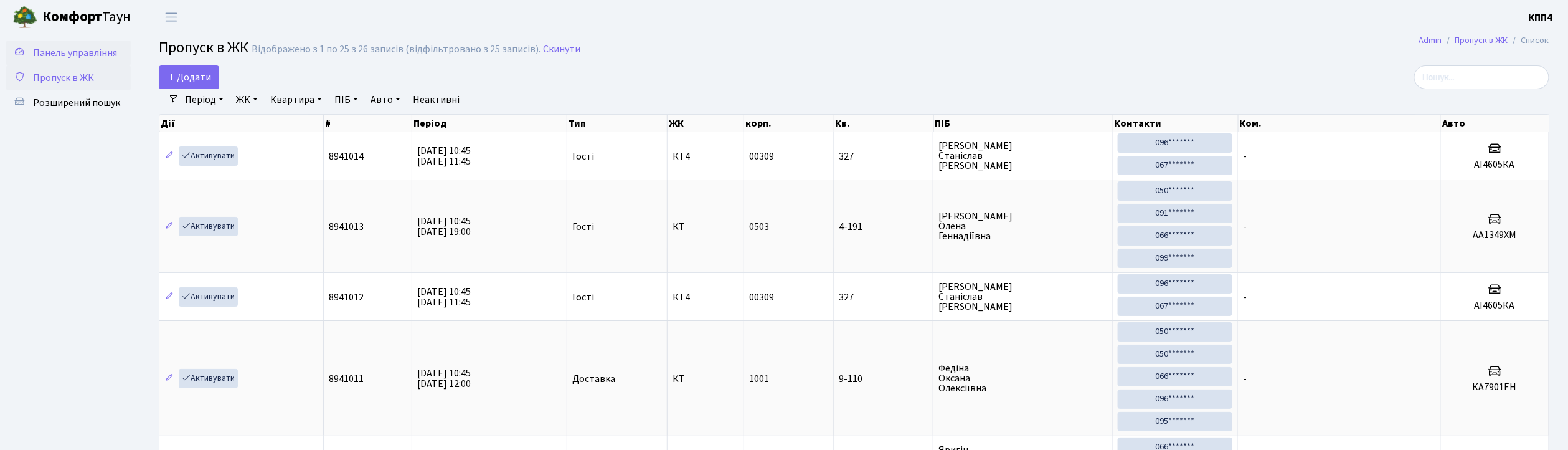
click at [71, 48] on span "Панель управління" at bounding box center [75, 53] width 85 height 14
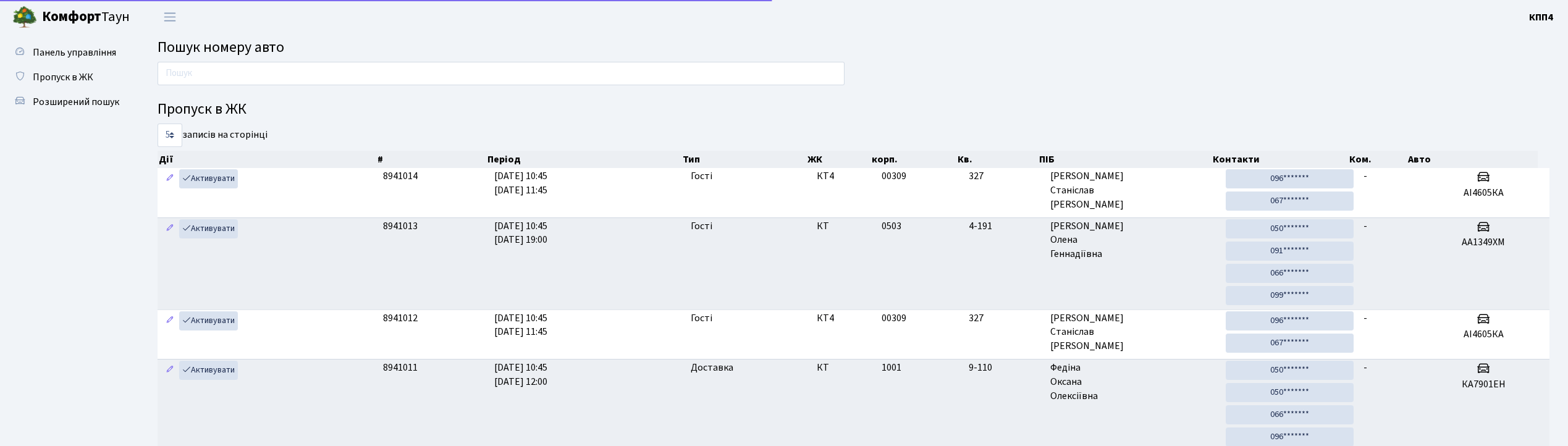
click at [233, 70] on input "text" at bounding box center [501, 74] width 687 height 24
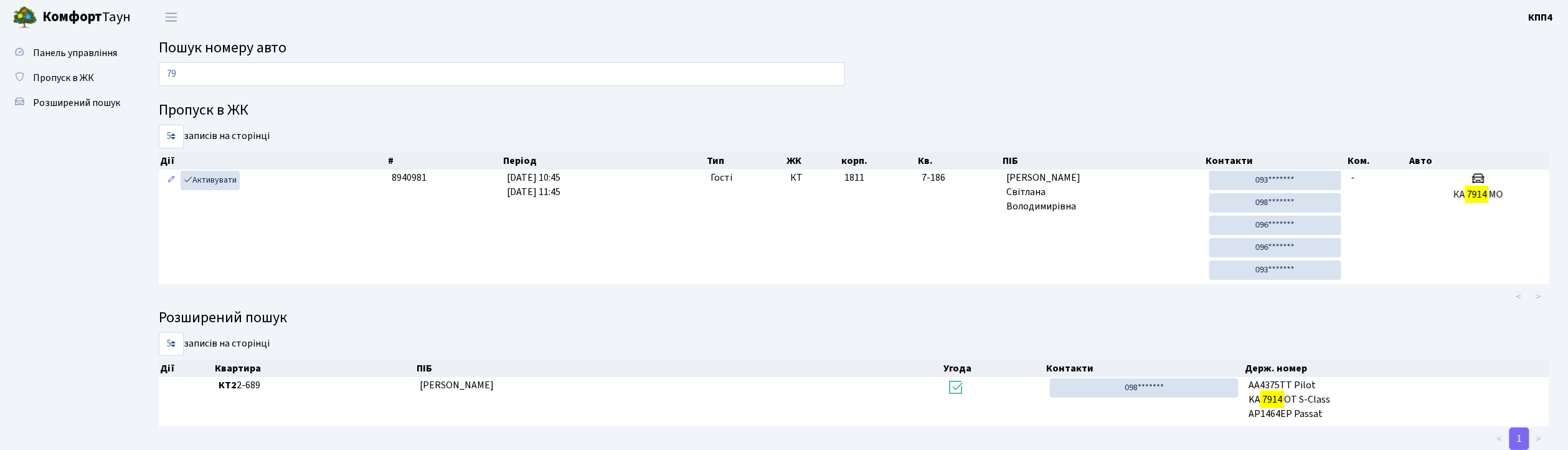
type input "7"
